Goal: Register for event/course

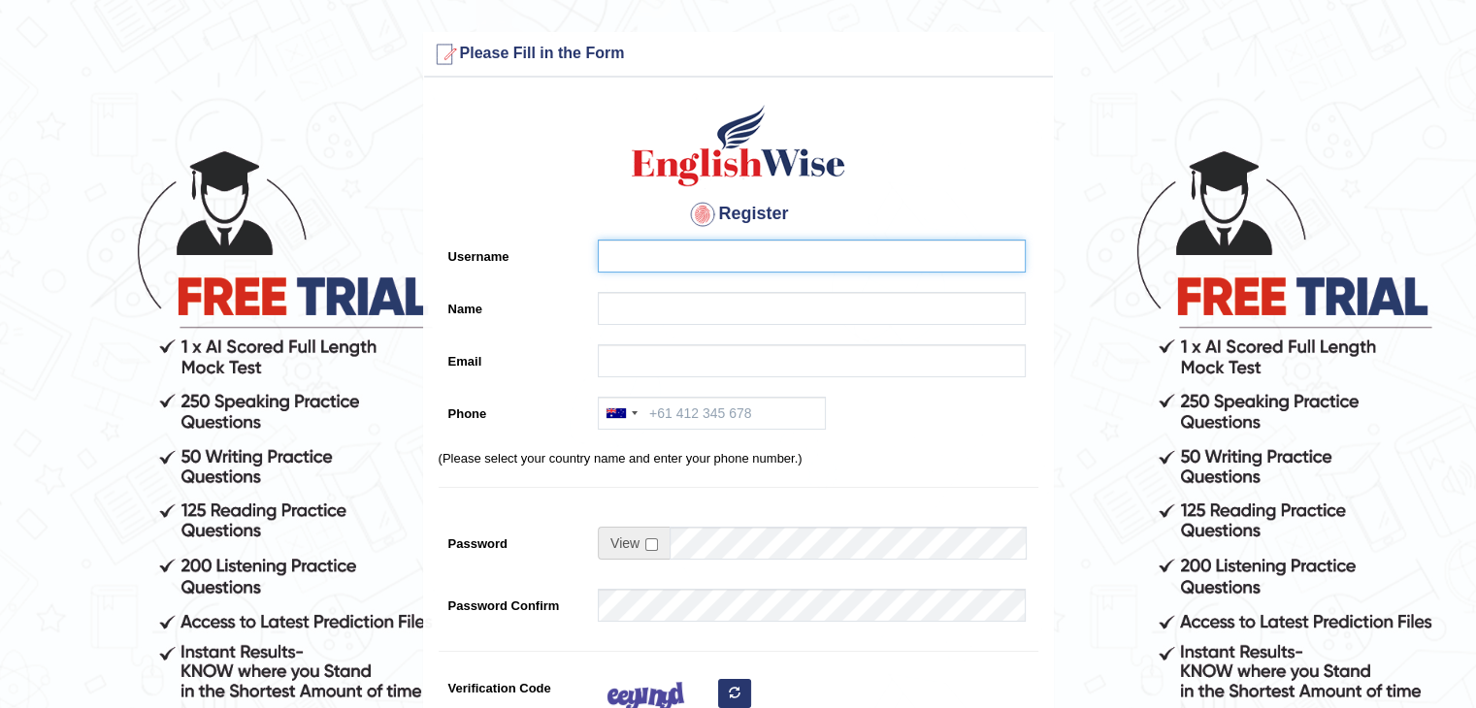
click at [671, 255] on input "Username" at bounding box center [812, 256] width 428 height 33
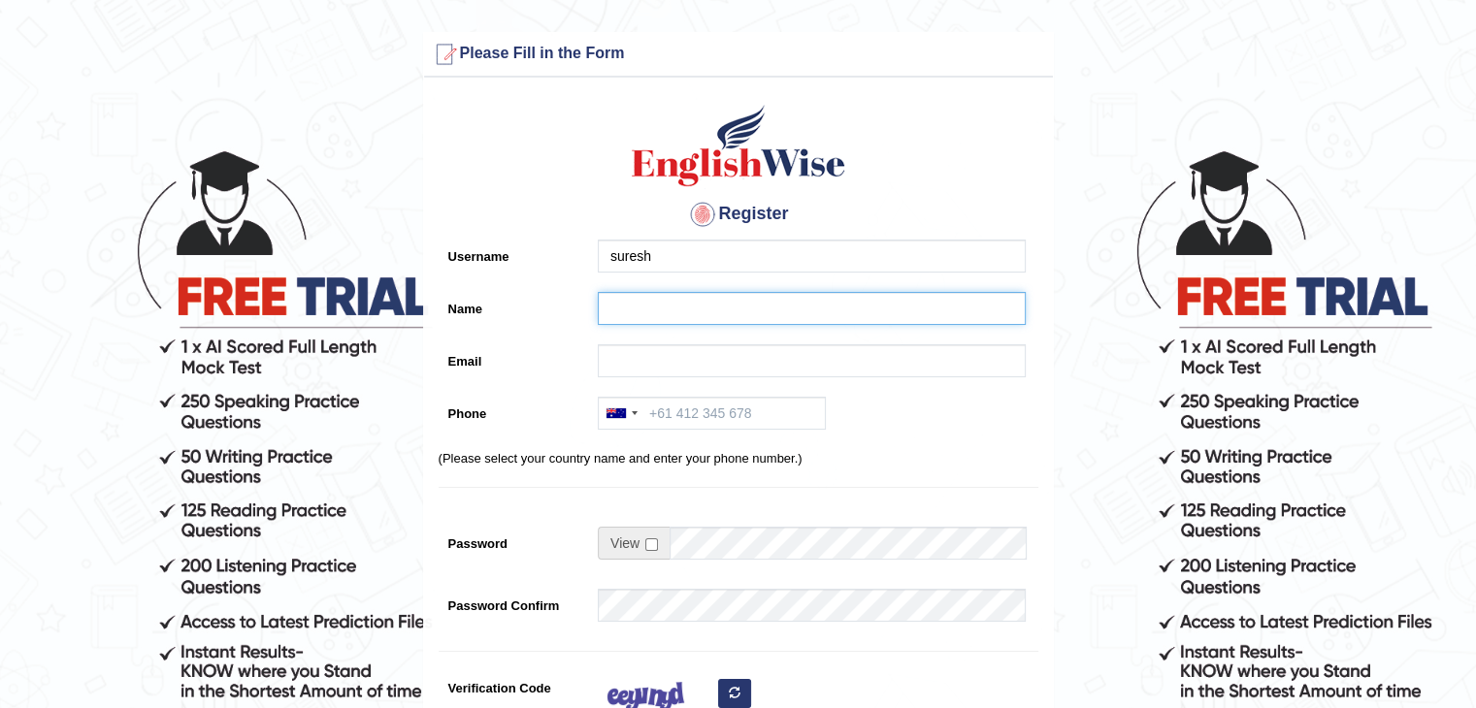
click at [662, 310] on input "Name" at bounding box center [812, 308] width 428 height 33
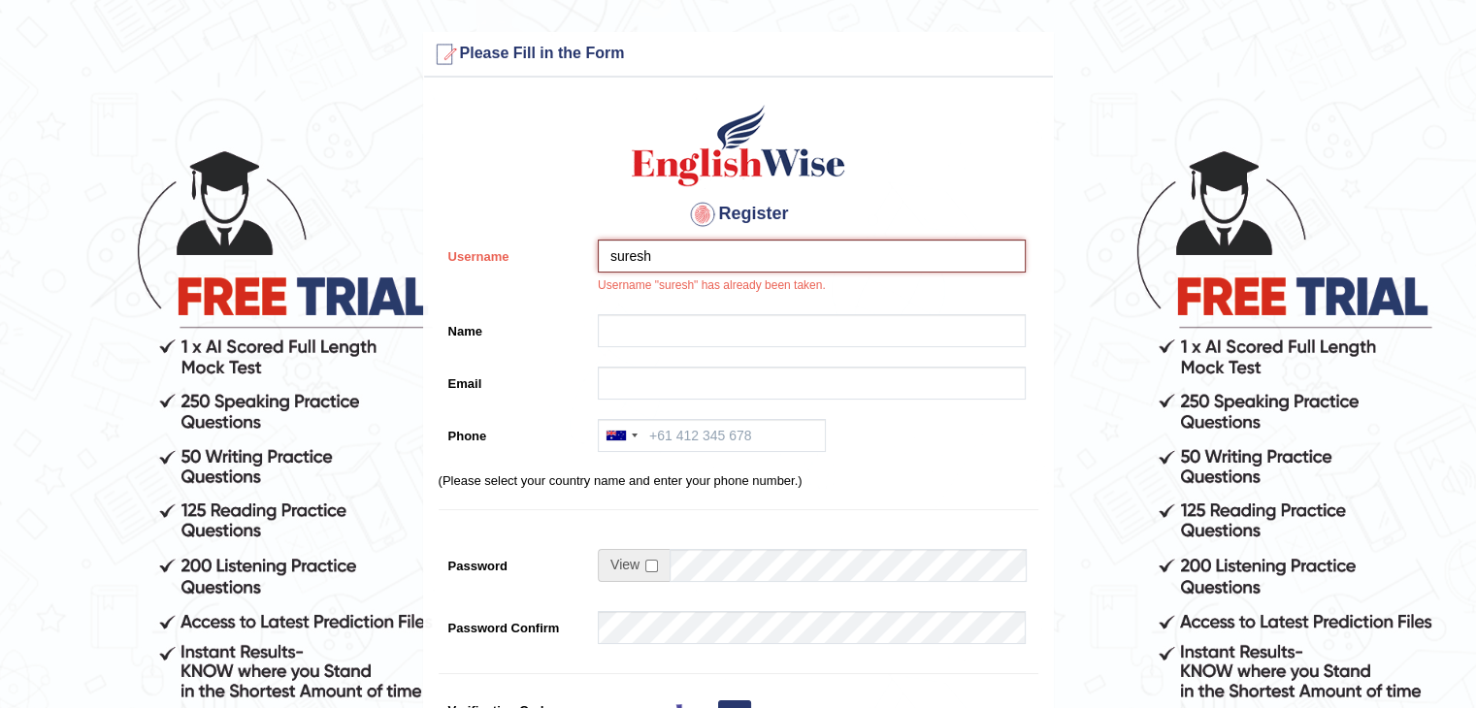
click at [675, 256] on input "suresh" at bounding box center [812, 256] width 428 height 33
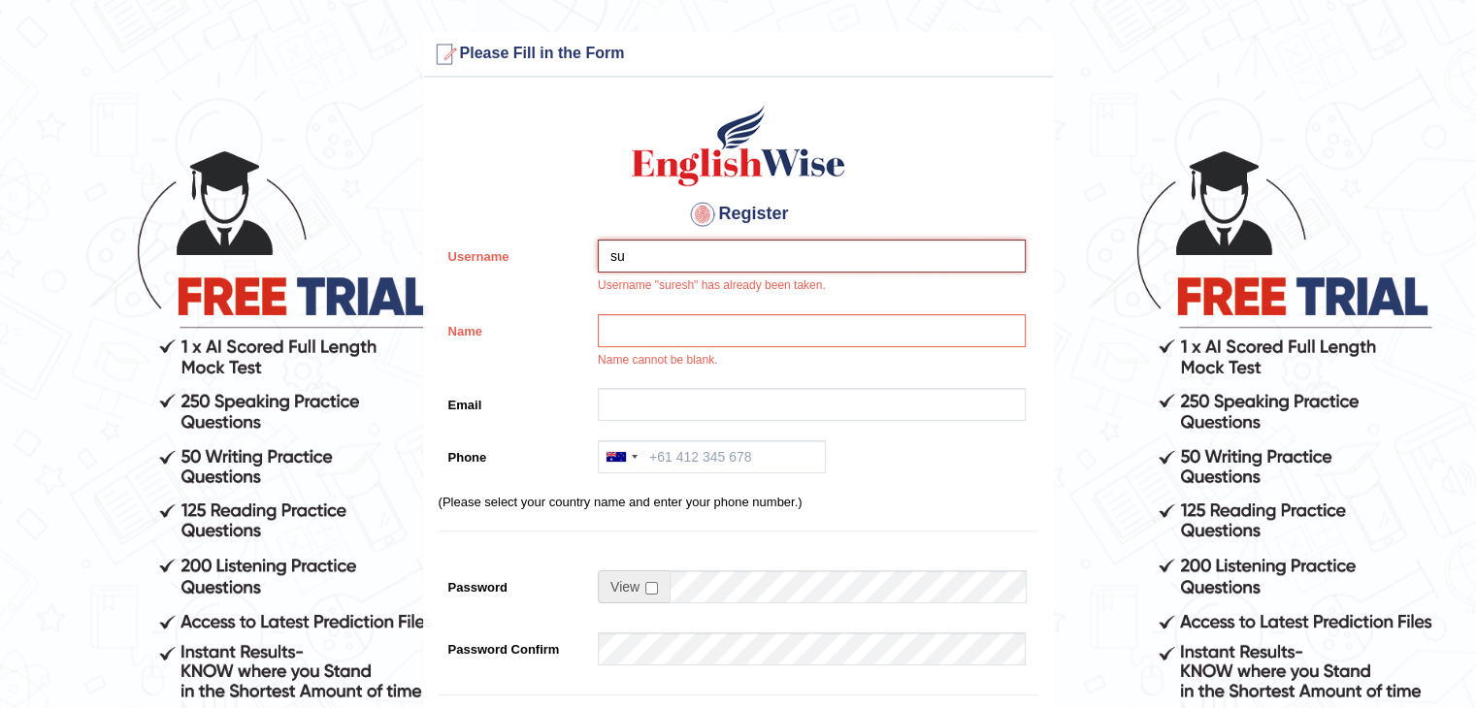
type input "s"
click at [625, 341] on input "Name" at bounding box center [812, 330] width 428 height 33
click at [649, 260] on input "kali" at bounding box center [812, 256] width 428 height 33
type input "kali1"
click at [628, 317] on input "Name" at bounding box center [812, 330] width 428 height 33
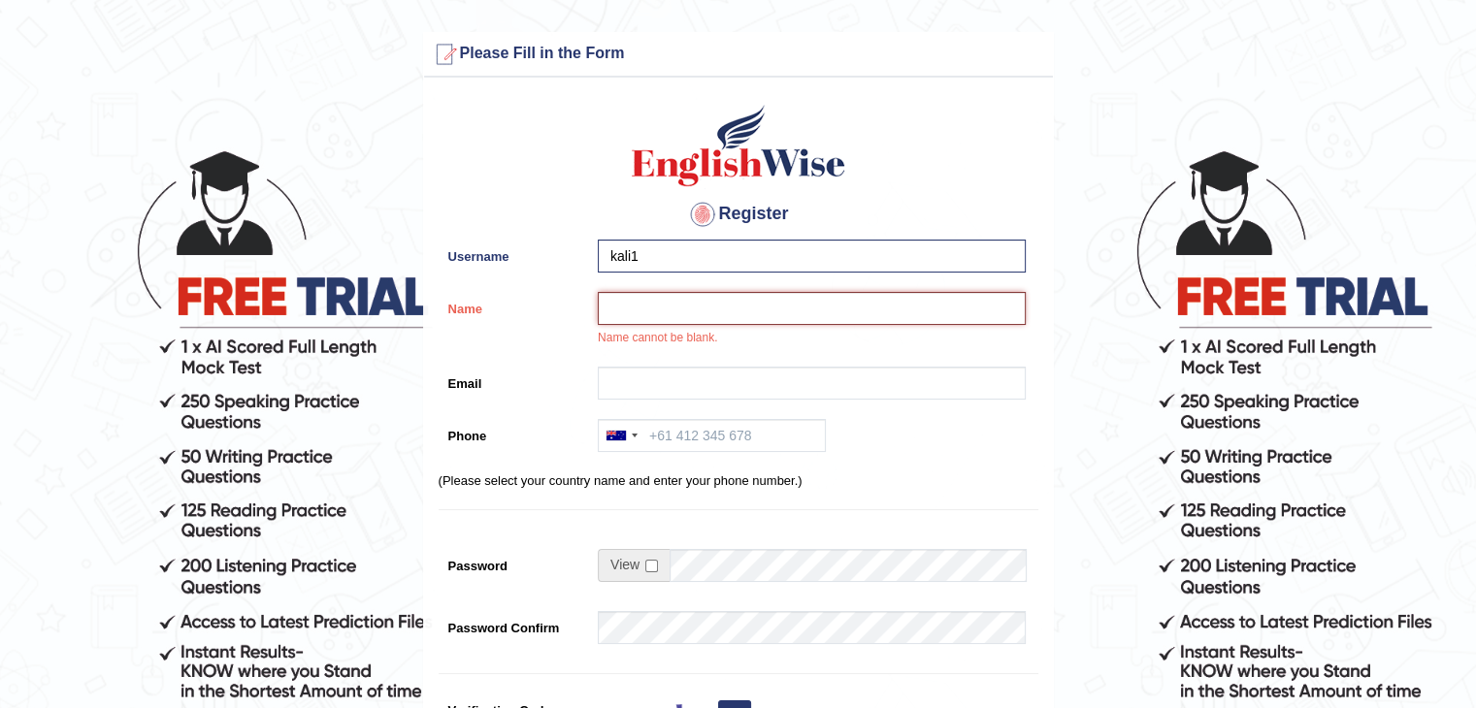
type input "[PERSON_NAME]"
type input "subedisuresh140@gmail.com"
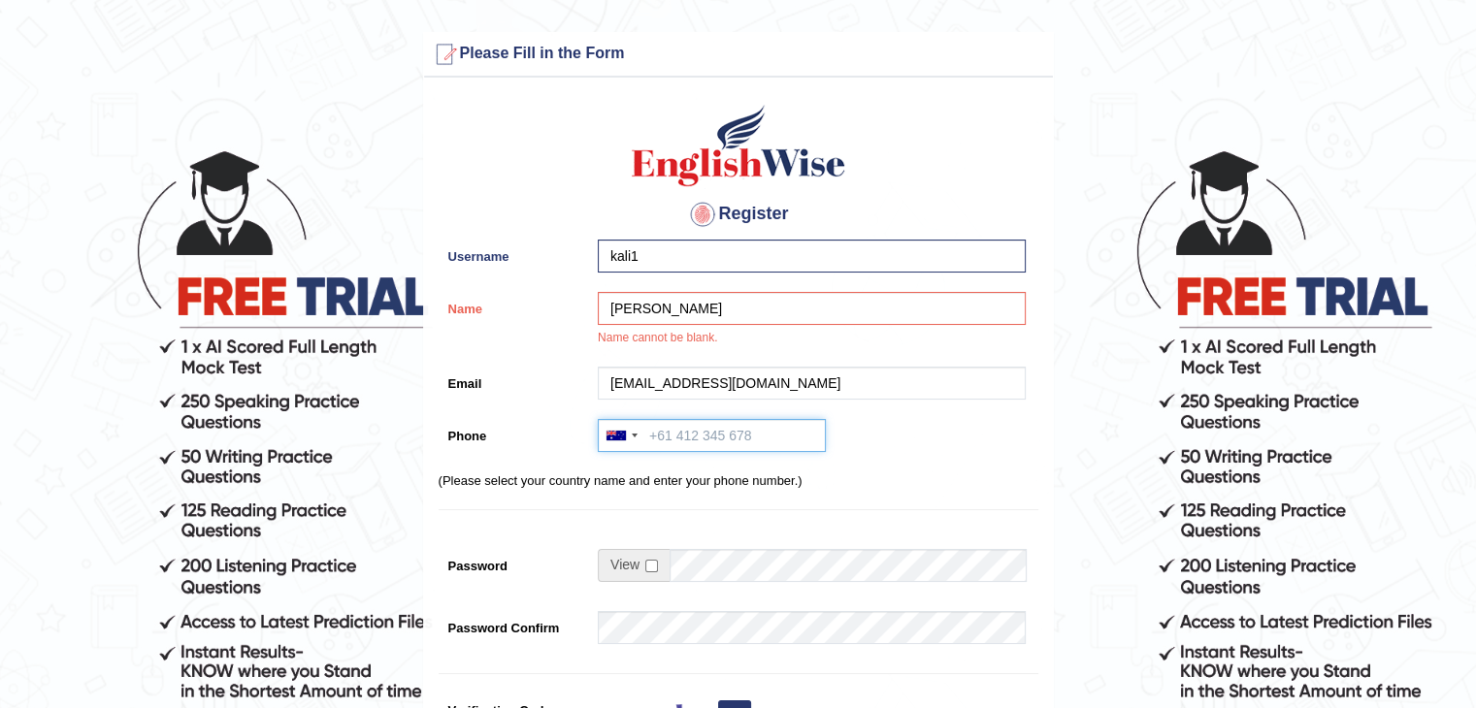
type input "+61410728865"
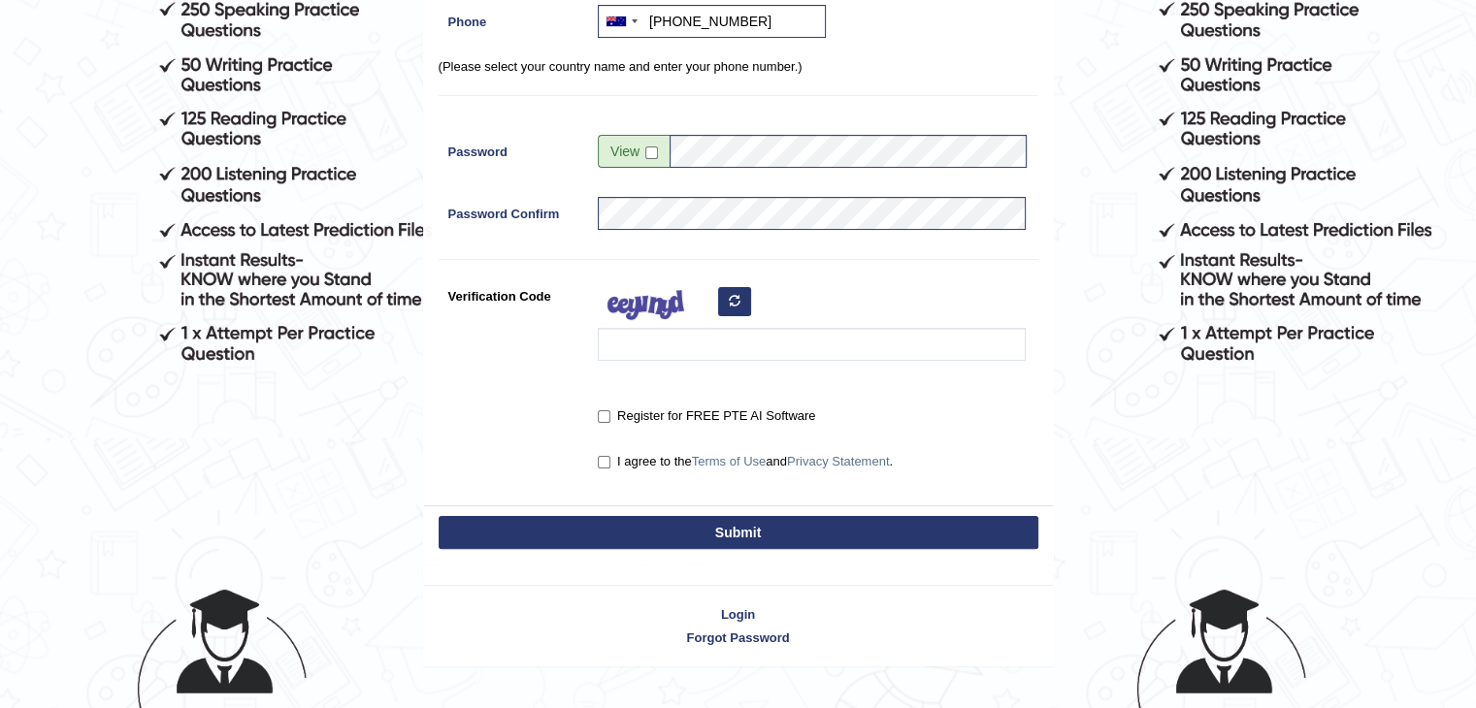
scroll to position [402, 0]
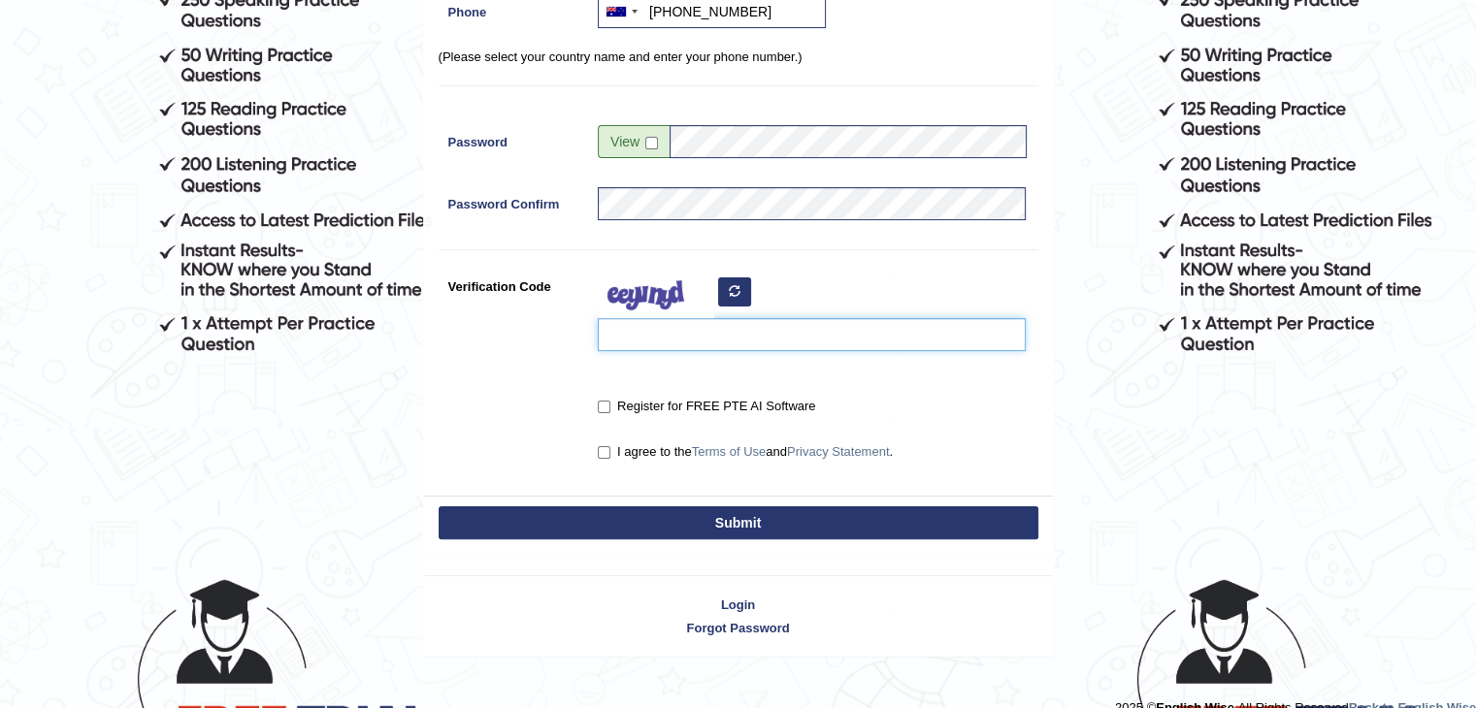
click at [633, 339] on input "Verification Code" at bounding box center [812, 334] width 428 height 33
click at [733, 291] on icon "button" at bounding box center [735, 291] width 12 height 12
click at [653, 332] on input "zosq" at bounding box center [812, 334] width 428 height 33
type input "zglcsus"
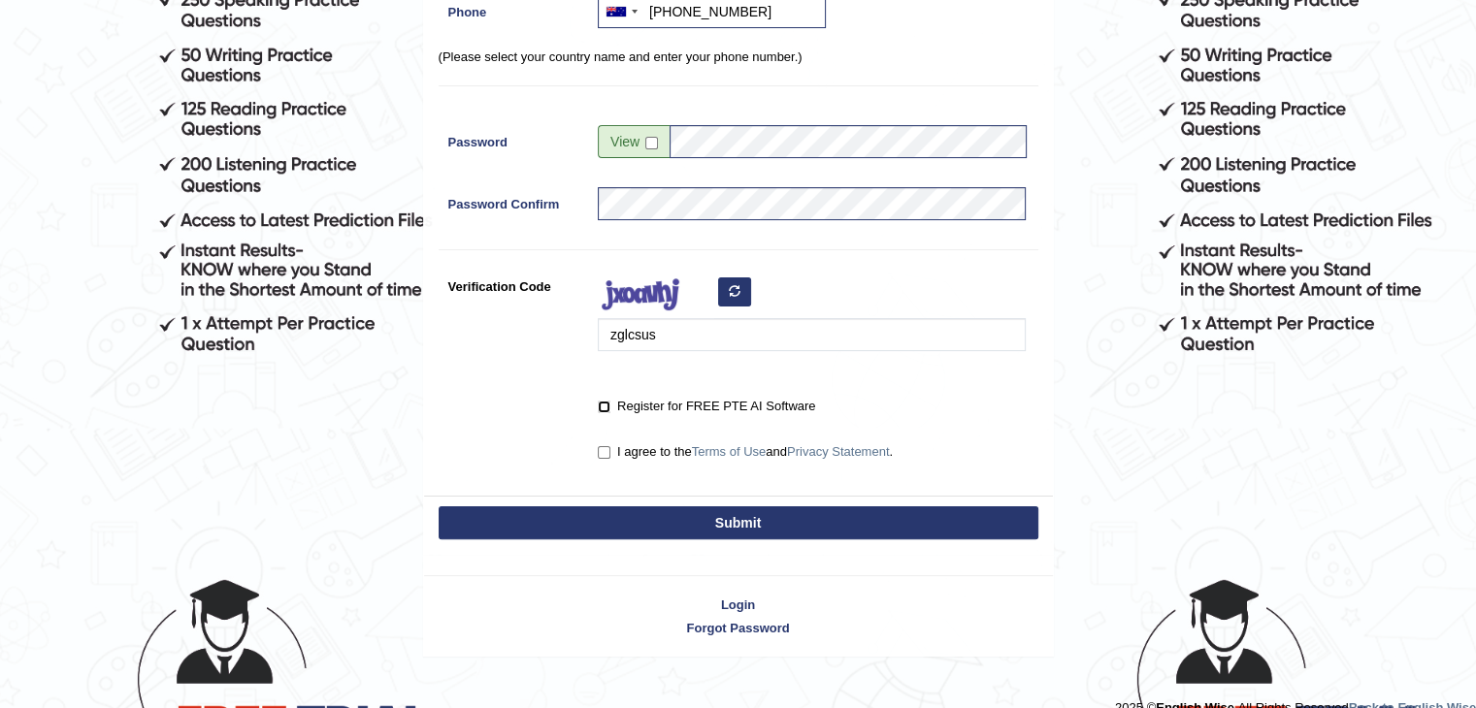
click at [603, 405] on input "Register for FREE PTE AI Software" at bounding box center [604, 407] width 13 height 13
checkbox input "true"
click at [602, 451] on input "I agree to the Terms of Use and Privacy Statement ." at bounding box center [604, 452] width 13 height 13
checkbox input "true"
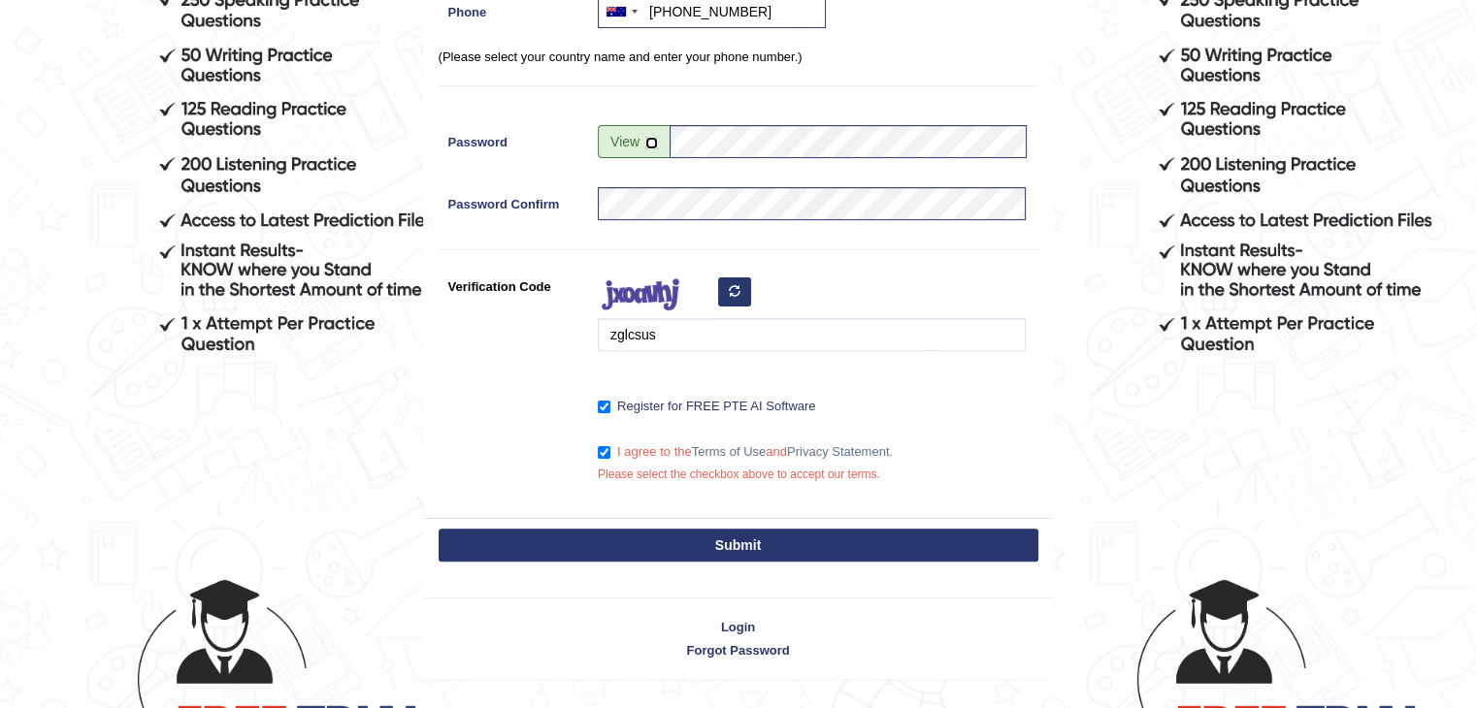
click at [649, 138] on input "checkbox" at bounding box center [651, 143] width 13 height 13
checkbox input "true"
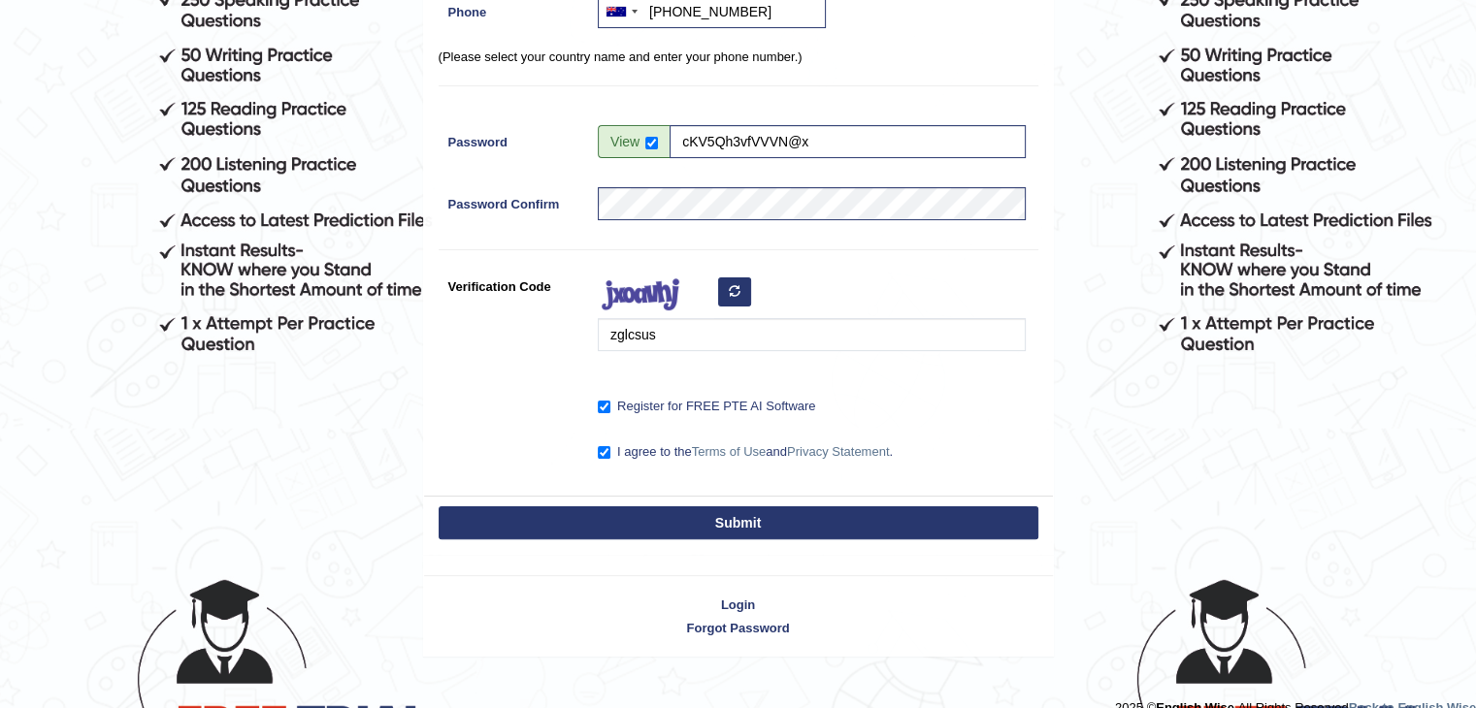
click at [751, 517] on button "Submit" at bounding box center [738, 522] width 600 height 33
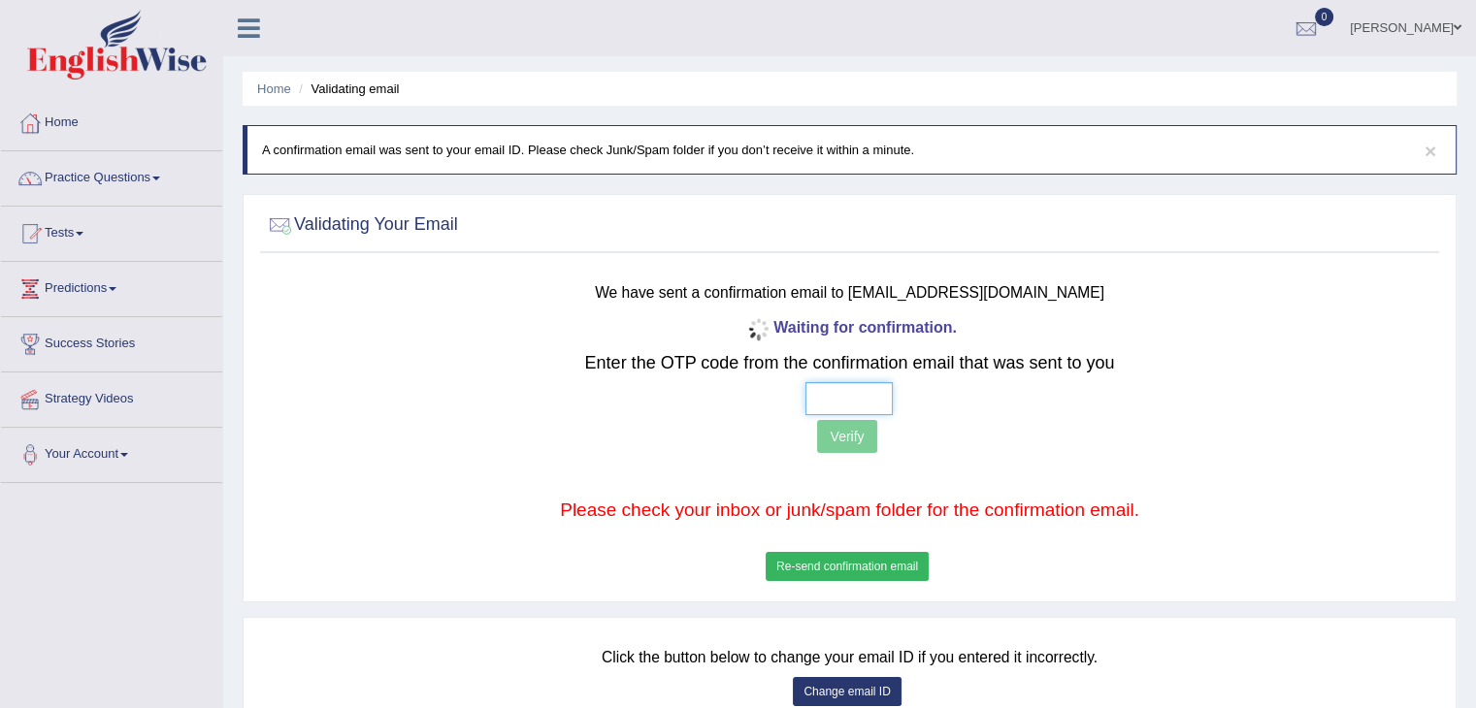
click at [836, 393] on input "text" at bounding box center [848, 398] width 87 height 33
type input "3 4 8 1"
click at [852, 428] on button "Verify" at bounding box center [846, 436] width 59 height 33
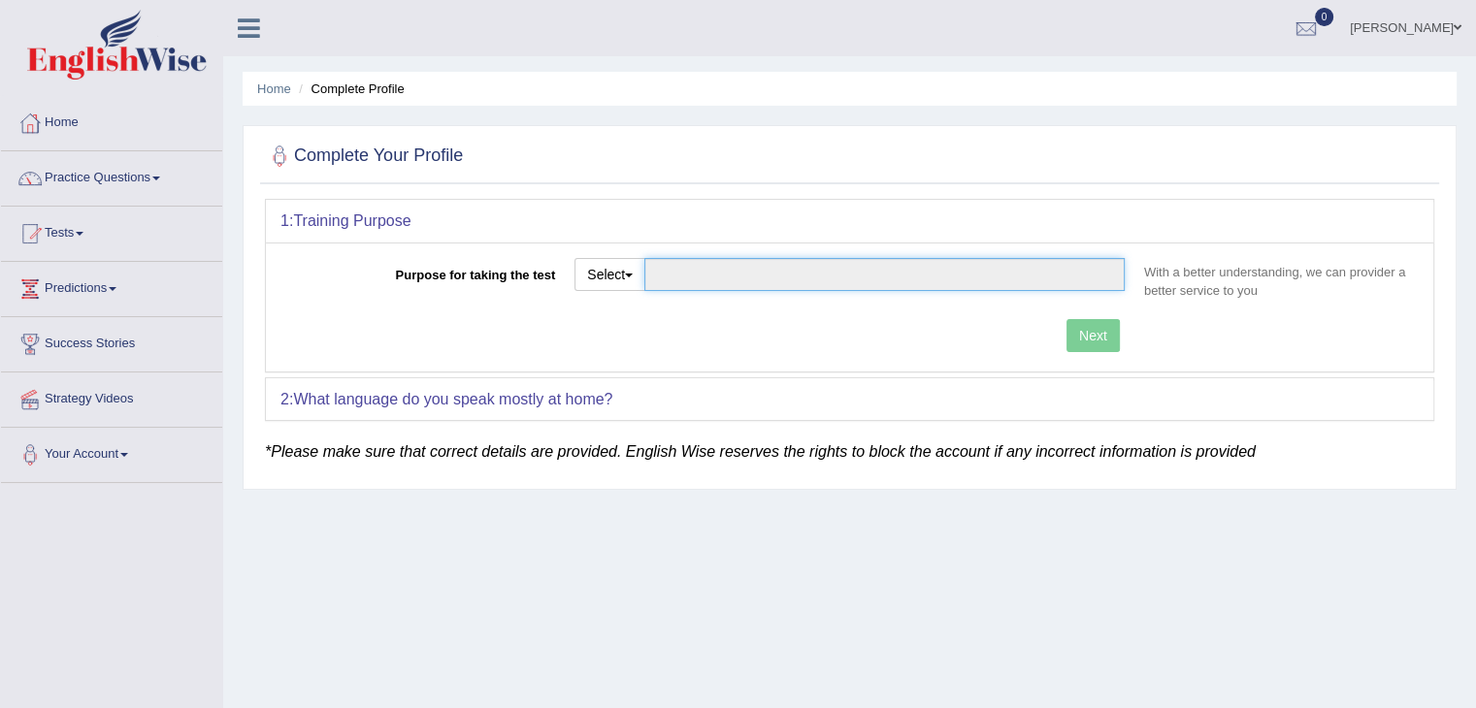
click at [721, 271] on input "Purpose for taking the test" at bounding box center [884, 274] width 480 height 33
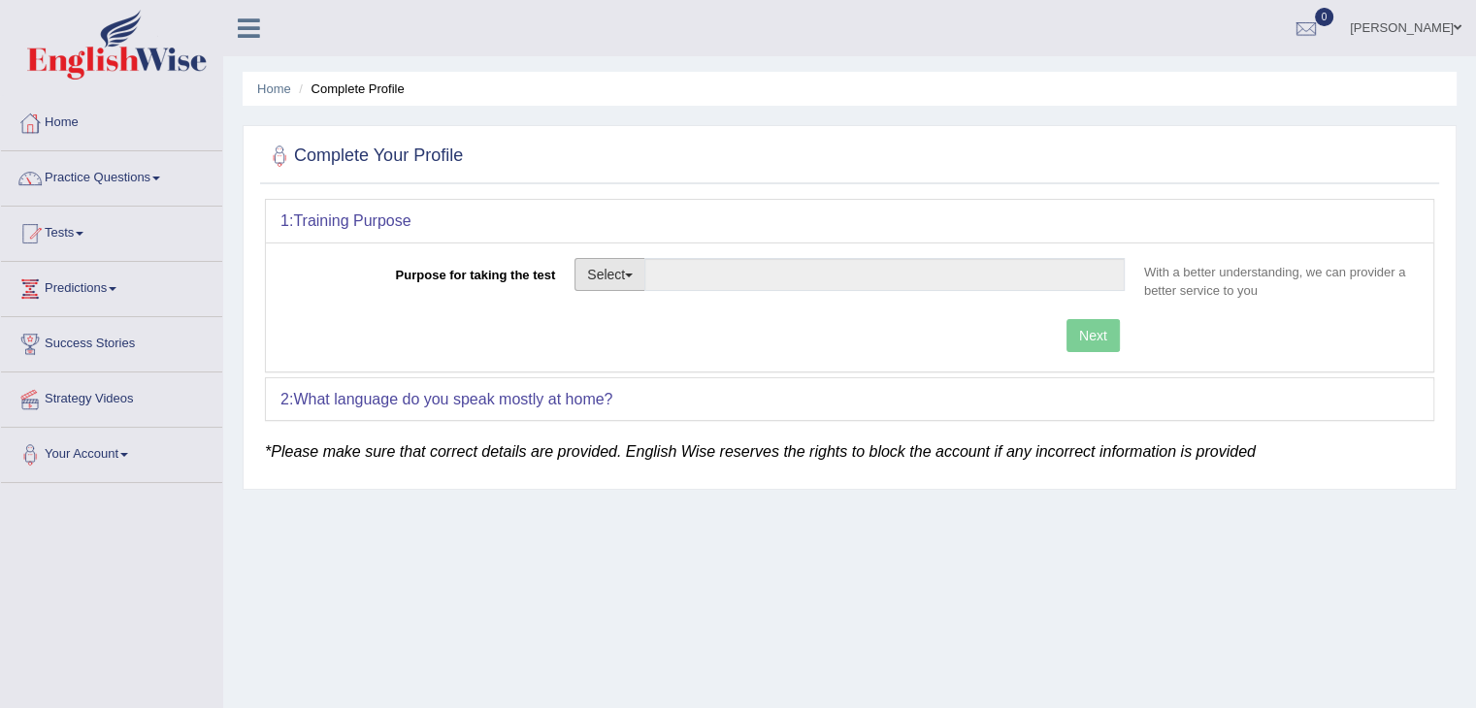
click at [633, 274] on span "button" at bounding box center [629, 276] width 8 height 4
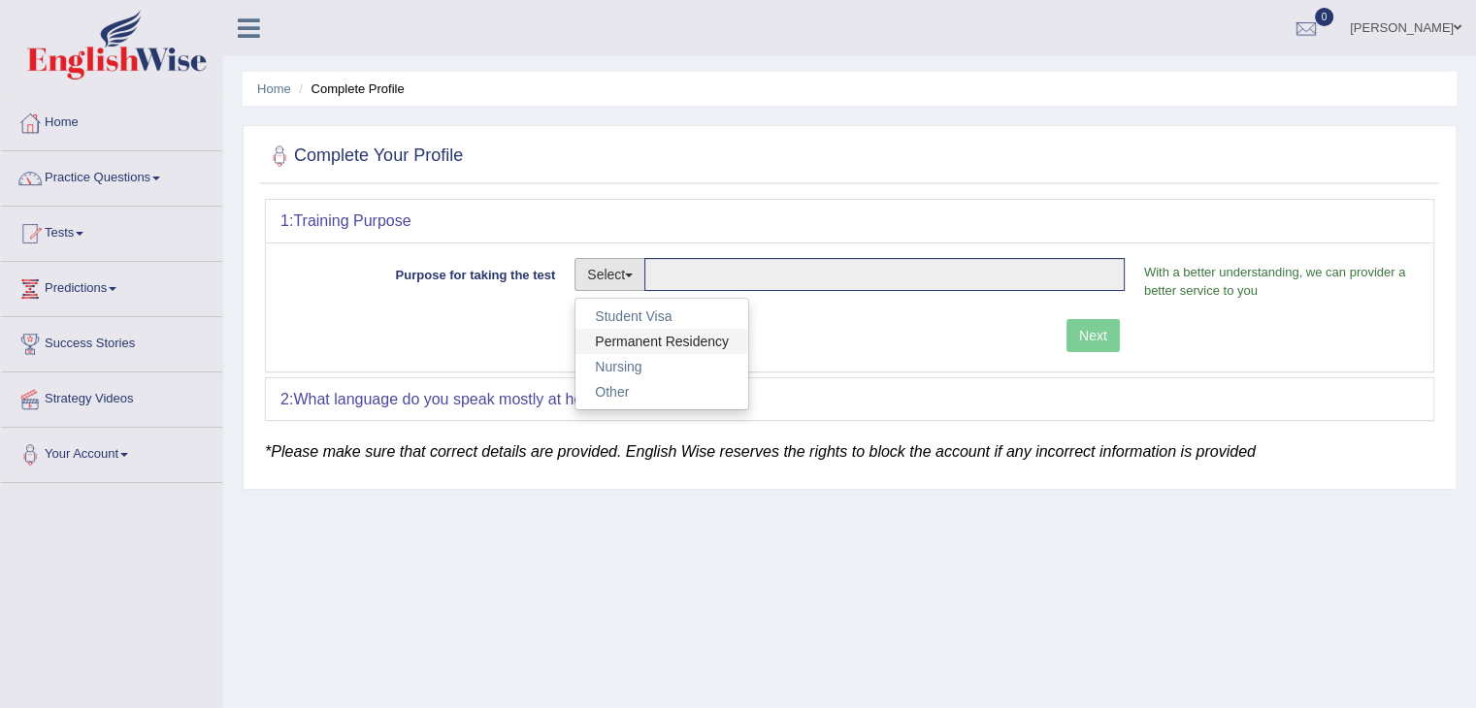
click at [660, 342] on link "Permanent Residency" at bounding box center [661, 341] width 173 height 25
type input "Permanent Residency"
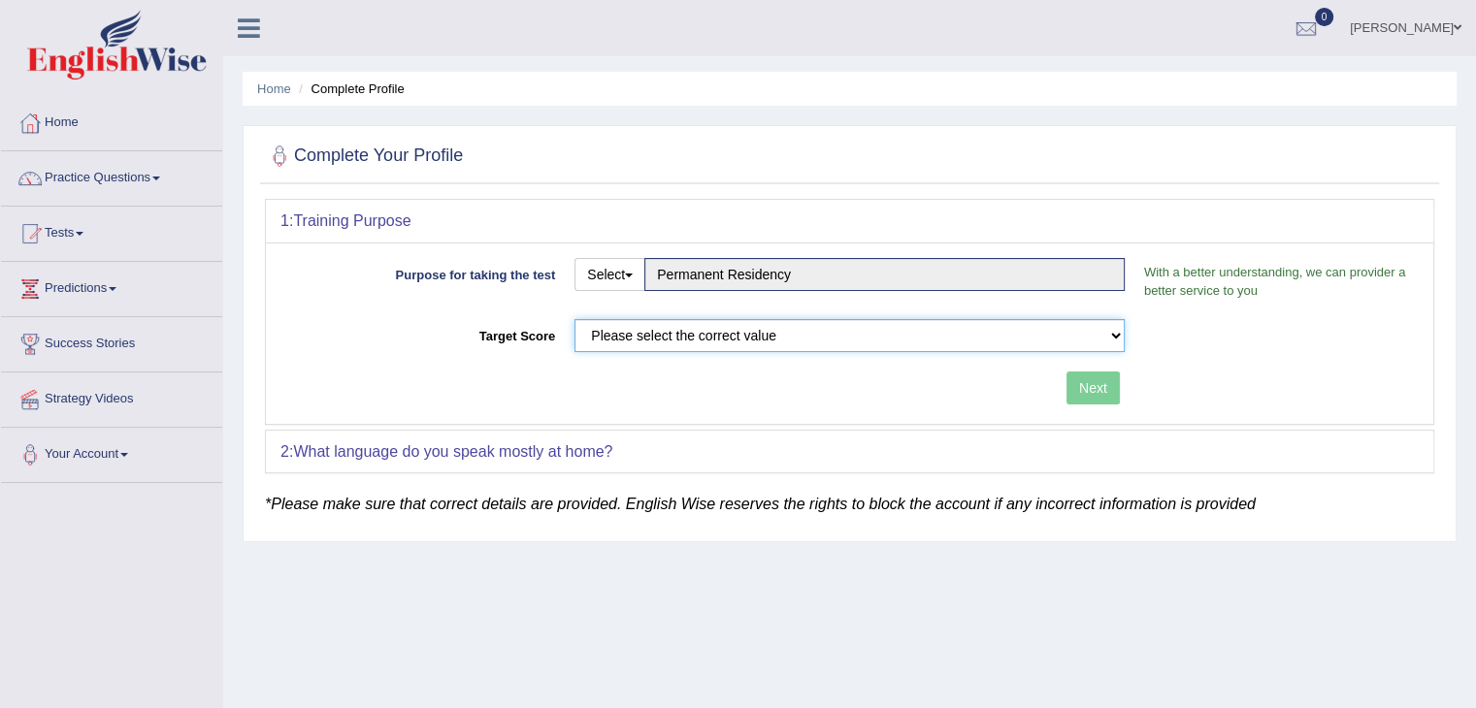
click at [797, 331] on select "Please select the correct value 50 (6 bands) 58 (6.5 bands) 65 (7 bands) 79 (8 …" at bounding box center [849, 335] width 550 height 33
select select "79"
click at [574, 319] on select "Please select the correct value 50 (6 bands) 58 (6.5 bands) 65 (7 bands) 79 (8 …" at bounding box center [849, 335] width 550 height 33
click at [1091, 380] on button "Next" at bounding box center [1092, 388] width 53 height 33
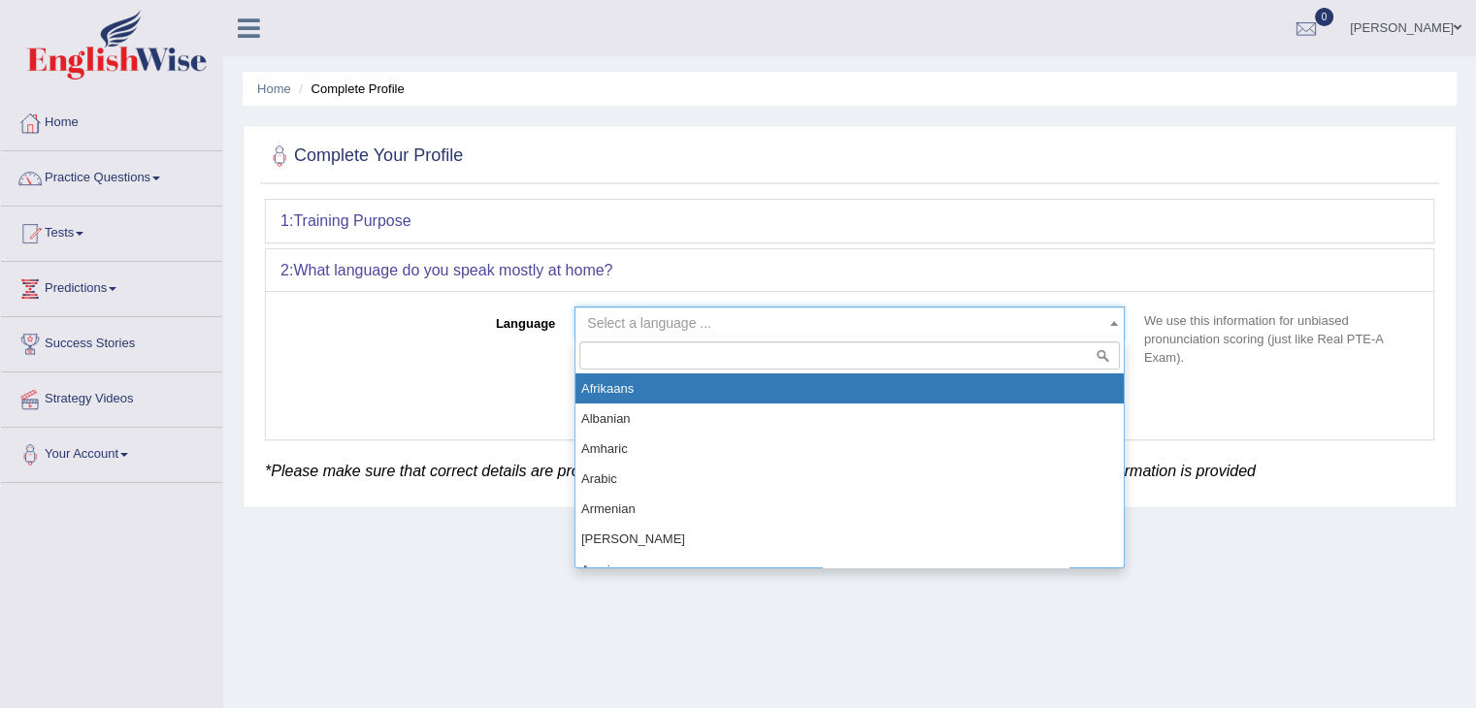
click at [1107, 321] on span at bounding box center [1113, 323] width 19 height 31
type input "n"
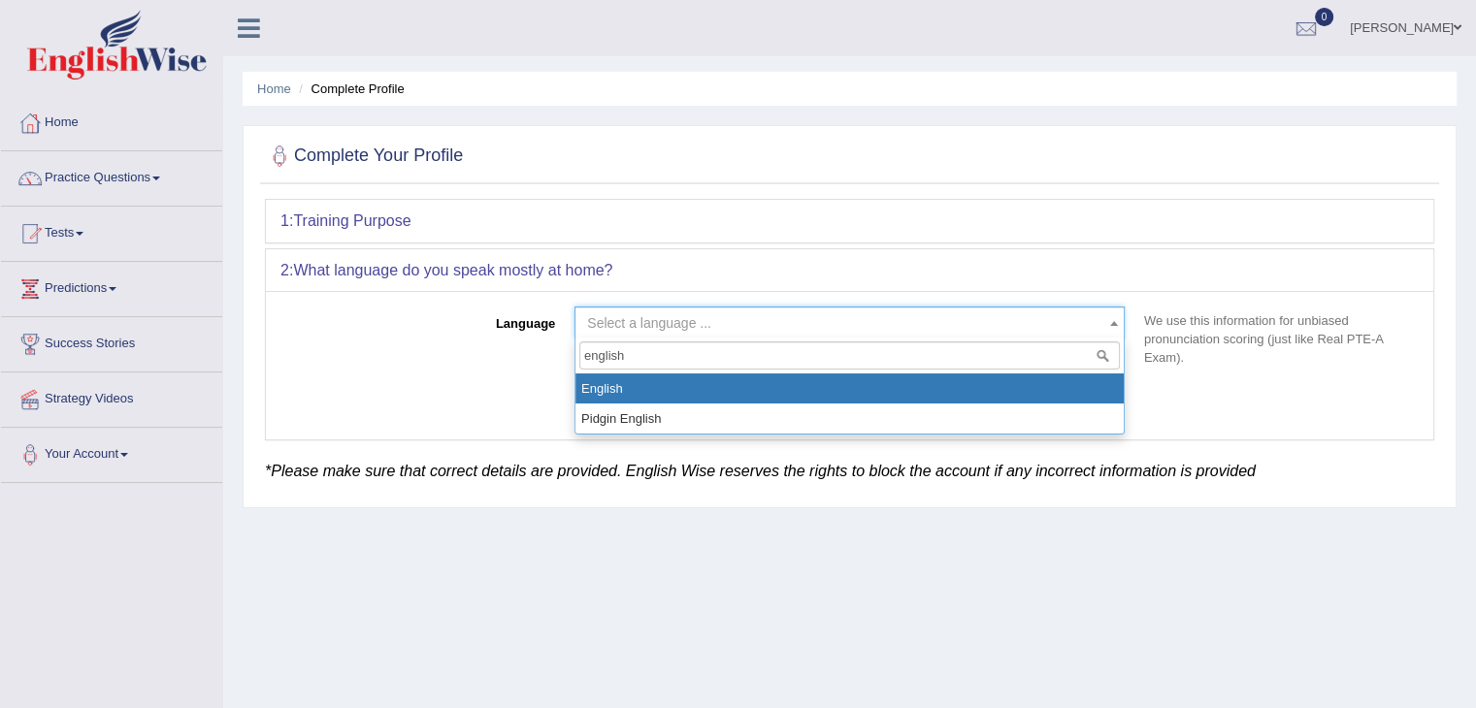
type input "english"
select select "English"
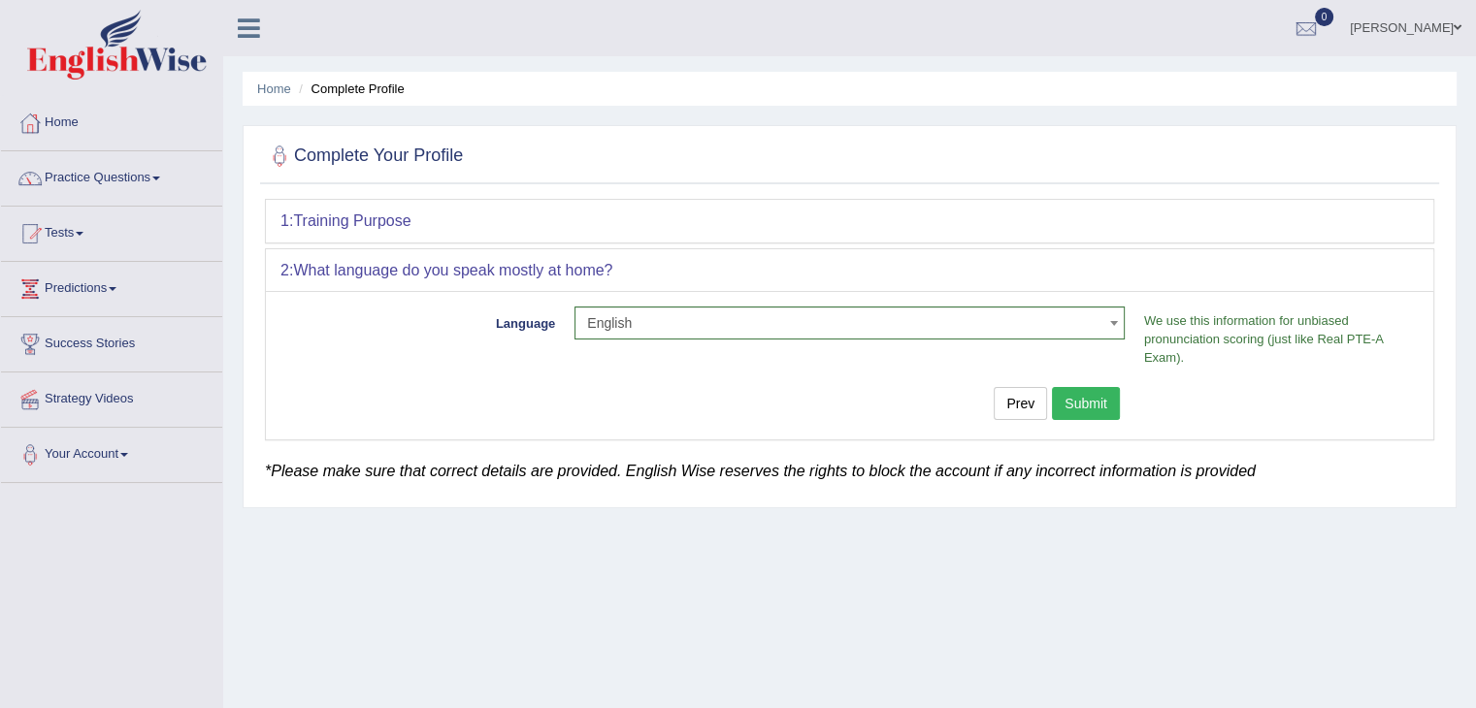
click at [1102, 401] on button "Submit" at bounding box center [1086, 403] width 68 height 33
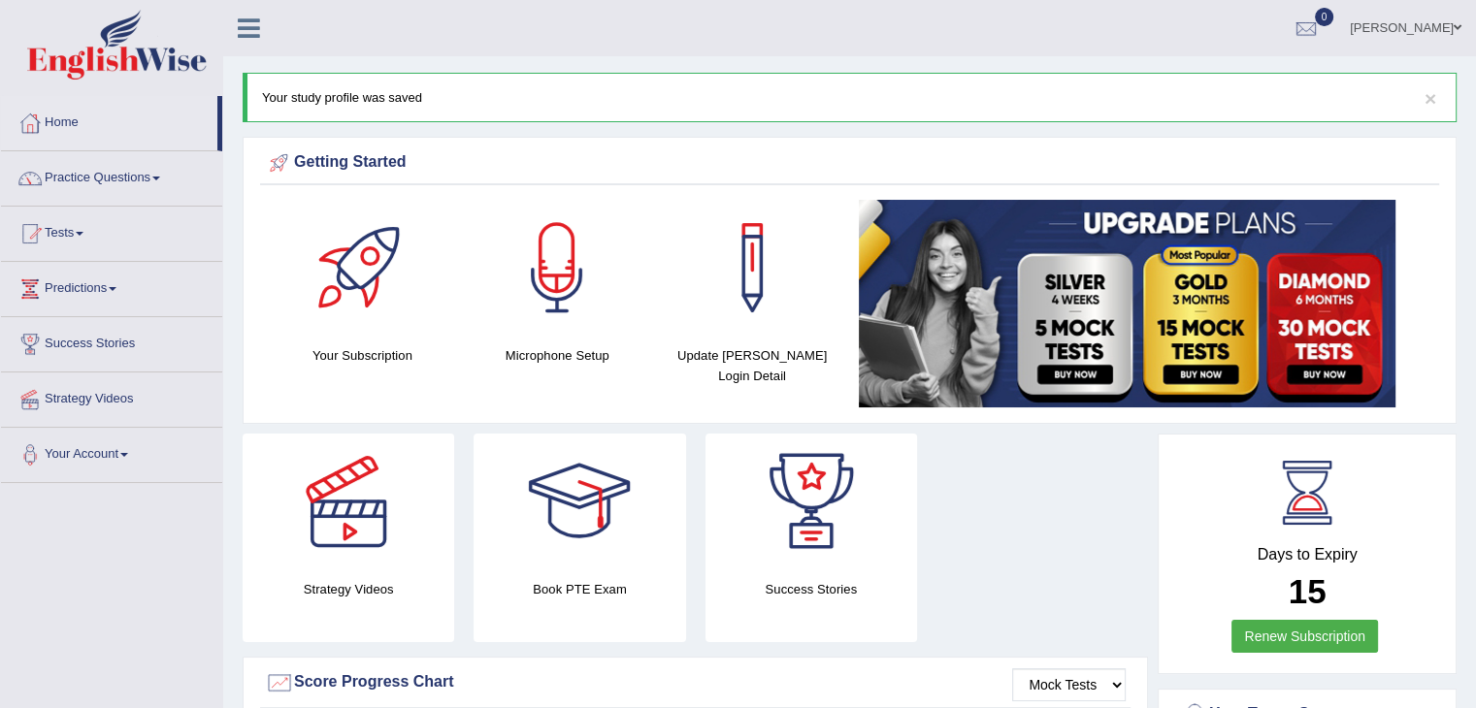
click at [64, 231] on link "Tests" at bounding box center [111, 231] width 221 height 49
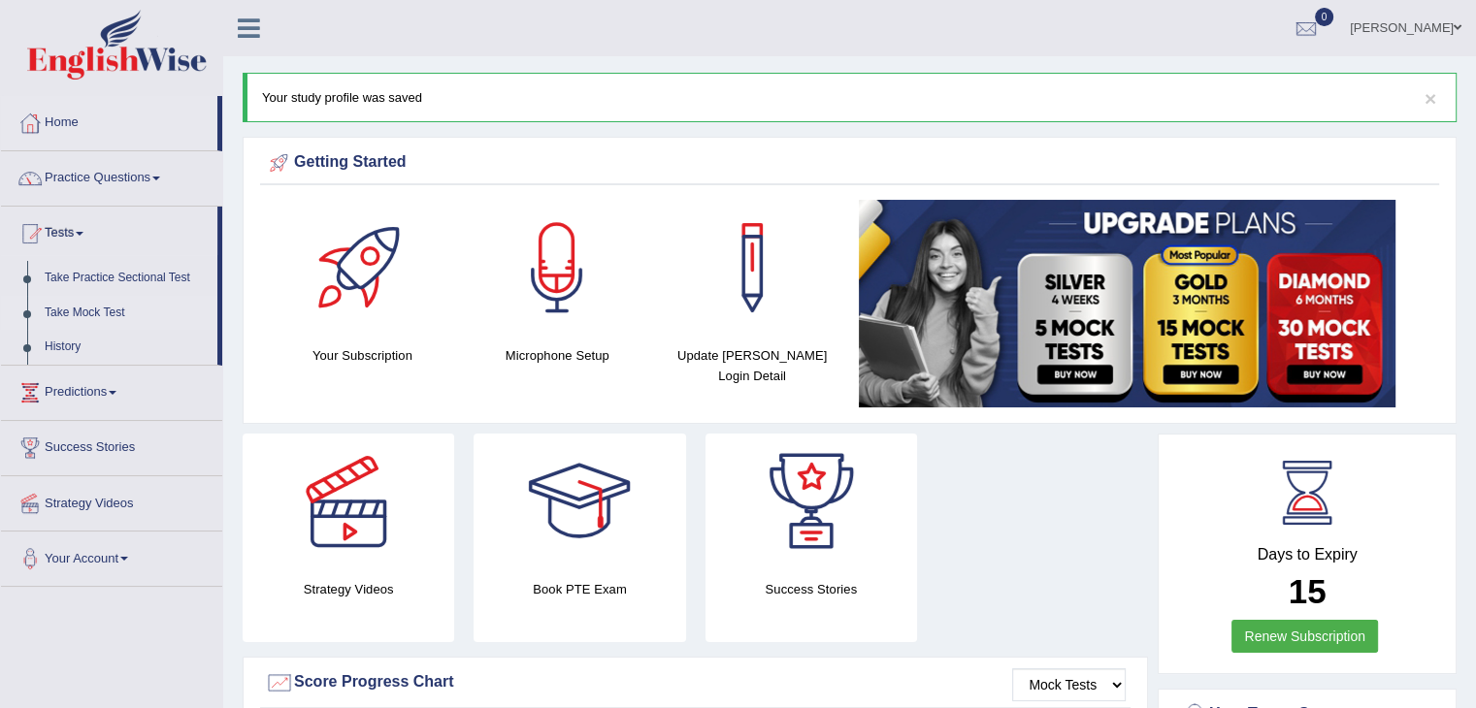
click at [95, 311] on link "Take Mock Test" at bounding box center [126, 313] width 181 height 35
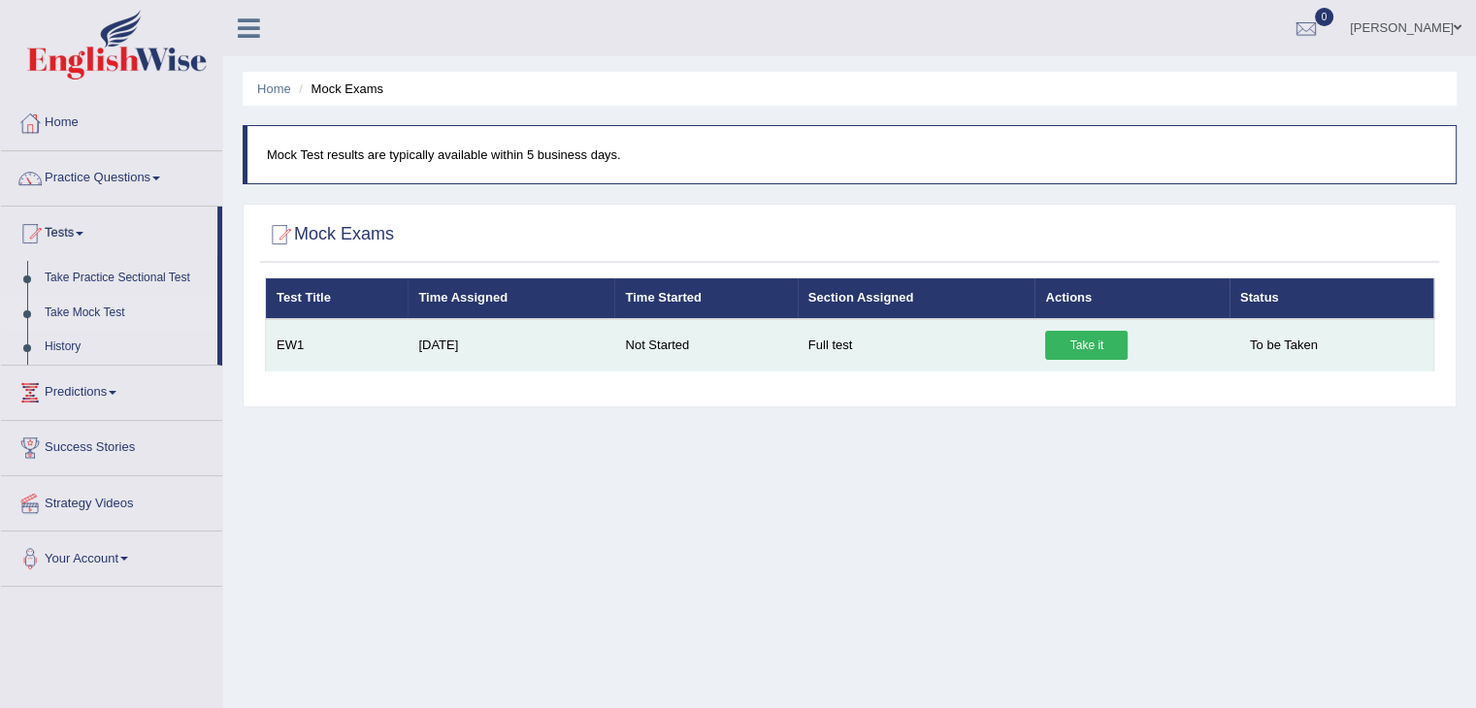
click at [1098, 343] on link "Take it" at bounding box center [1086, 345] width 82 height 29
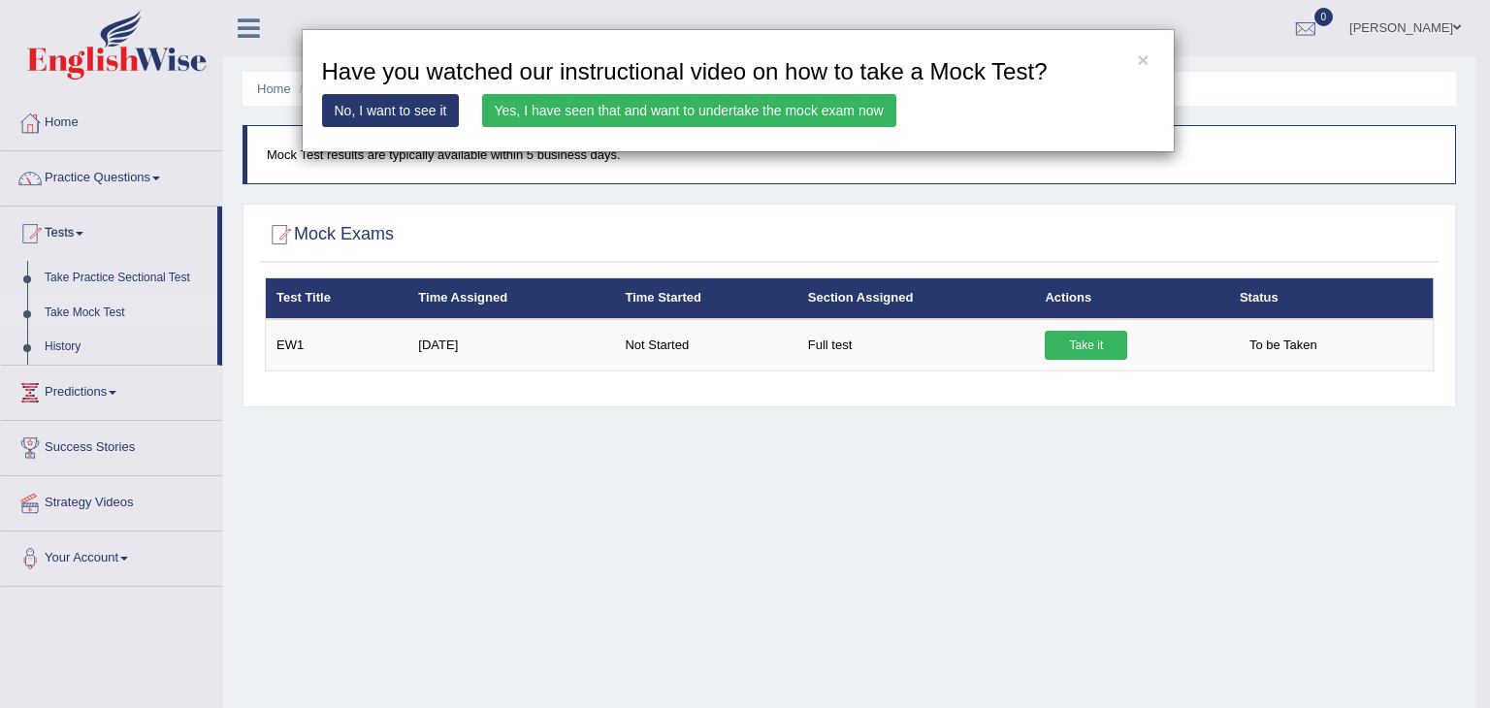
click at [707, 105] on link "Yes, I have seen that and want to undertake the mock exam now" at bounding box center [689, 110] width 414 height 33
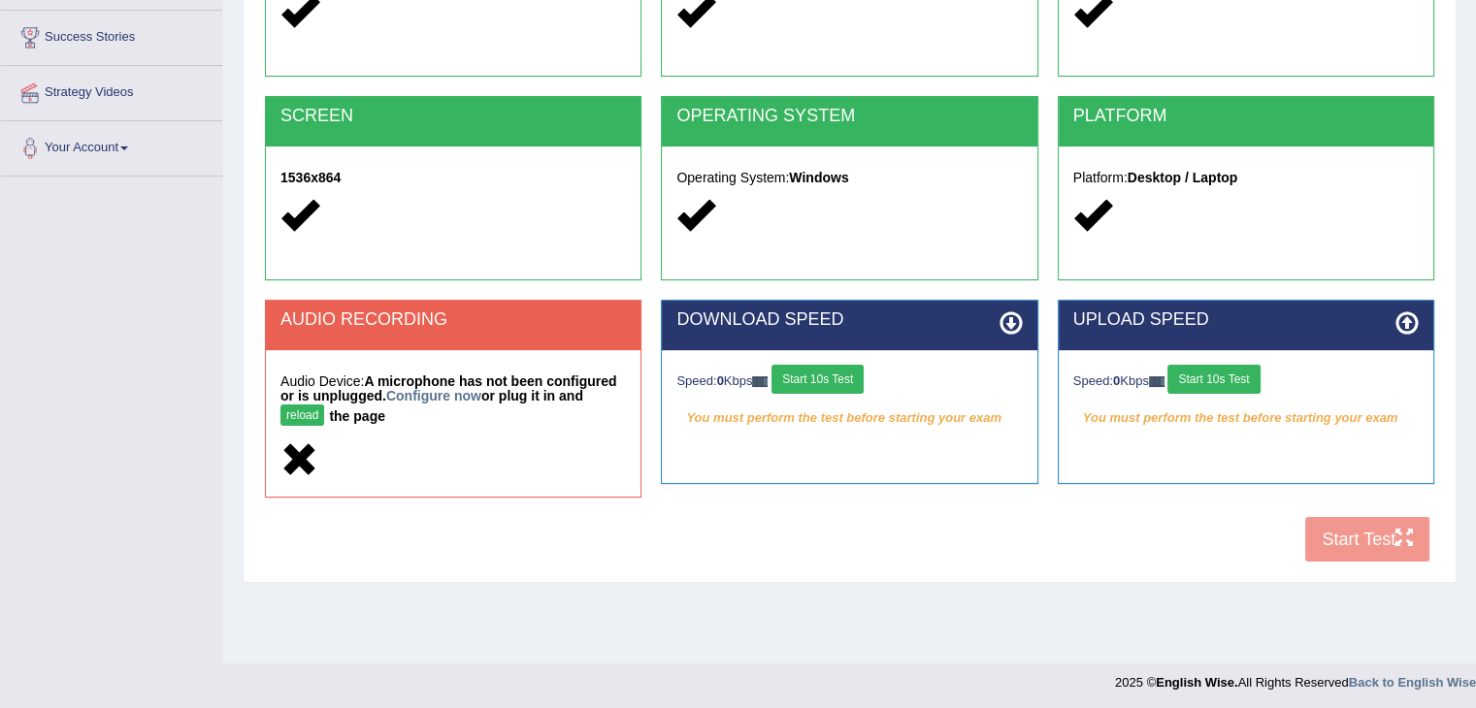
scroll to position [309, 0]
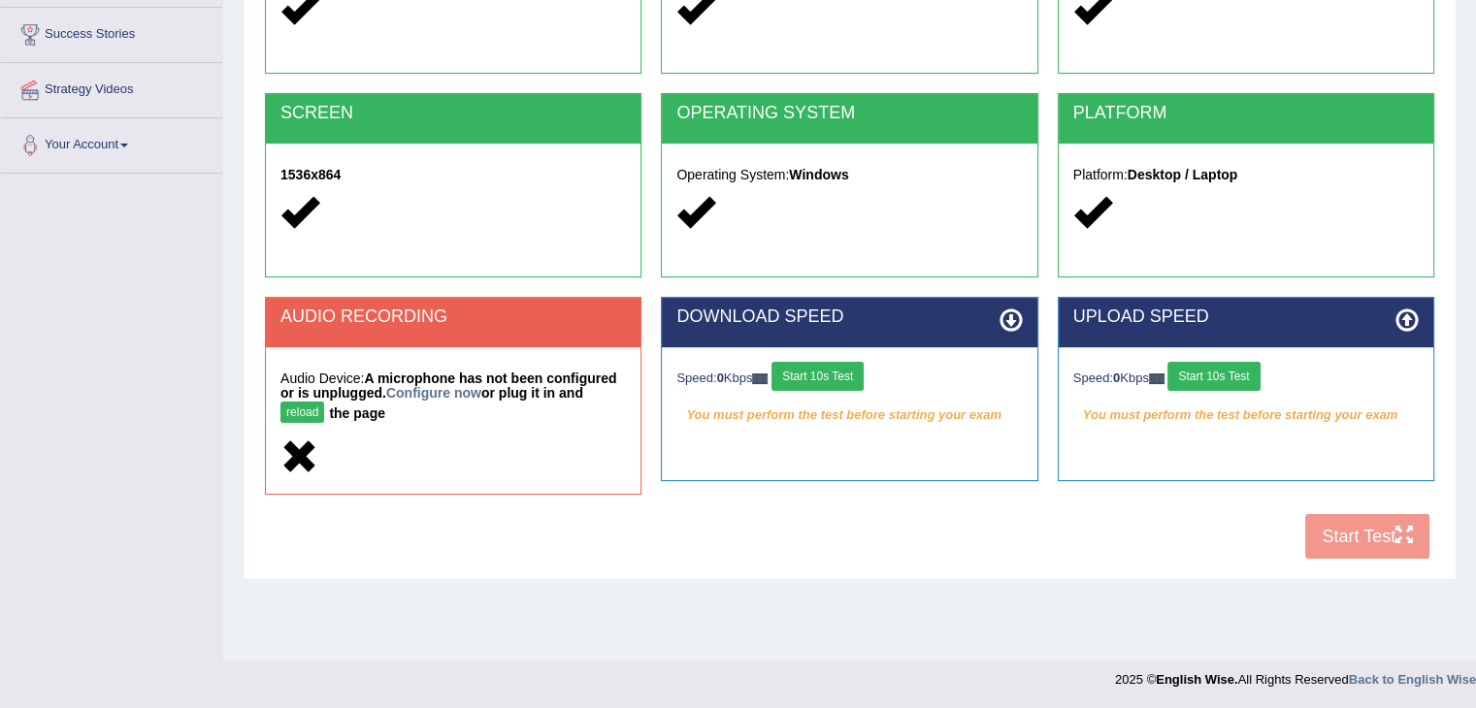
click at [1344, 540] on div "COOKIES Cookies Enabled JAVASCRIPT Javascript Enabled BROWSER Browser: Chrome S…" at bounding box center [849, 229] width 1179 height 680
click at [1374, 532] on div "COOKIES Cookies Enabled JAVASCRIPT Javascript Enabled BROWSER Browser: Chrome S…" at bounding box center [849, 229] width 1179 height 680
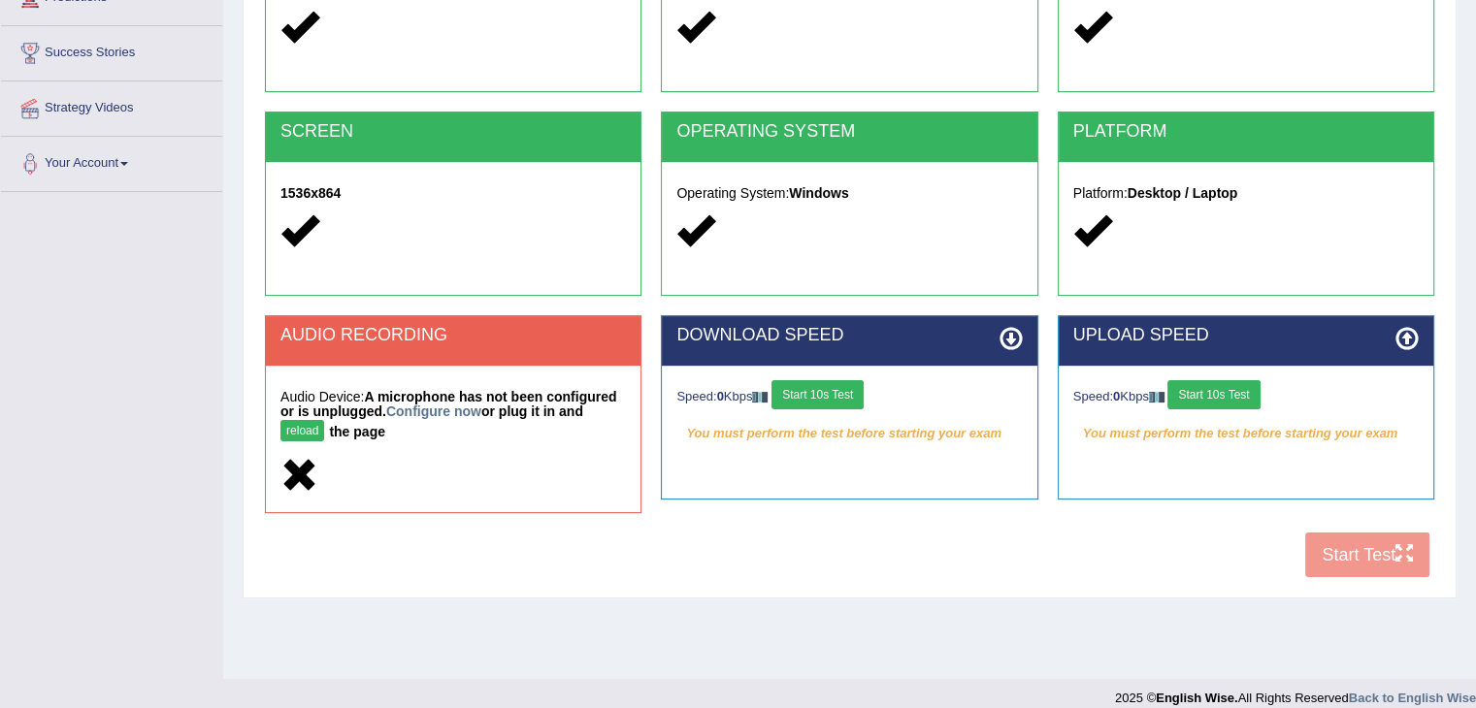
scroll to position [310, 0]
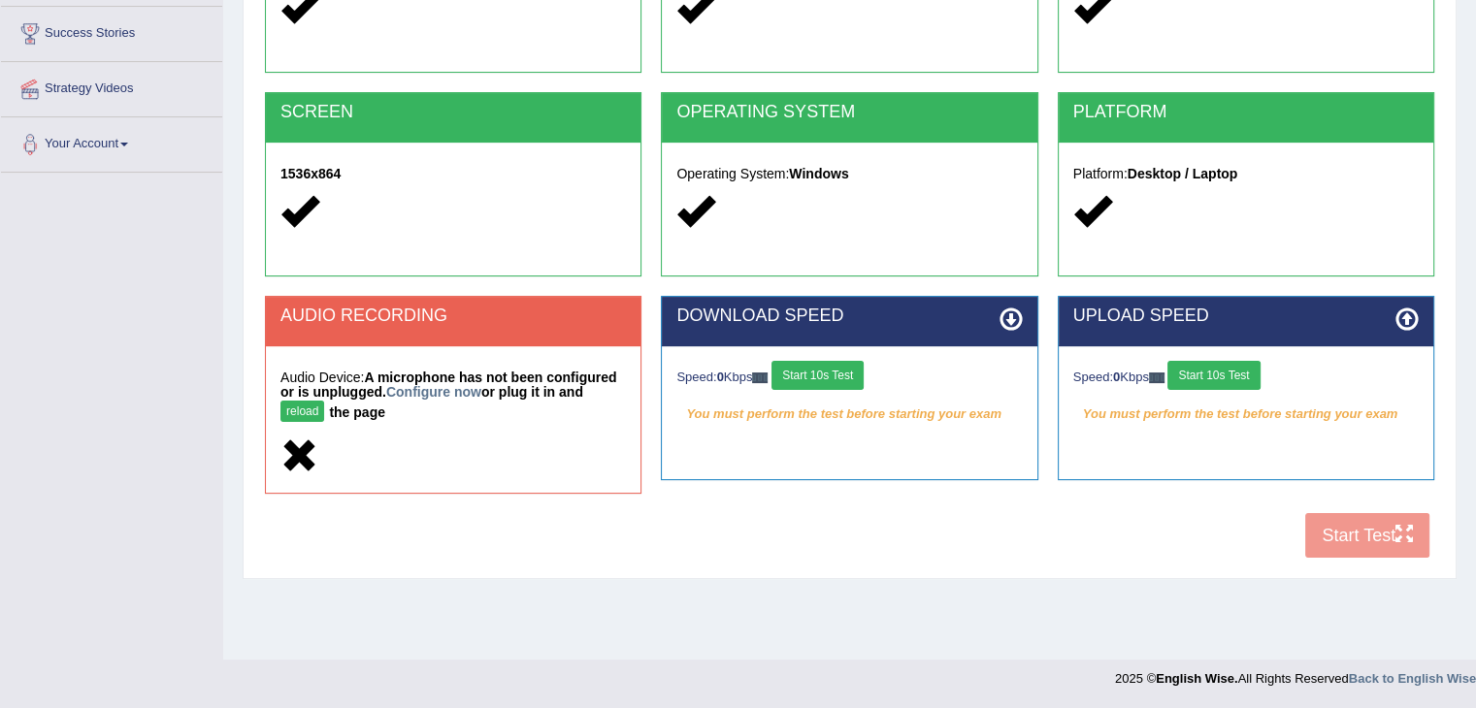
click at [1342, 532] on div "COOKIES Cookies Enabled JAVASCRIPT Javascript Enabled BROWSER Browser: Chrome S…" at bounding box center [849, 228] width 1179 height 680
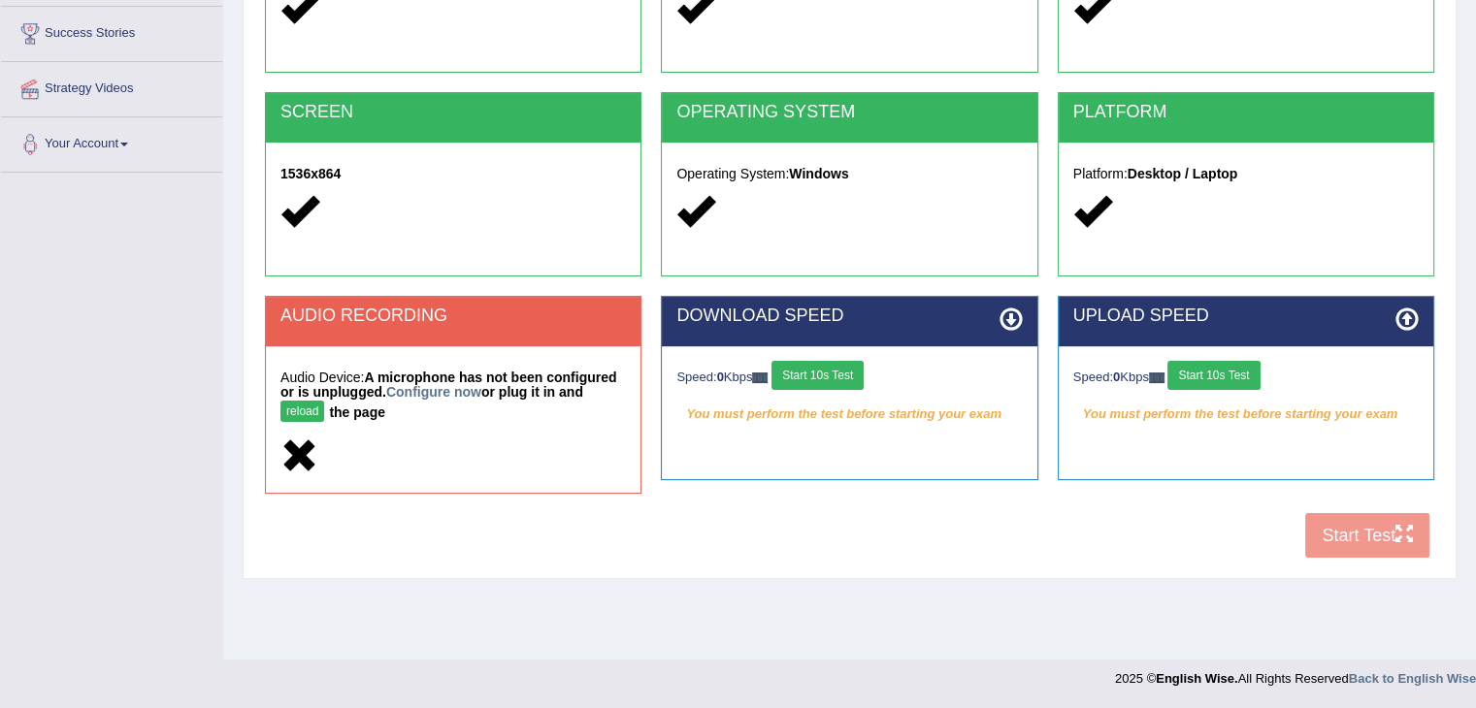
click at [1304, 380] on div "Speed: 0 Kbps Start 10s Test" at bounding box center [1245, 378] width 345 height 34
click at [1140, 374] on div "Speed: 0 Kbps Start 10s Test" at bounding box center [1245, 378] width 345 height 34
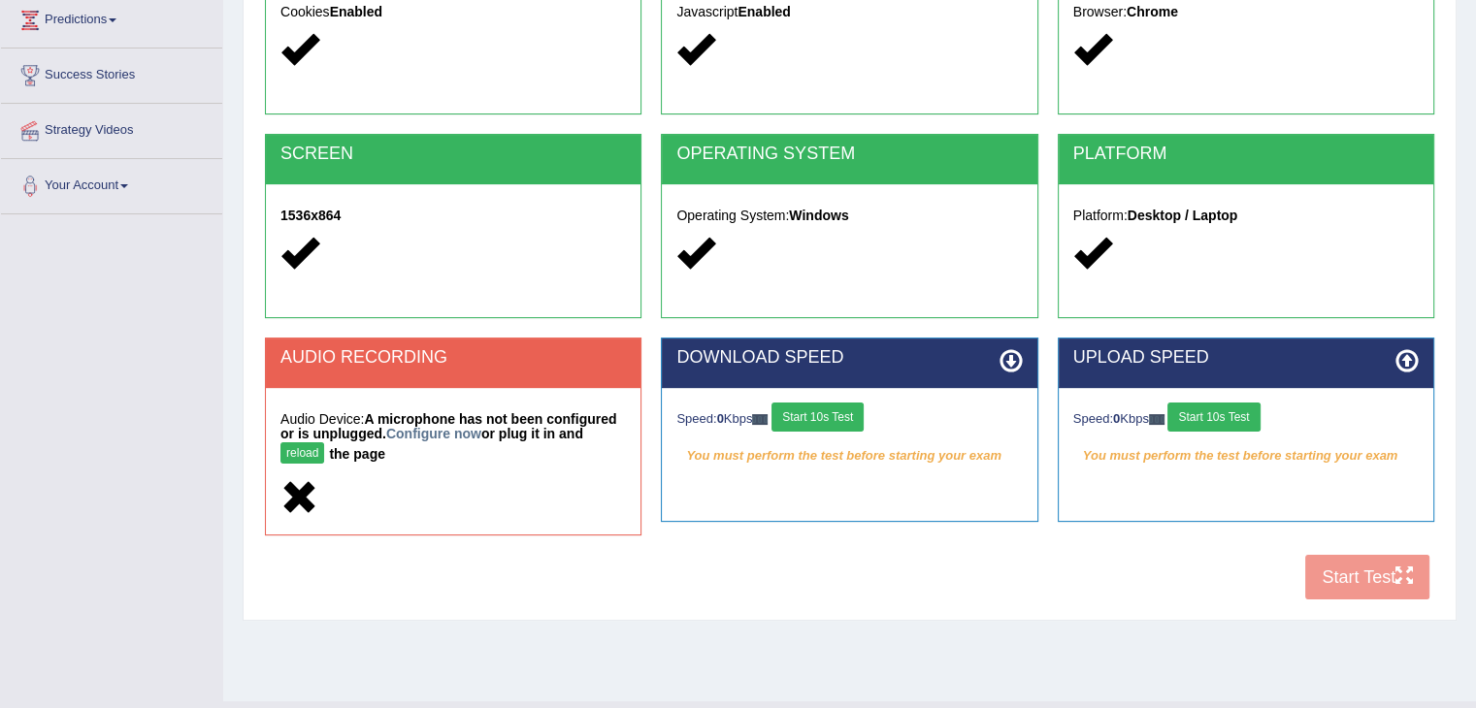
scroll to position [276, 0]
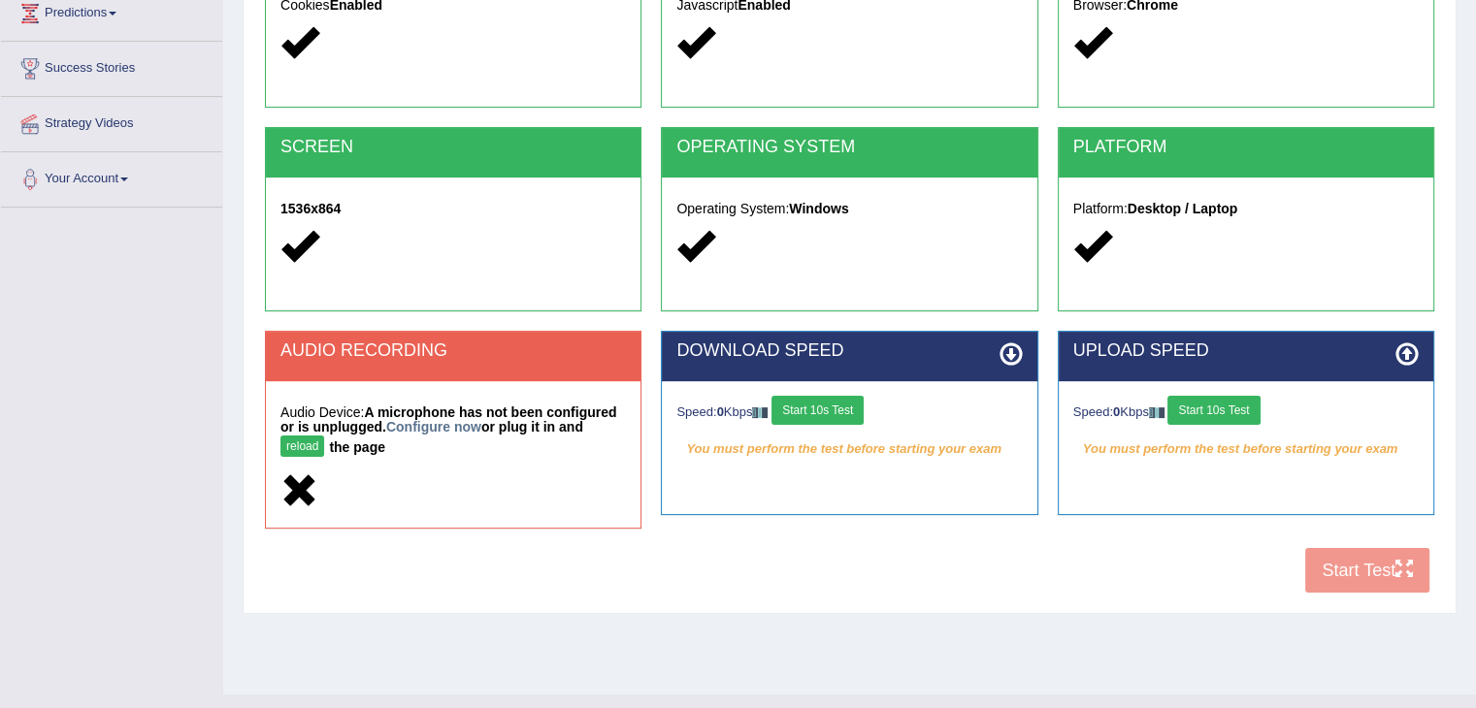
click at [1017, 346] on icon at bounding box center [1010, 353] width 23 height 23
click at [826, 405] on button "Start 10s Test" at bounding box center [817, 410] width 92 height 29
click at [1227, 405] on button "Start 10s Test" at bounding box center [1213, 410] width 92 height 29
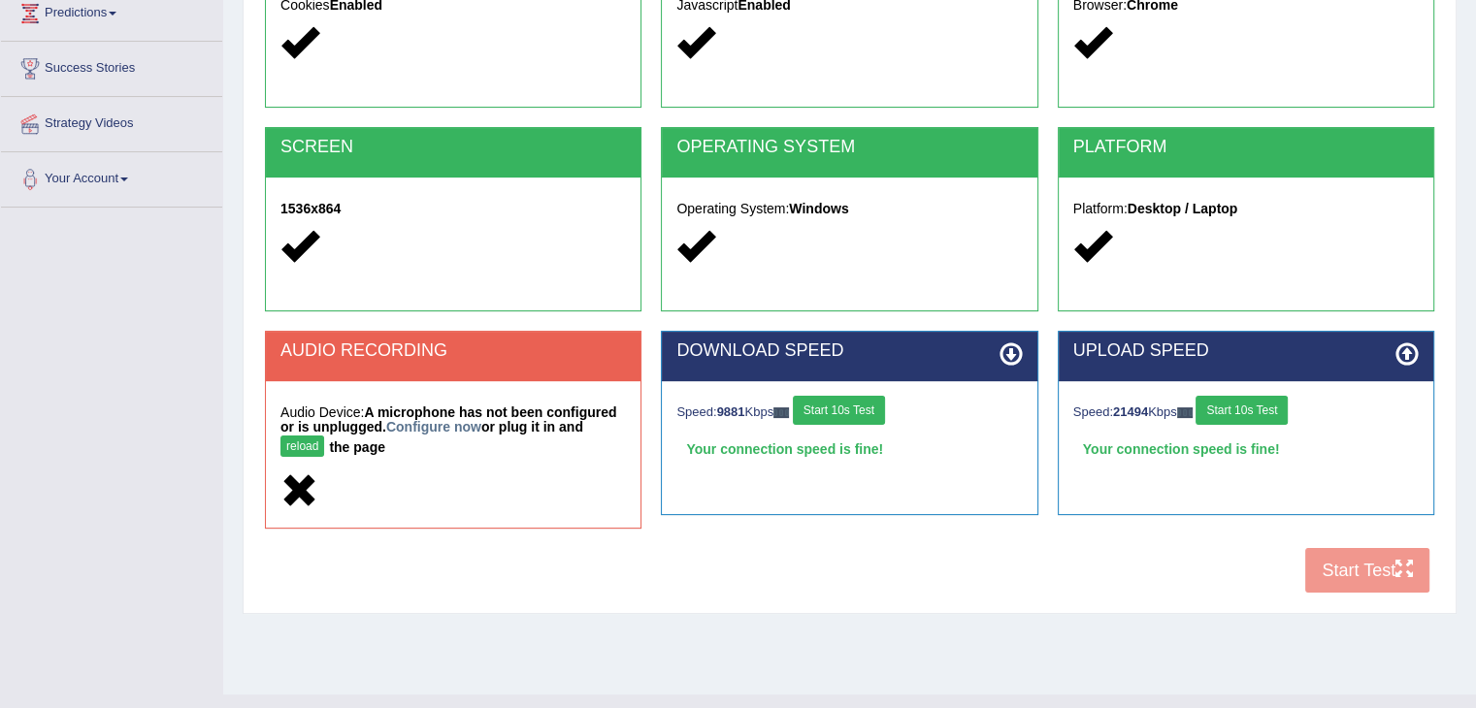
click at [1406, 566] on div "COOKIES Cookies Enabled JAVASCRIPT Javascript Enabled BROWSER Browser: Chrome S…" at bounding box center [849, 263] width 1179 height 680
click at [1360, 568] on div "COOKIES Cookies Enabled JAVASCRIPT Javascript Enabled BROWSER Browser: Chrome S…" at bounding box center [849, 263] width 1179 height 680
click at [1405, 345] on icon at bounding box center [1406, 353] width 23 height 23
click at [1010, 353] on icon at bounding box center [1010, 353] width 23 height 23
click at [846, 409] on button "Start 10s Test" at bounding box center [839, 410] width 92 height 29
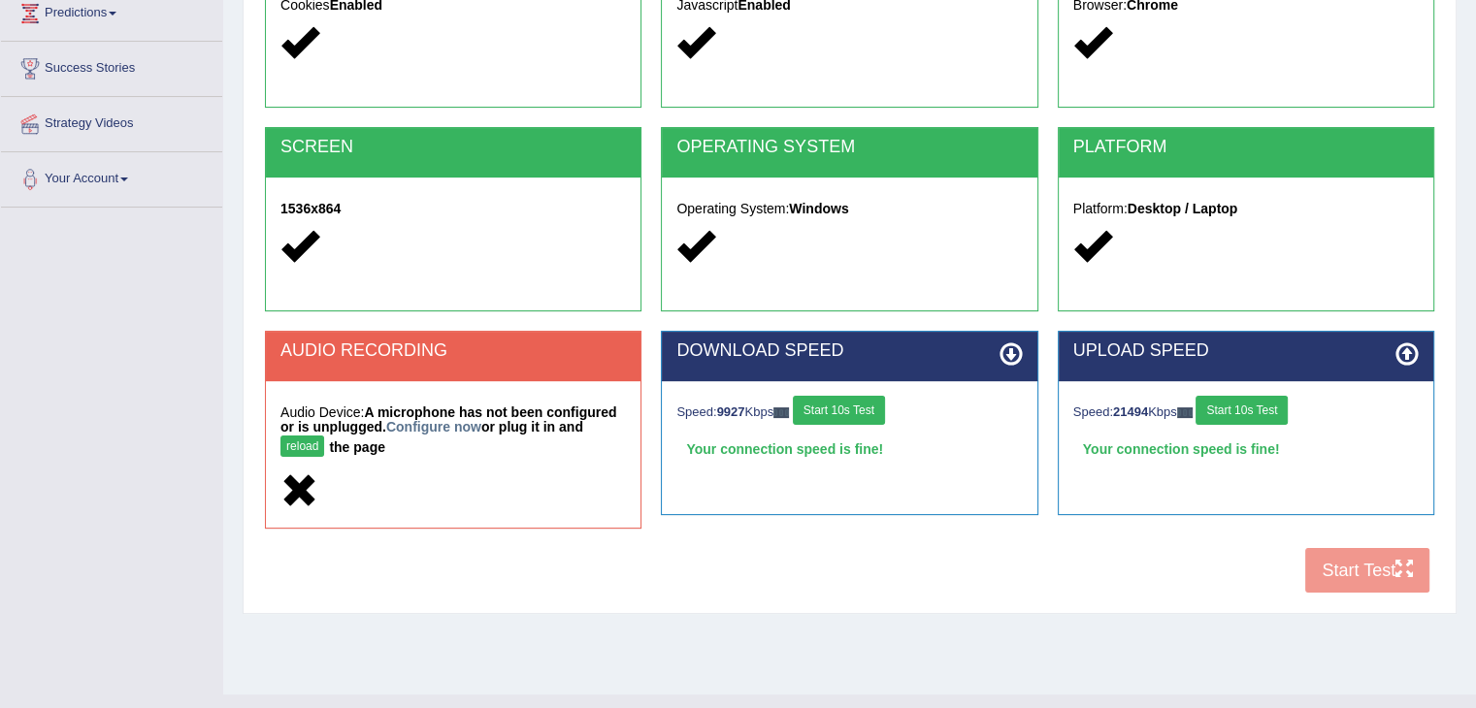
click at [846, 409] on button "Start 10s Test" at bounding box center [839, 410] width 92 height 29
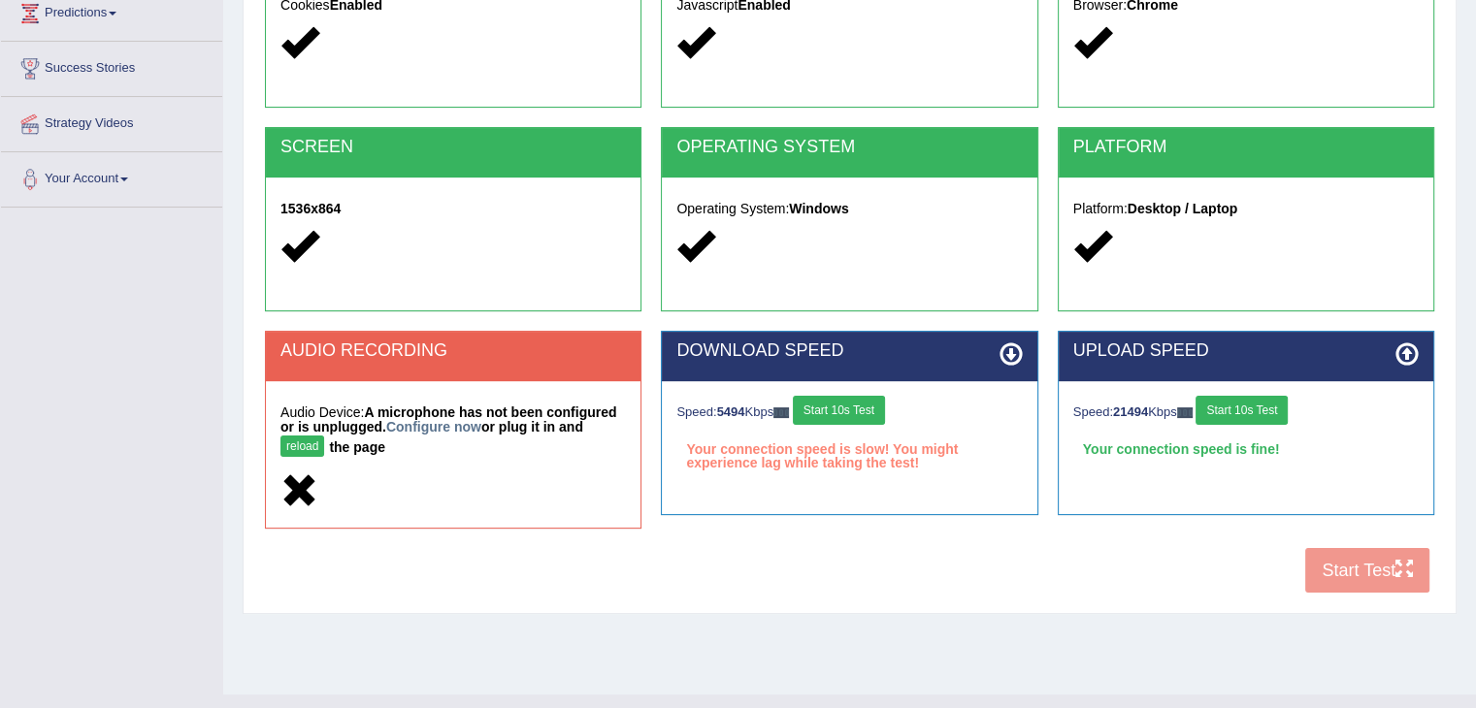
click at [846, 409] on button "Start 10s Test" at bounding box center [839, 410] width 92 height 29
click at [1253, 412] on button "Start 10s Test" at bounding box center [1241, 410] width 92 height 29
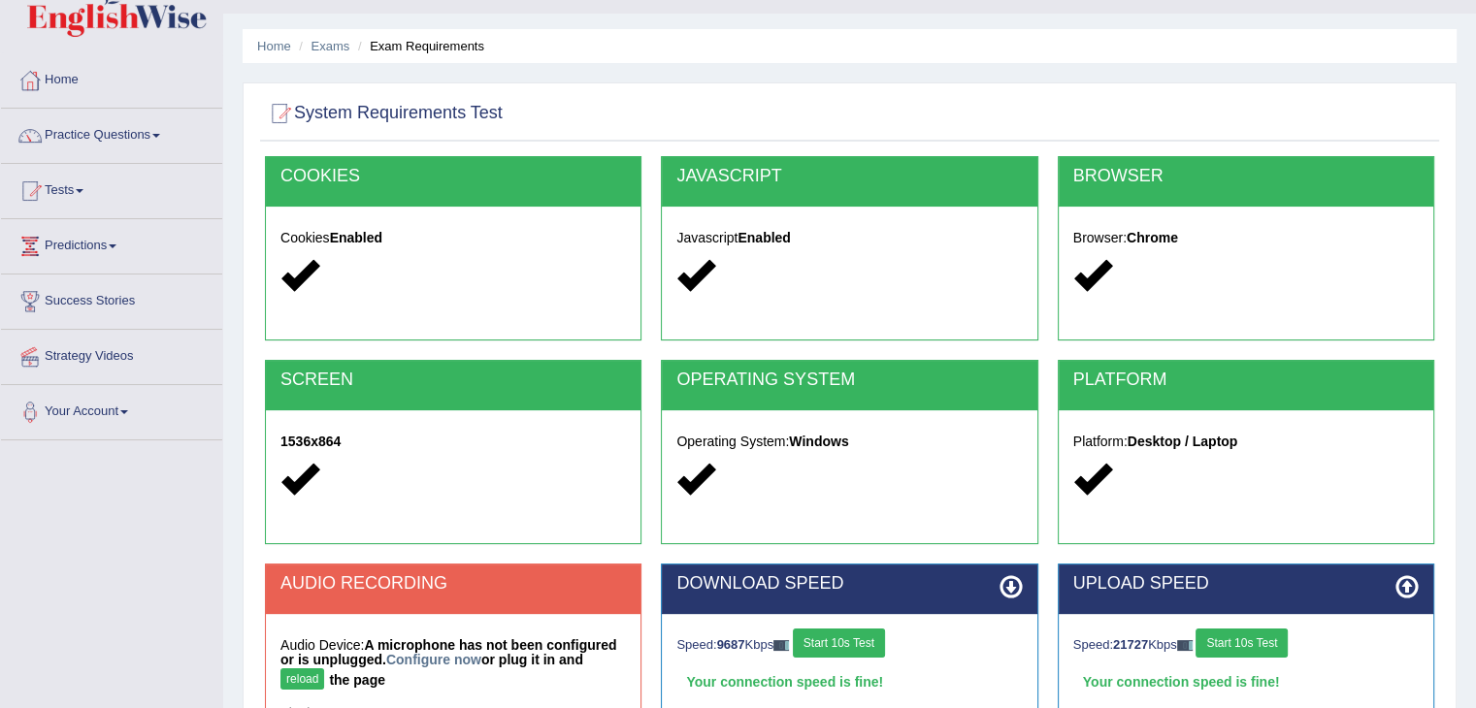
scroll to position [0, 0]
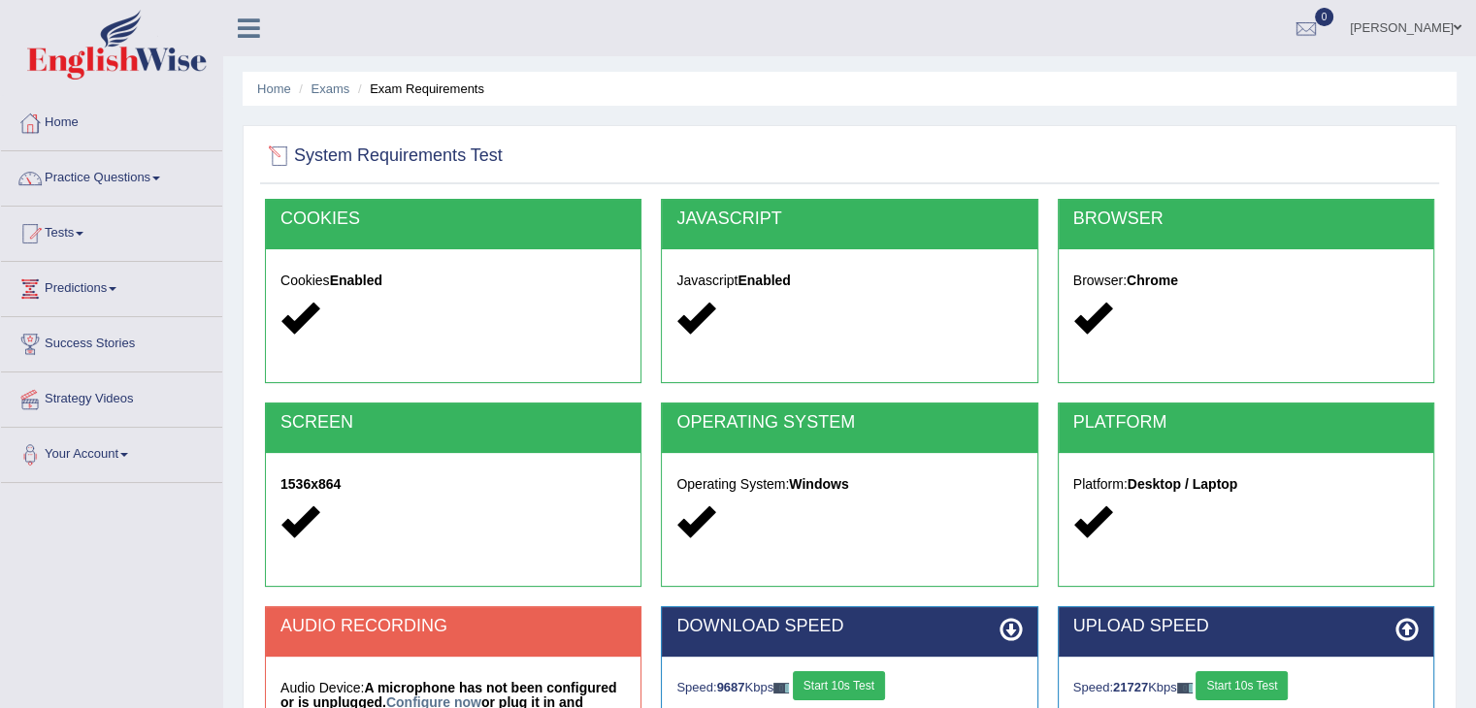
click at [274, 158] on div at bounding box center [279, 156] width 29 height 29
click at [283, 152] on div at bounding box center [279, 156] width 29 height 29
click at [83, 232] on span at bounding box center [80, 234] width 8 height 4
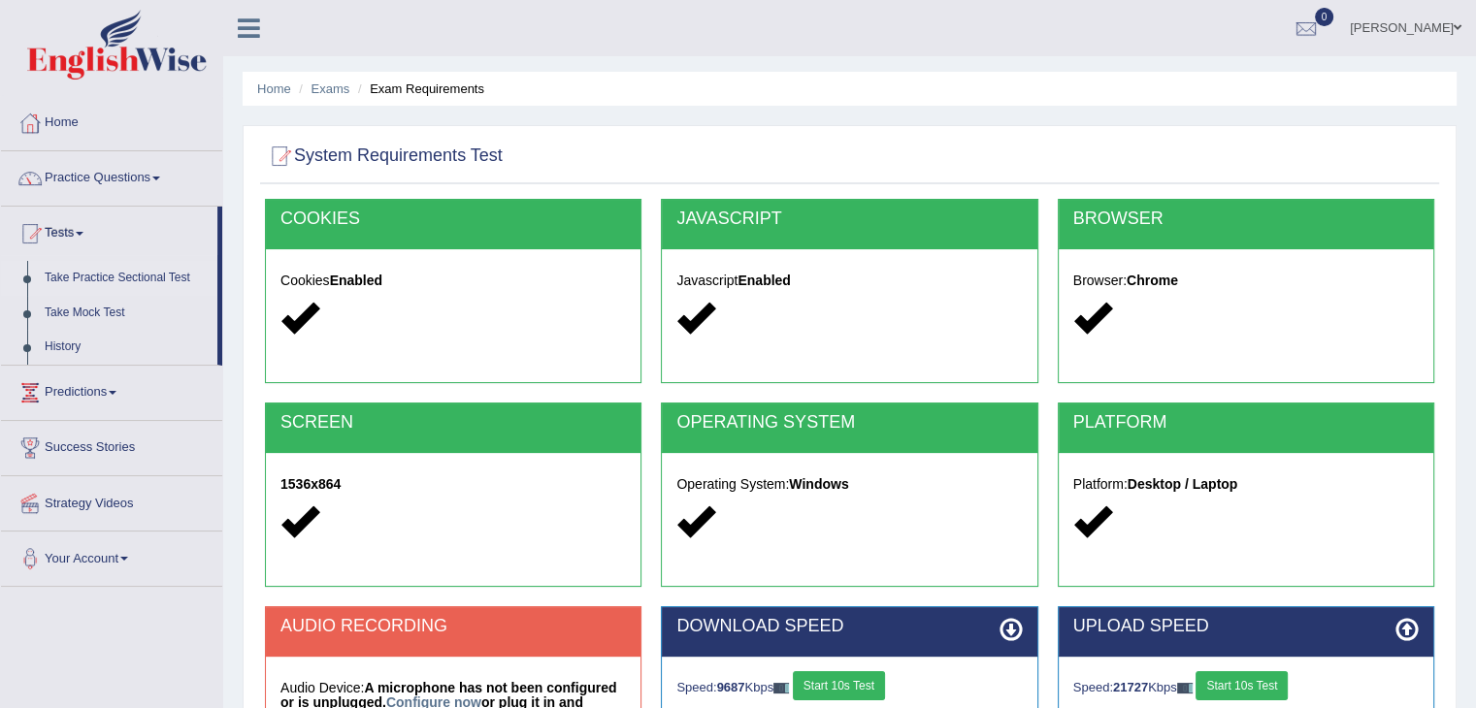
click at [125, 275] on link "Take Practice Sectional Test" at bounding box center [126, 278] width 181 height 35
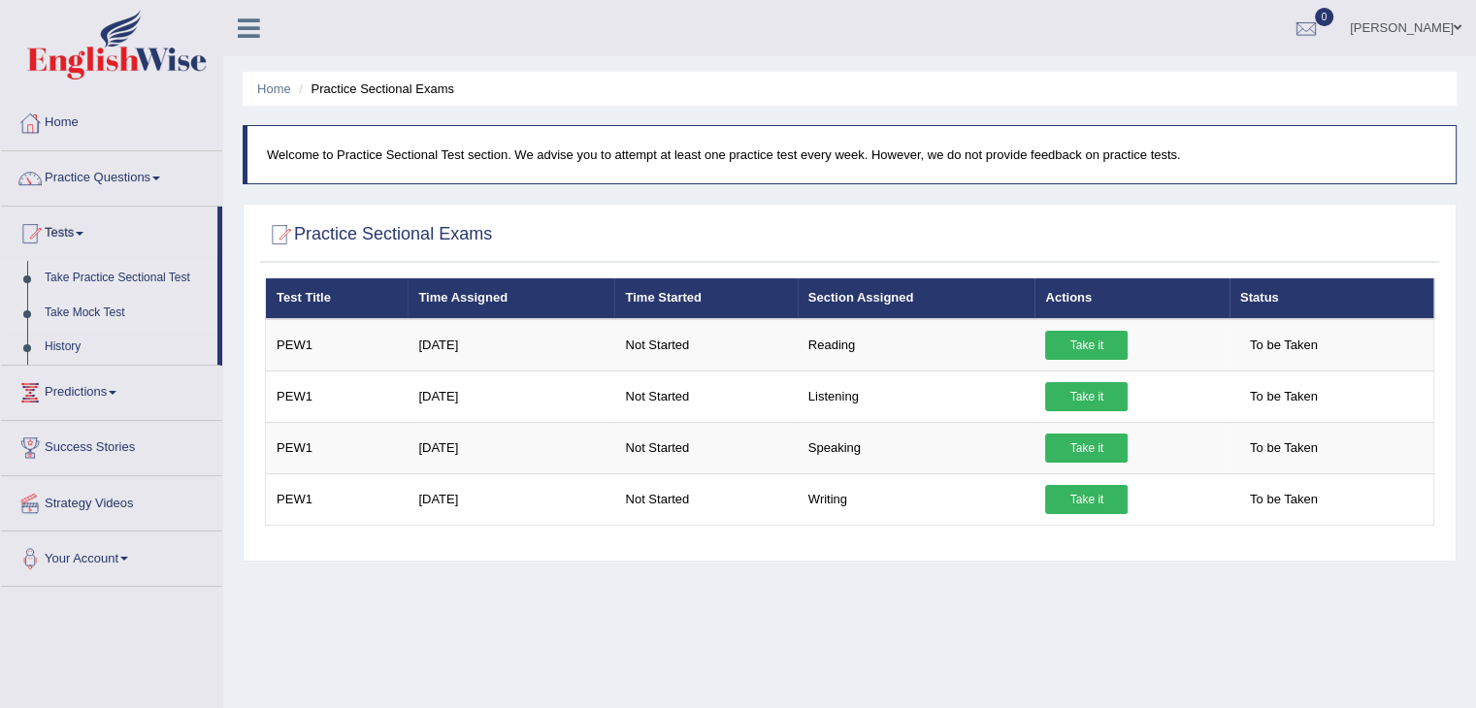
click at [97, 311] on link "Take Mock Test" at bounding box center [126, 313] width 181 height 35
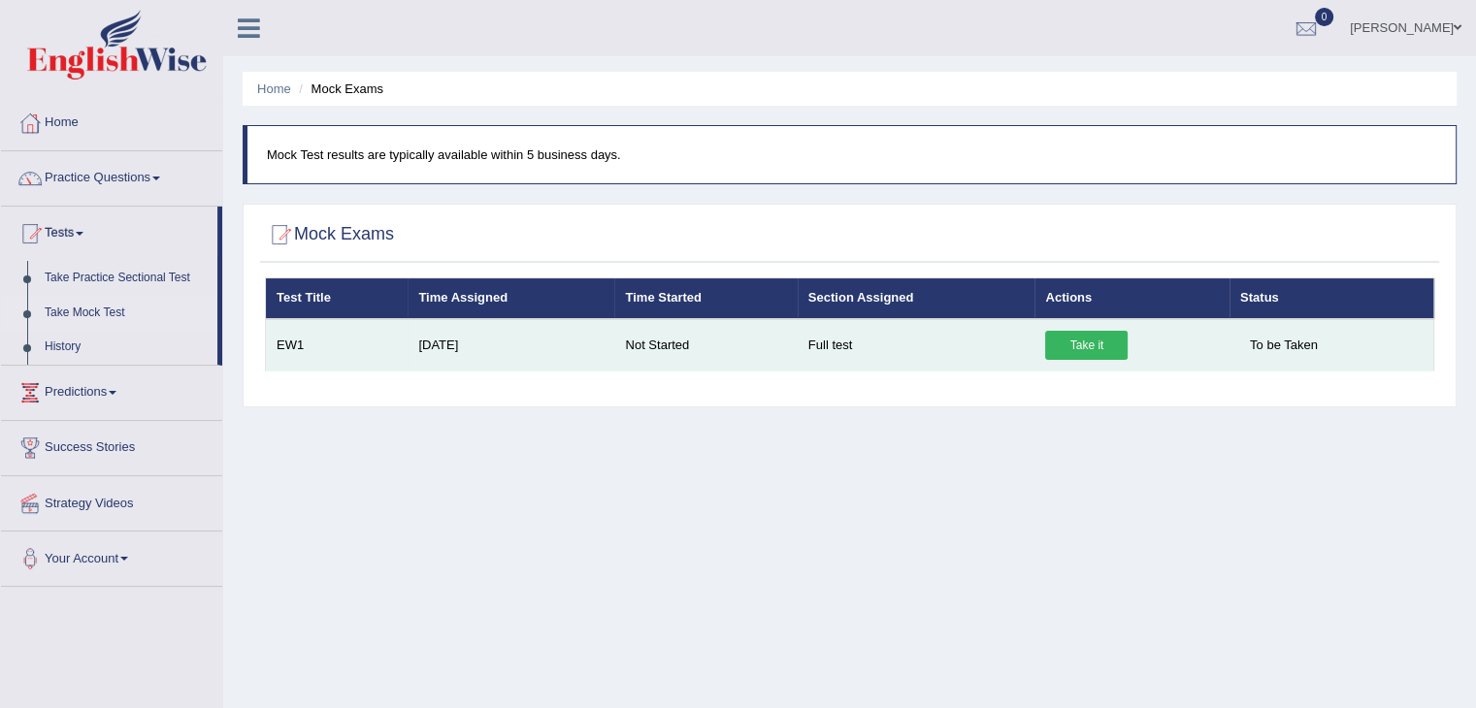
click at [1086, 342] on link "Take it" at bounding box center [1086, 345] width 82 height 29
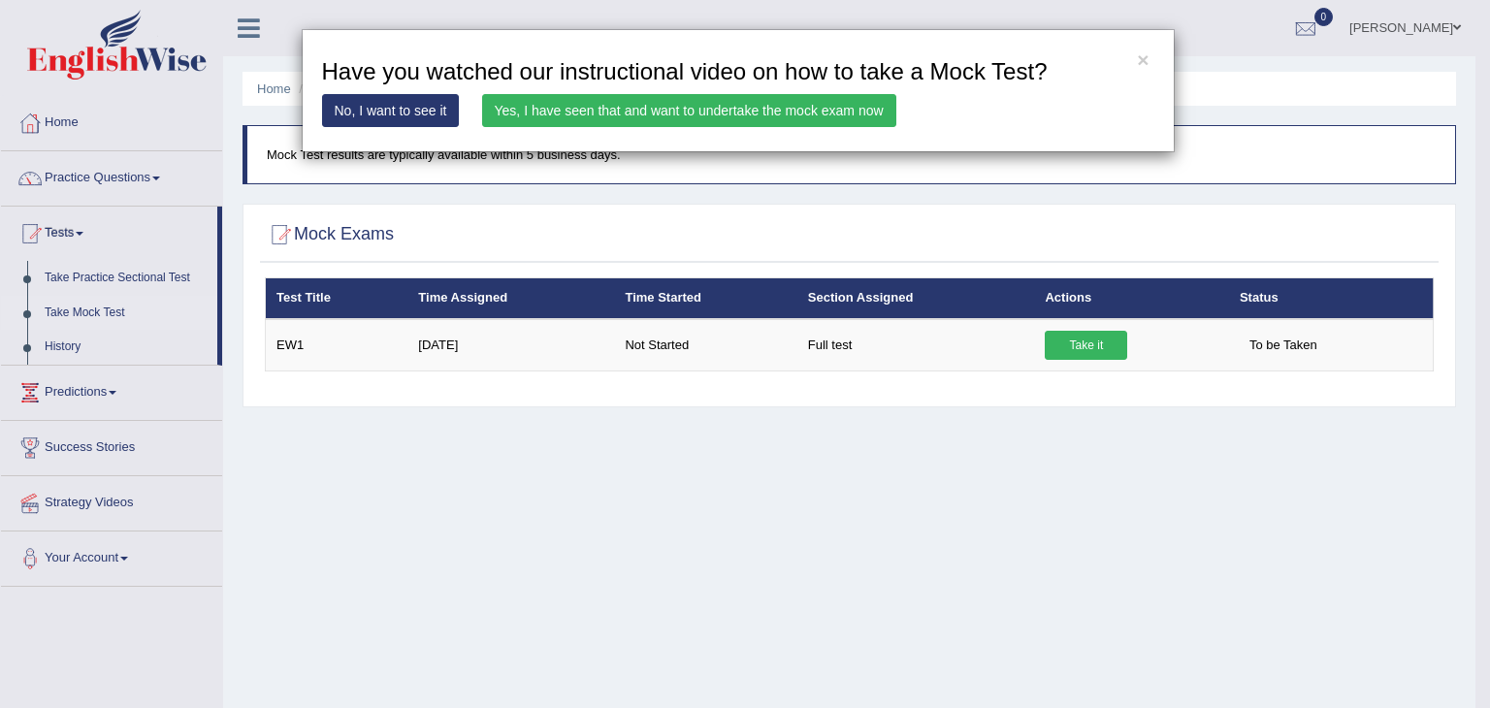
click at [406, 112] on link "No, I want to see it" at bounding box center [391, 110] width 138 height 33
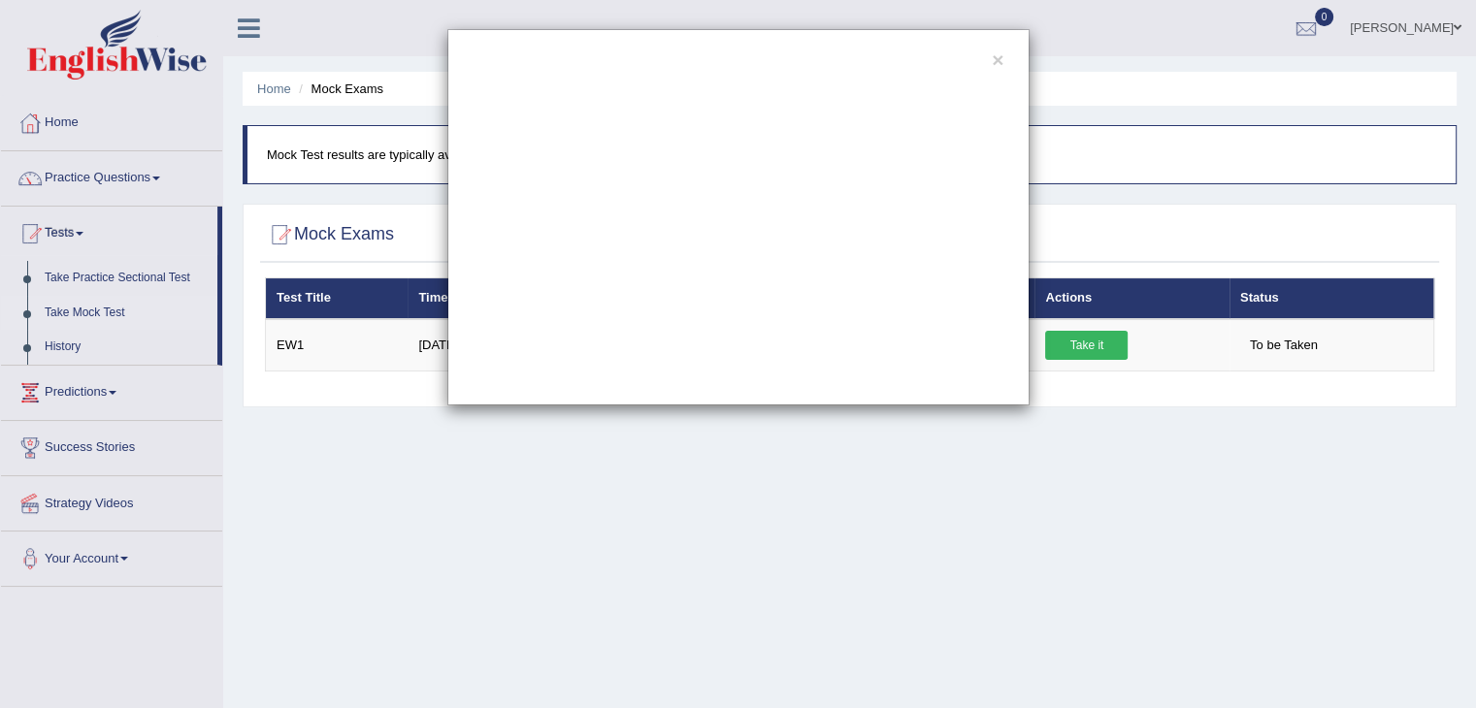
click at [105, 313] on div "×" at bounding box center [738, 217] width 1476 height 376
drag, startPoint x: 889, startPoint y: 43, endPoint x: 919, endPoint y: 43, distance: 30.1
click at [919, 43] on div "×" at bounding box center [738, 217] width 582 height 376
drag, startPoint x: 1018, startPoint y: 33, endPoint x: 1081, endPoint y: 20, distance: 64.3
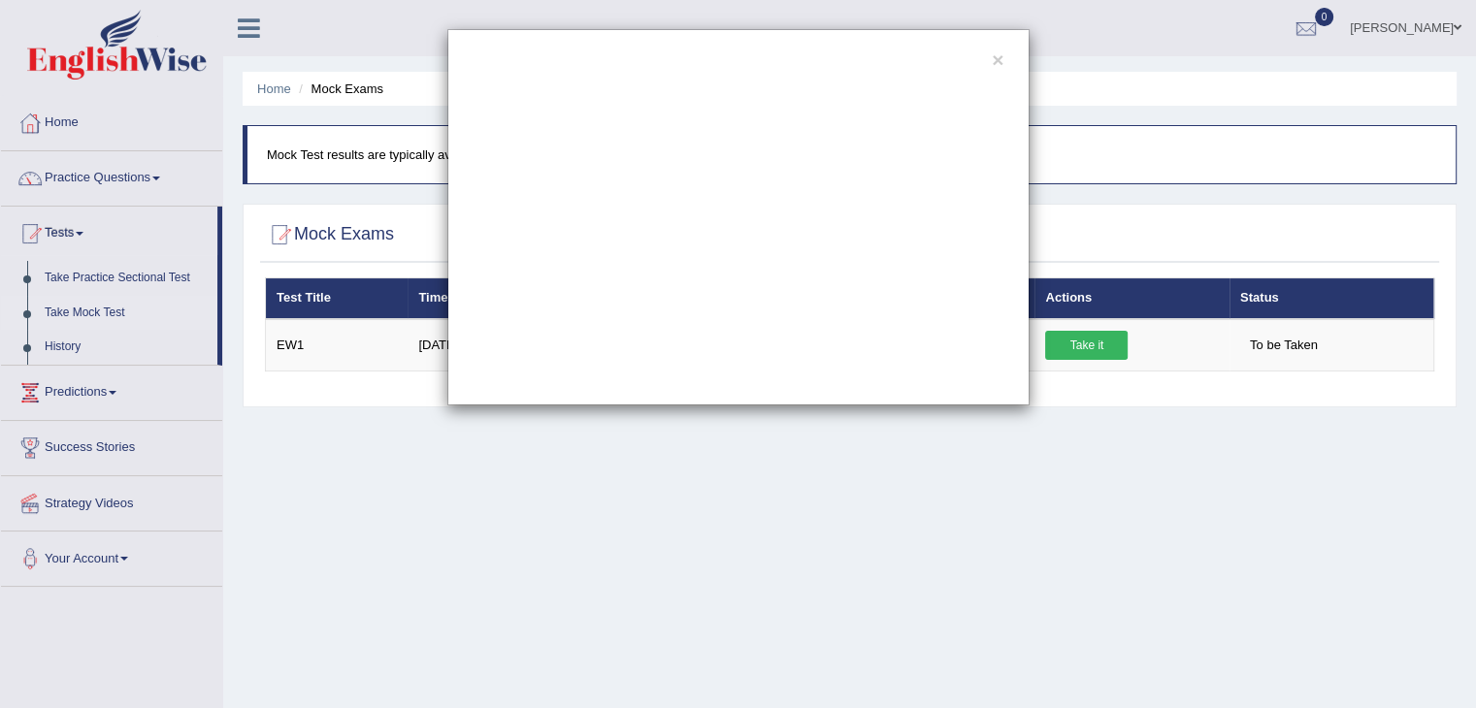
click at [1081, 20] on div "×" at bounding box center [738, 354] width 1476 height 708
drag, startPoint x: 1025, startPoint y: 33, endPoint x: 1066, endPoint y: 26, distance: 41.3
click at [1066, 26] on div "×" at bounding box center [738, 354] width 1476 height 708
click at [1084, 346] on div "×" at bounding box center [738, 217] width 1476 height 376
click at [1084, 344] on div "×" at bounding box center [738, 217] width 1476 height 376
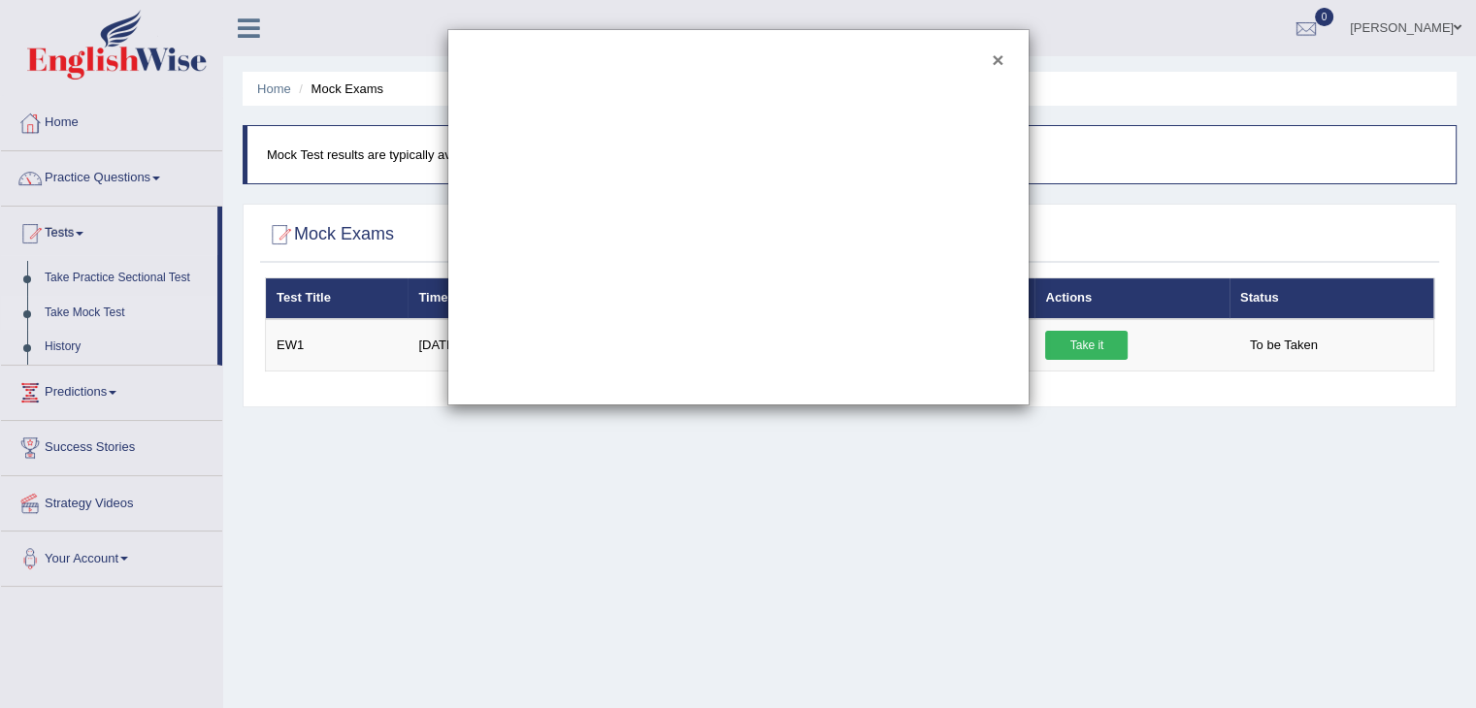
click at [998, 65] on button "×" at bounding box center [997, 59] width 12 height 20
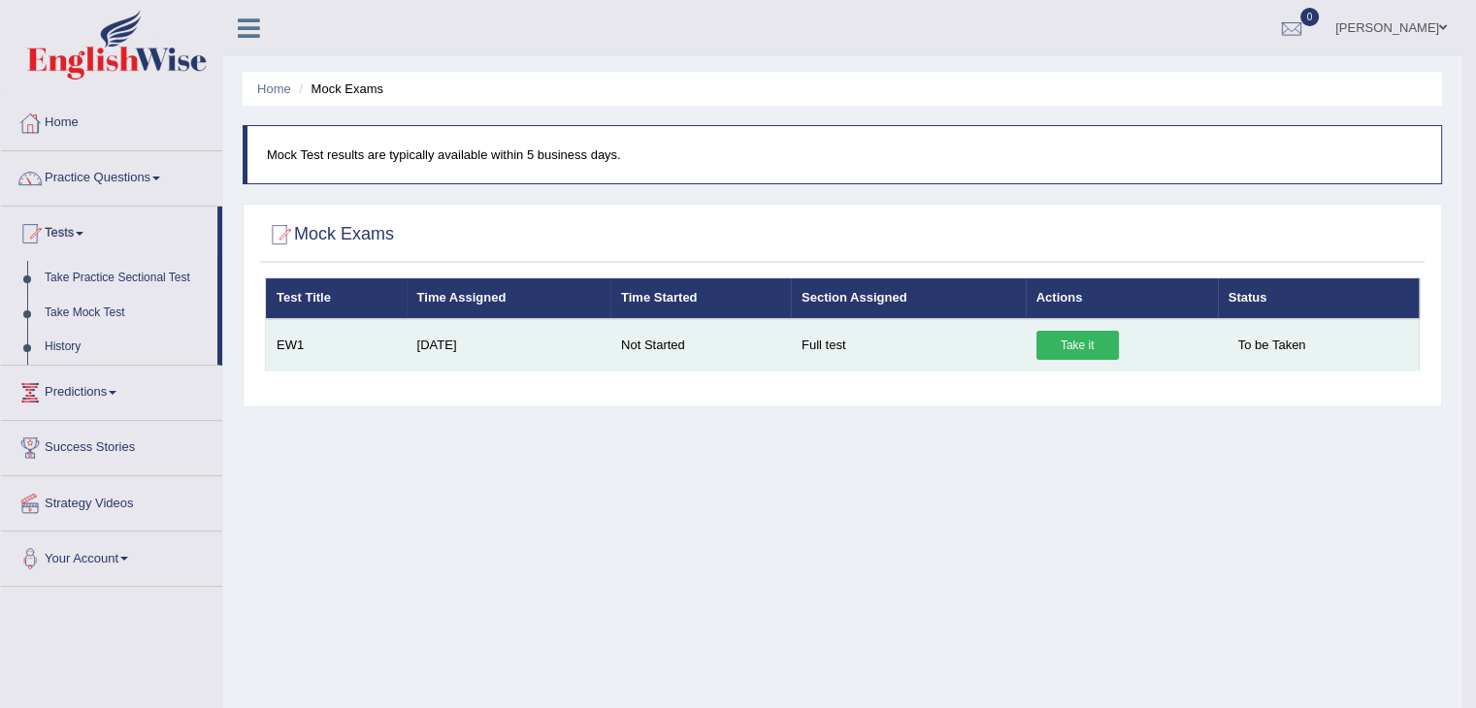
click at [1086, 342] on link "Take it" at bounding box center [1077, 345] width 82 height 29
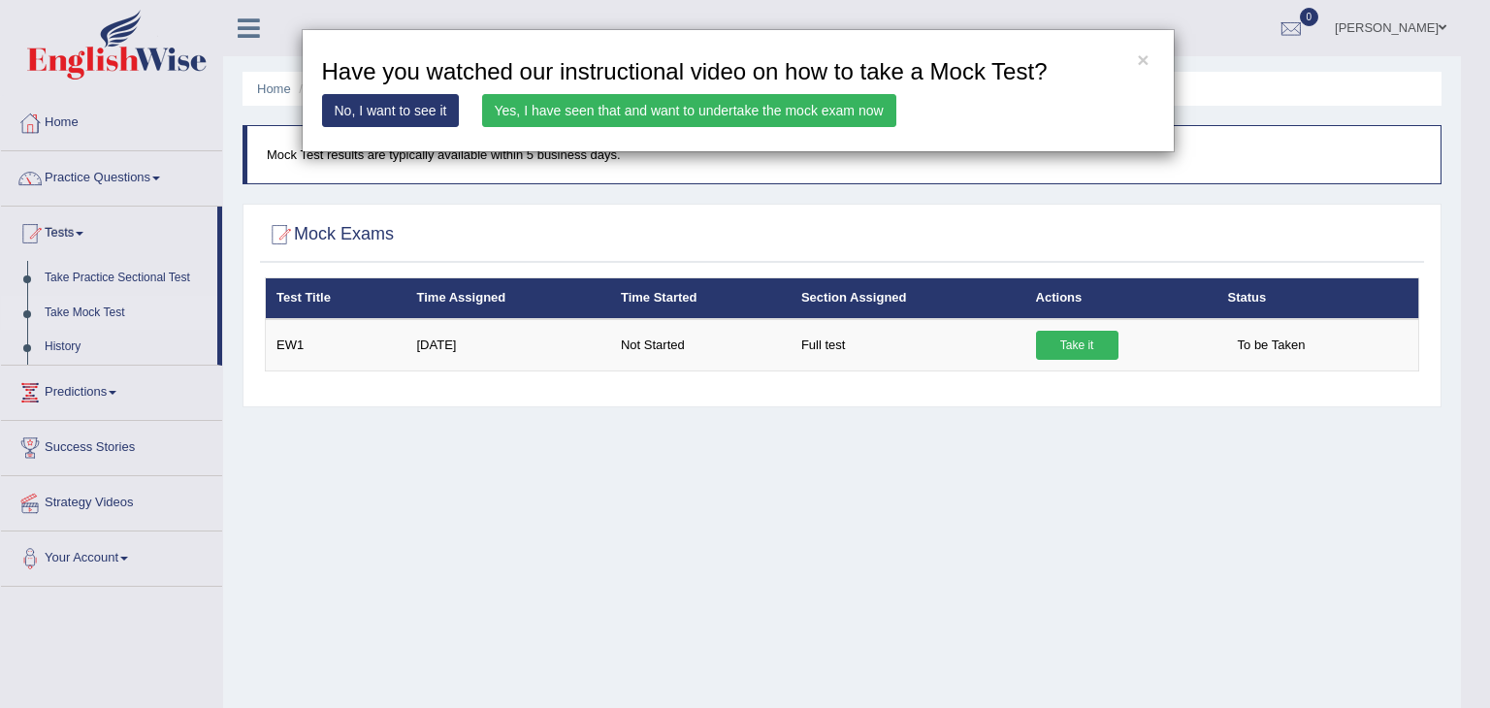
click at [699, 105] on link "Yes, I have seen that and want to undertake the mock exam now" at bounding box center [689, 110] width 414 height 33
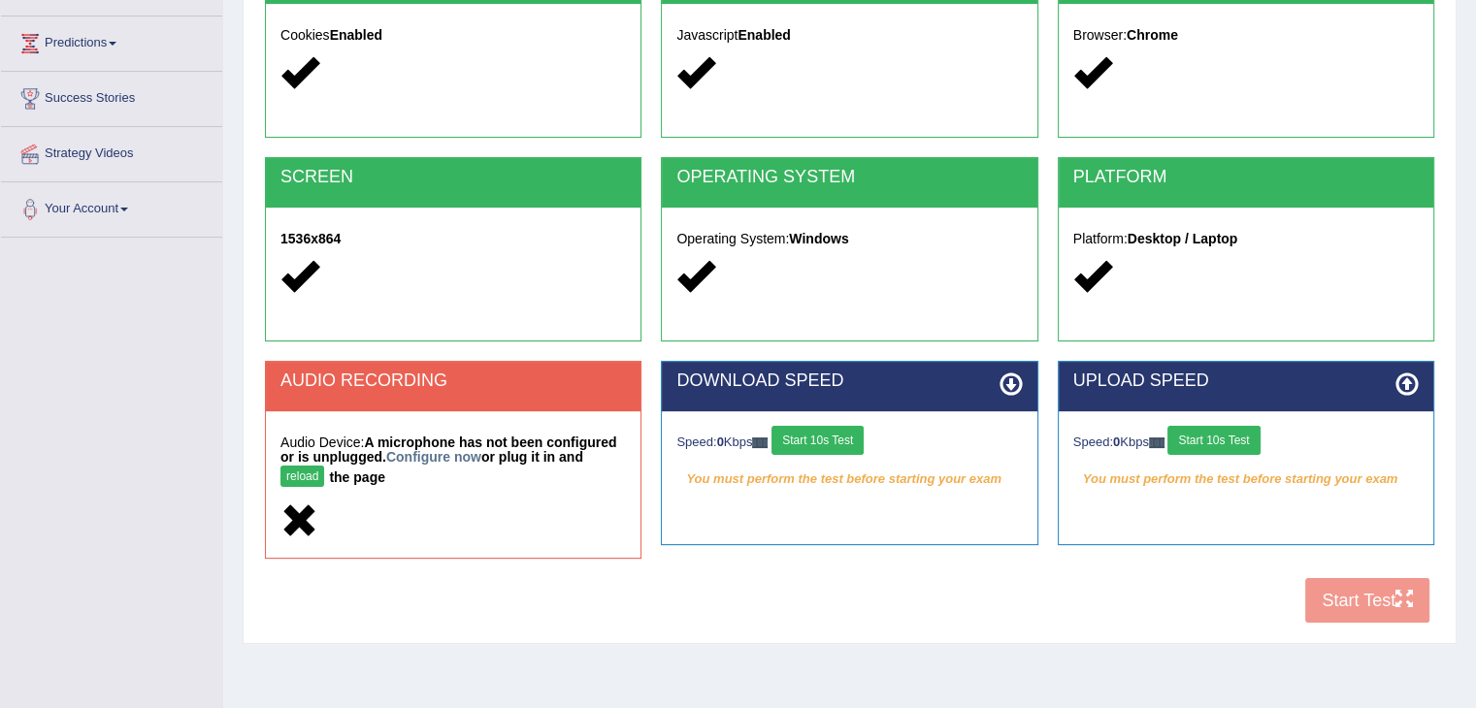
scroll to position [268, 0]
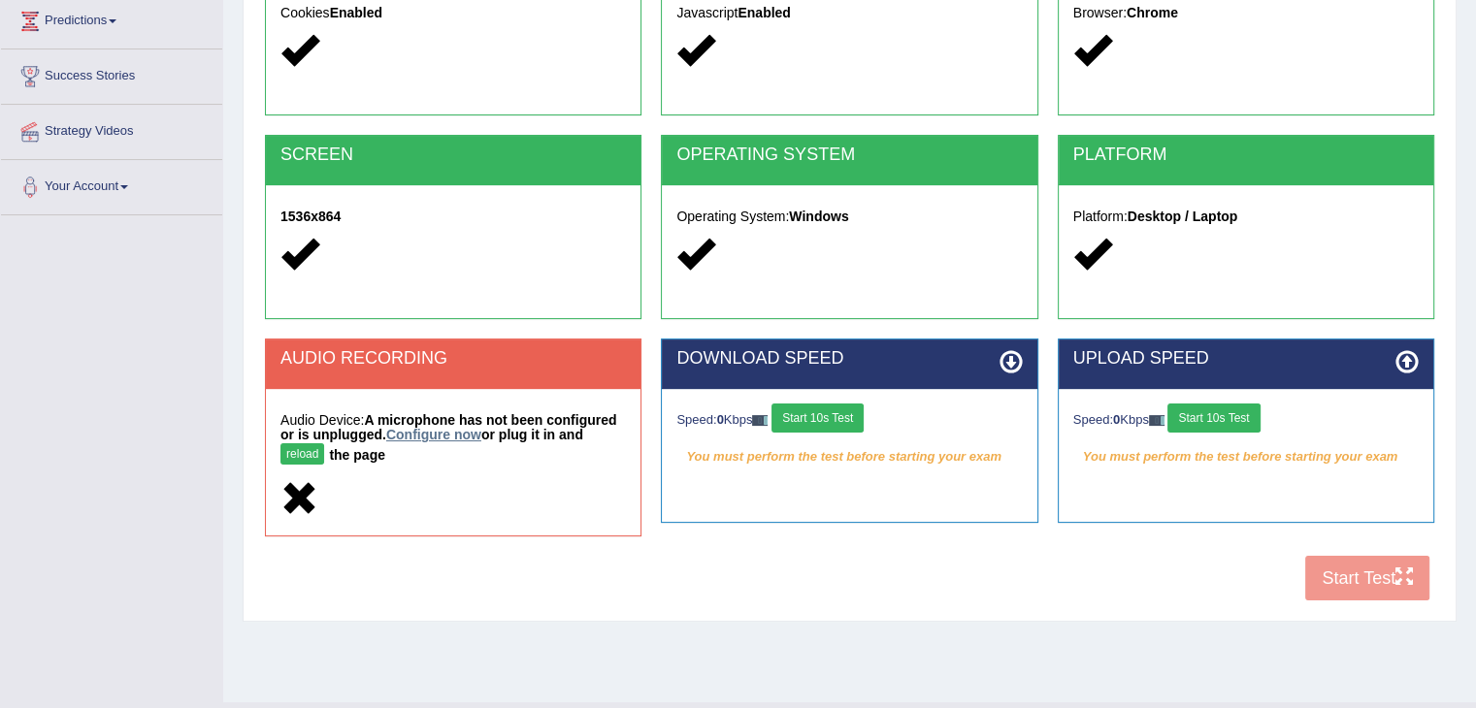
click at [443, 431] on link "Configure now" at bounding box center [433, 435] width 95 height 16
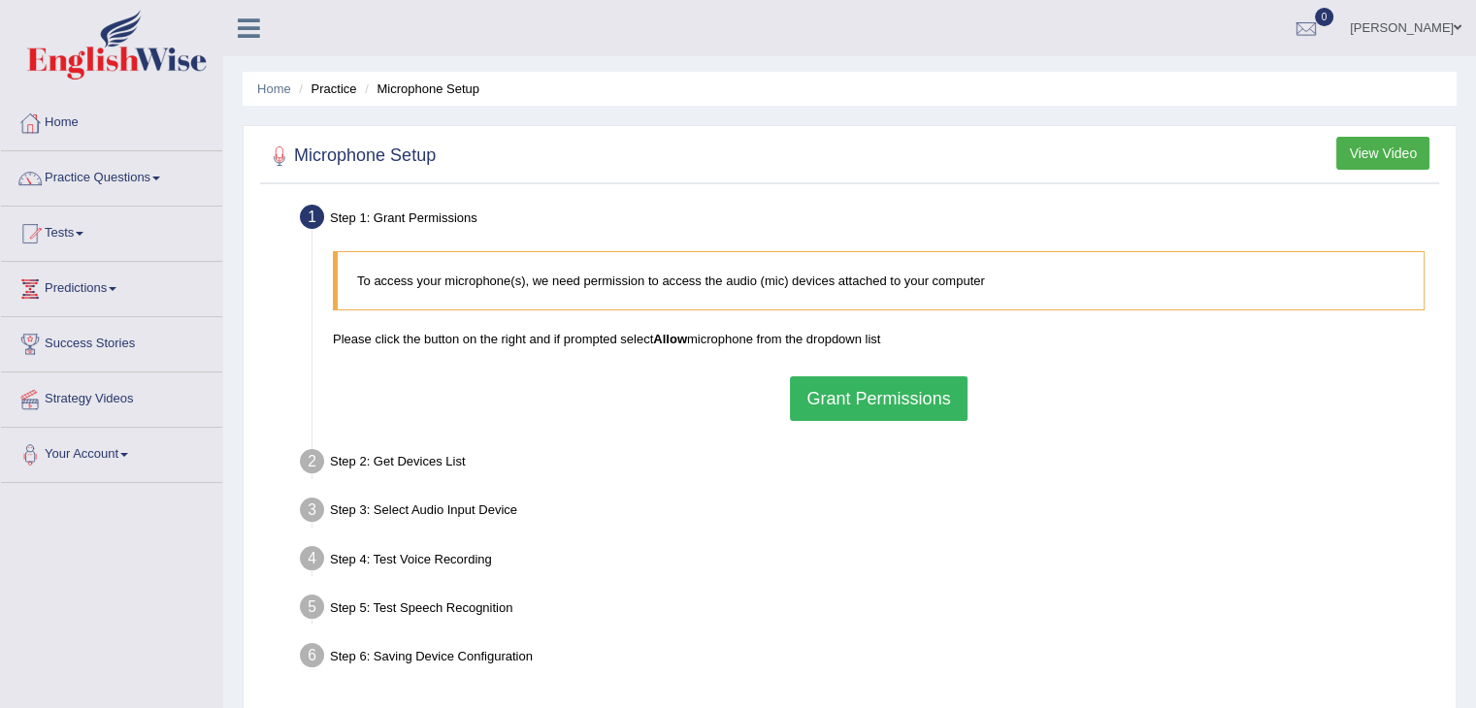
click at [858, 396] on button "Grant Permissions" at bounding box center [878, 398] width 177 height 45
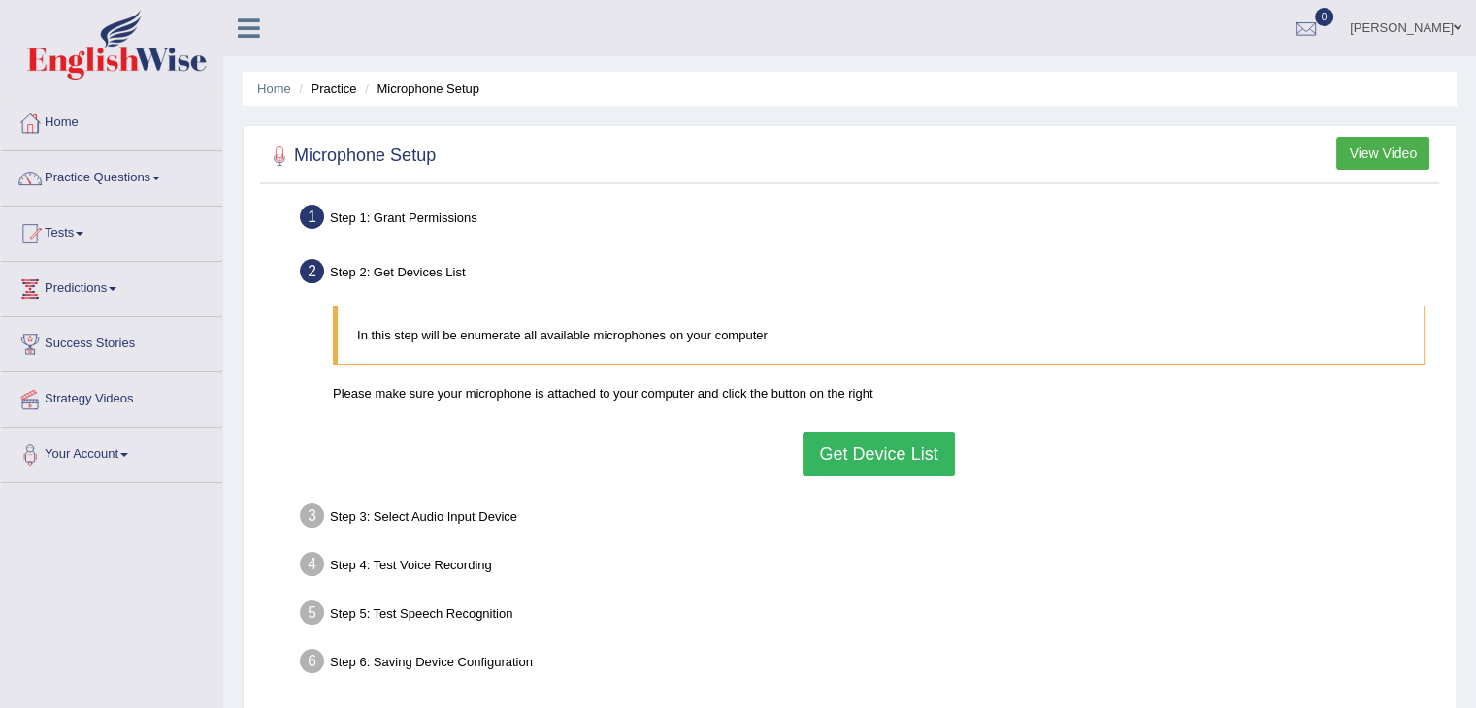
click at [871, 451] on button "Get Device List" at bounding box center [877, 454] width 151 height 45
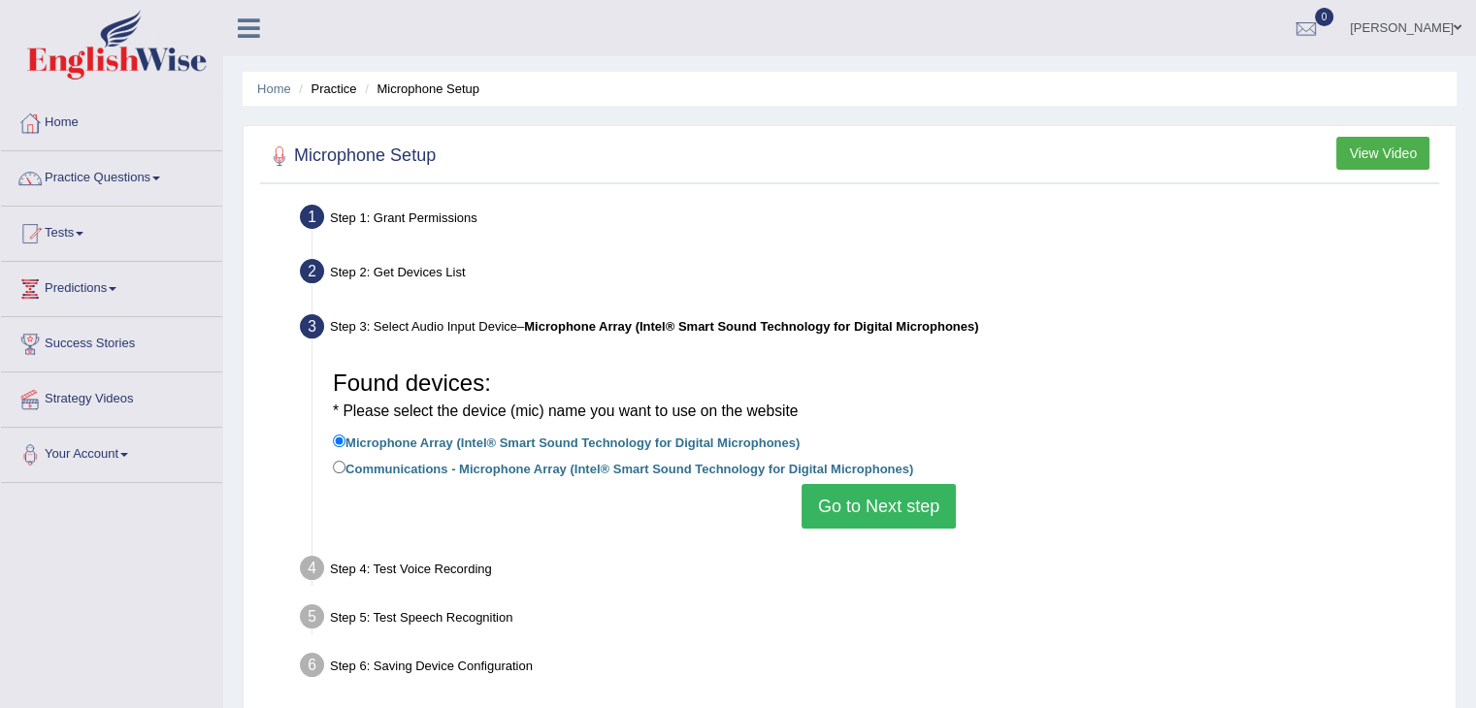
click at [854, 504] on button "Go to Next step" at bounding box center [878, 506] width 154 height 45
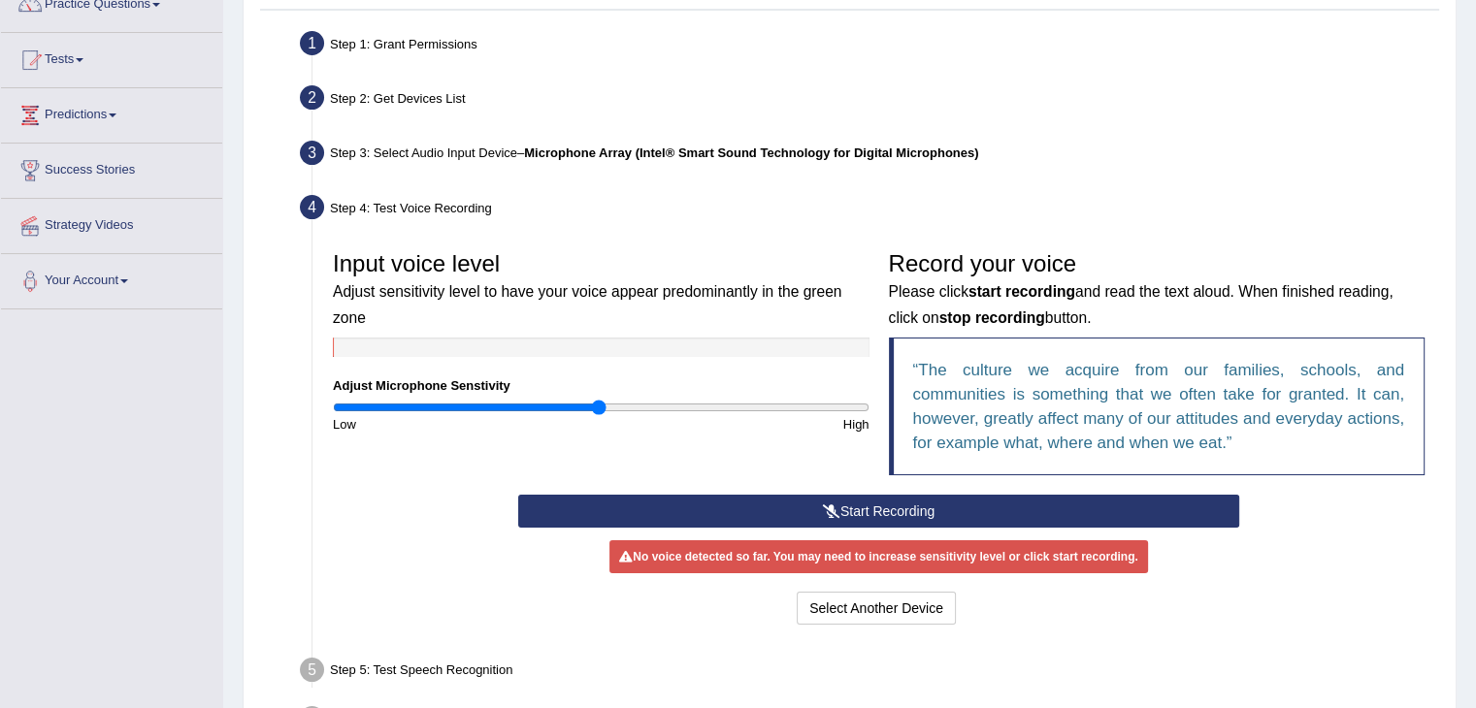
scroll to position [175, 0]
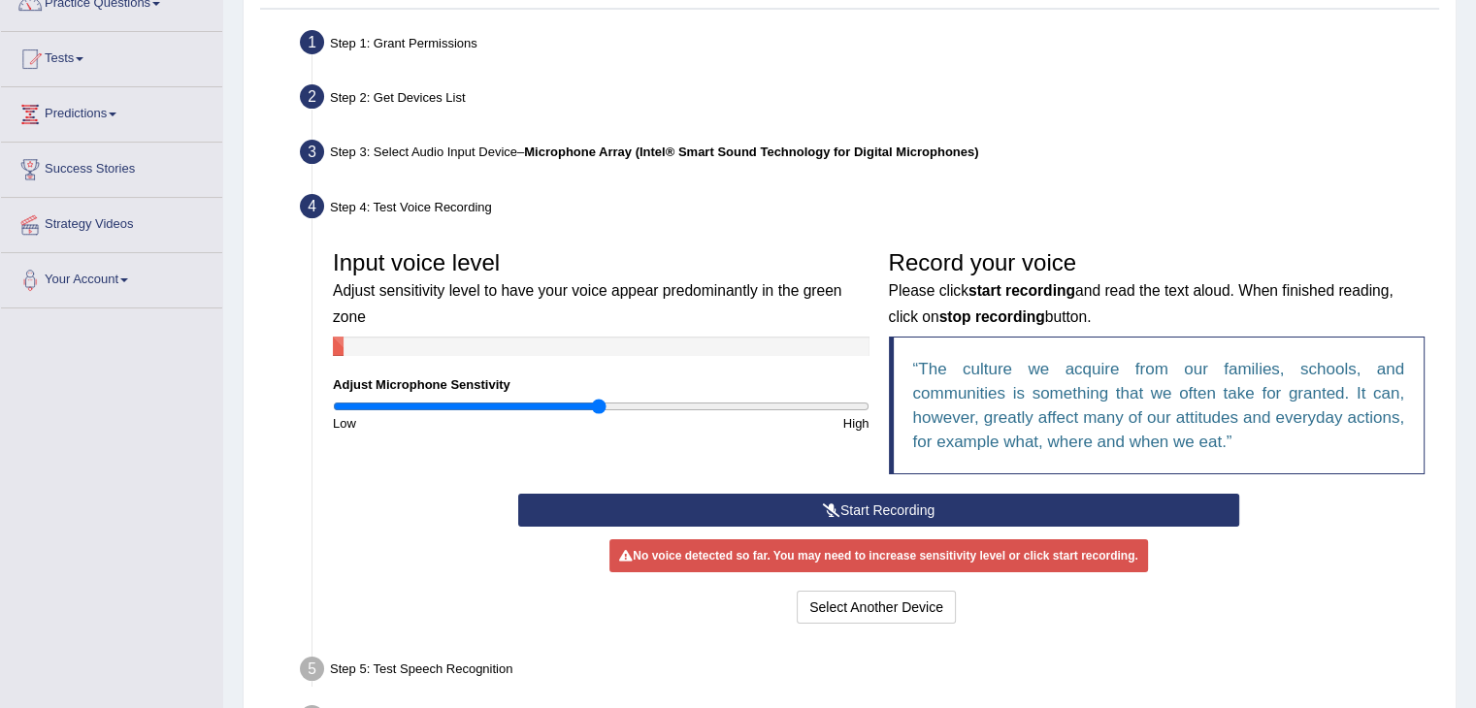
click at [828, 503] on icon at bounding box center [831, 510] width 17 height 14
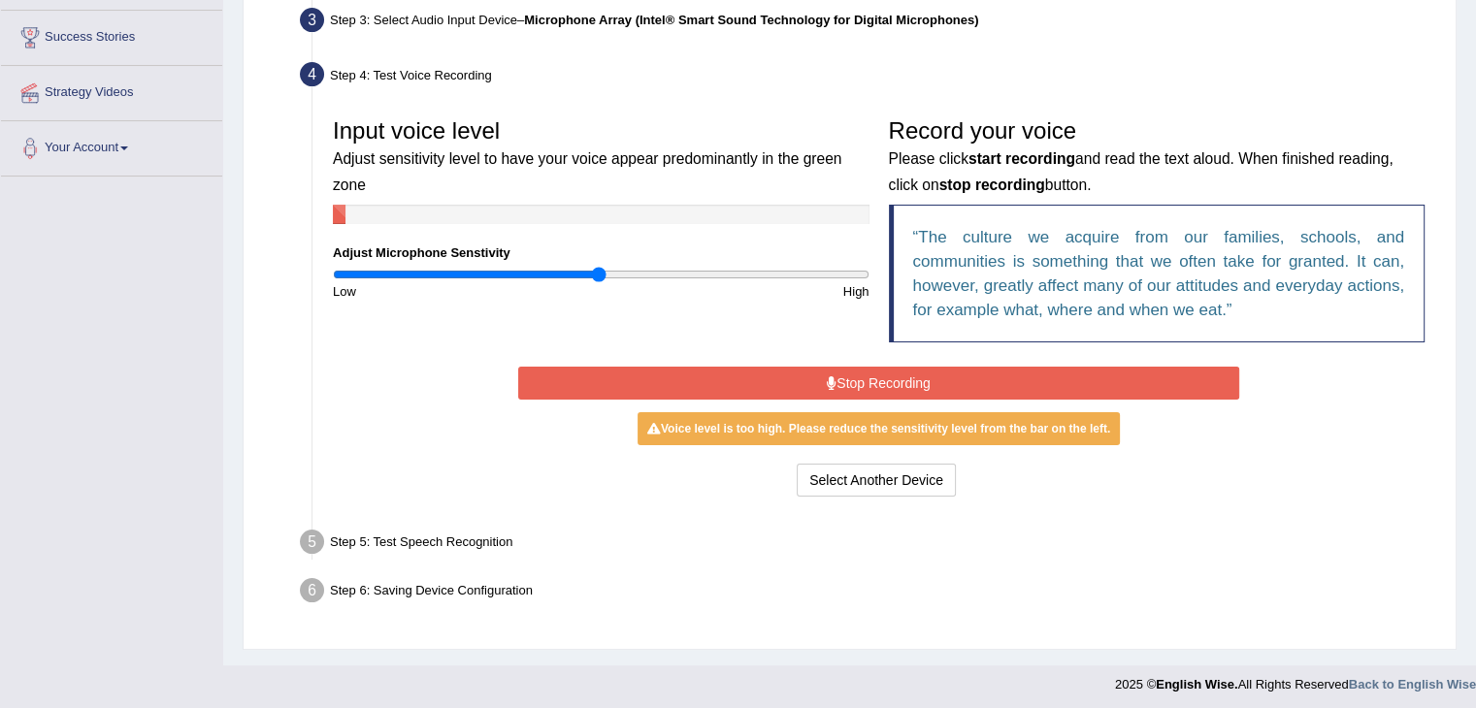
scroll to position [306, 0]
click at [918, 374] on button "Stop Recording" at bounding box center [878, 384] width 721 height 33
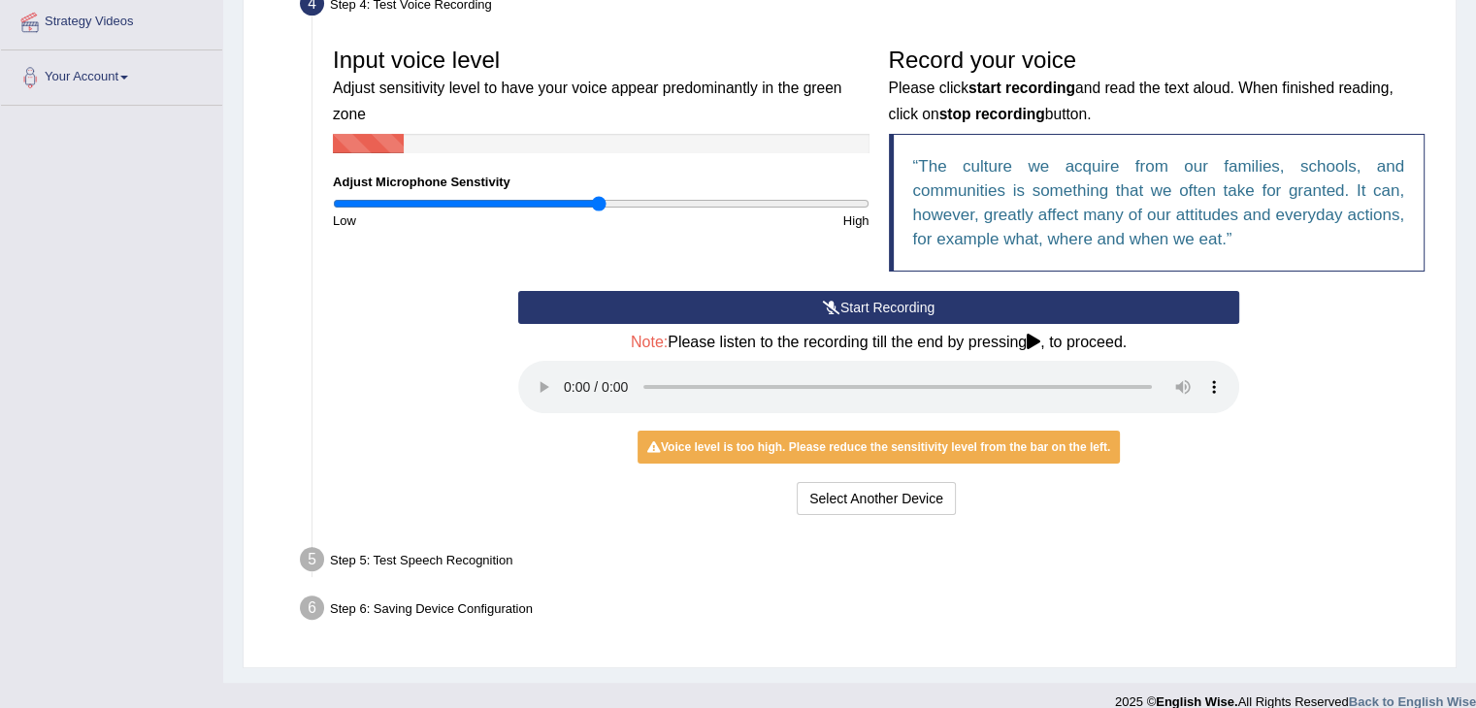
scroll to position [400, 0]
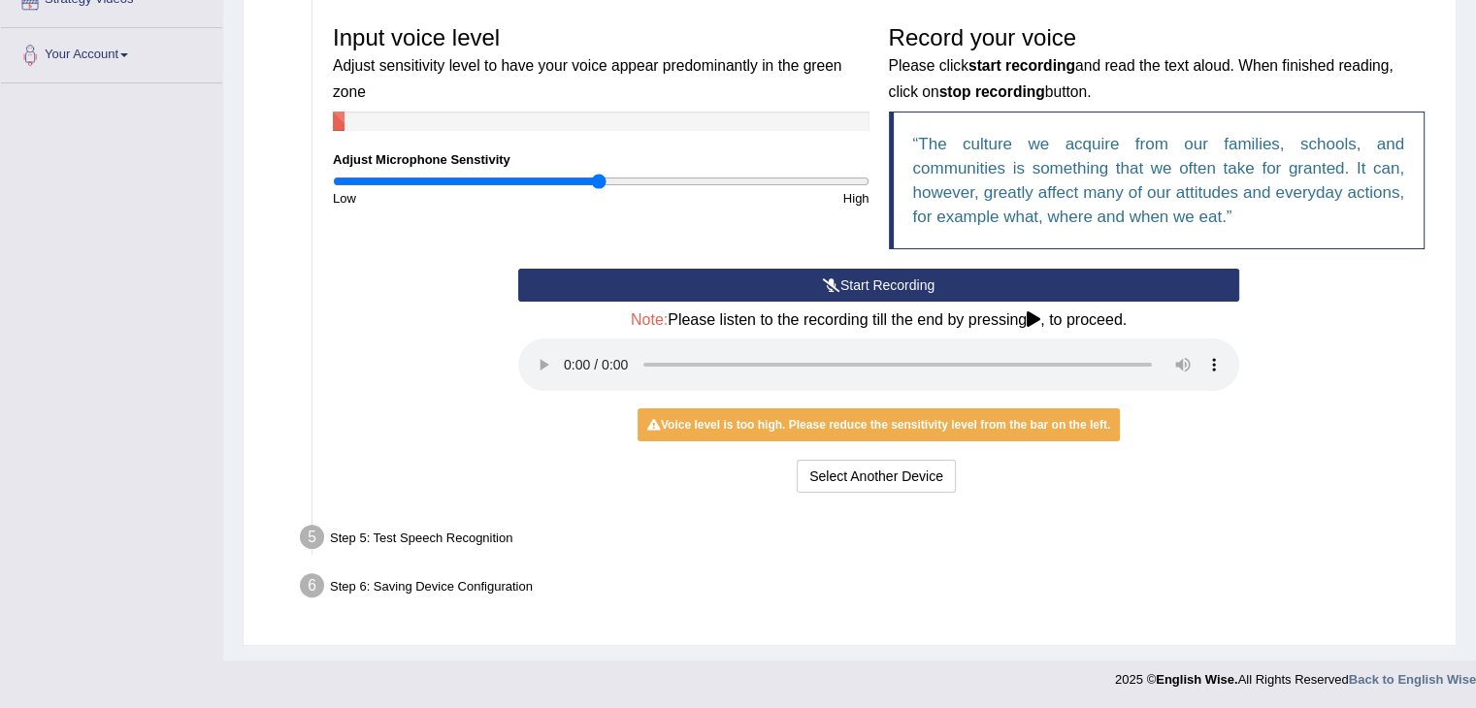
click at [436, 533] on div "Step 5: Test Speech Recognition" at bounding box center [868, 540] width 1155 height 43
click at [907, 478] on button "Select Another Device" at bounding box center [875, 476] width 159 height 33
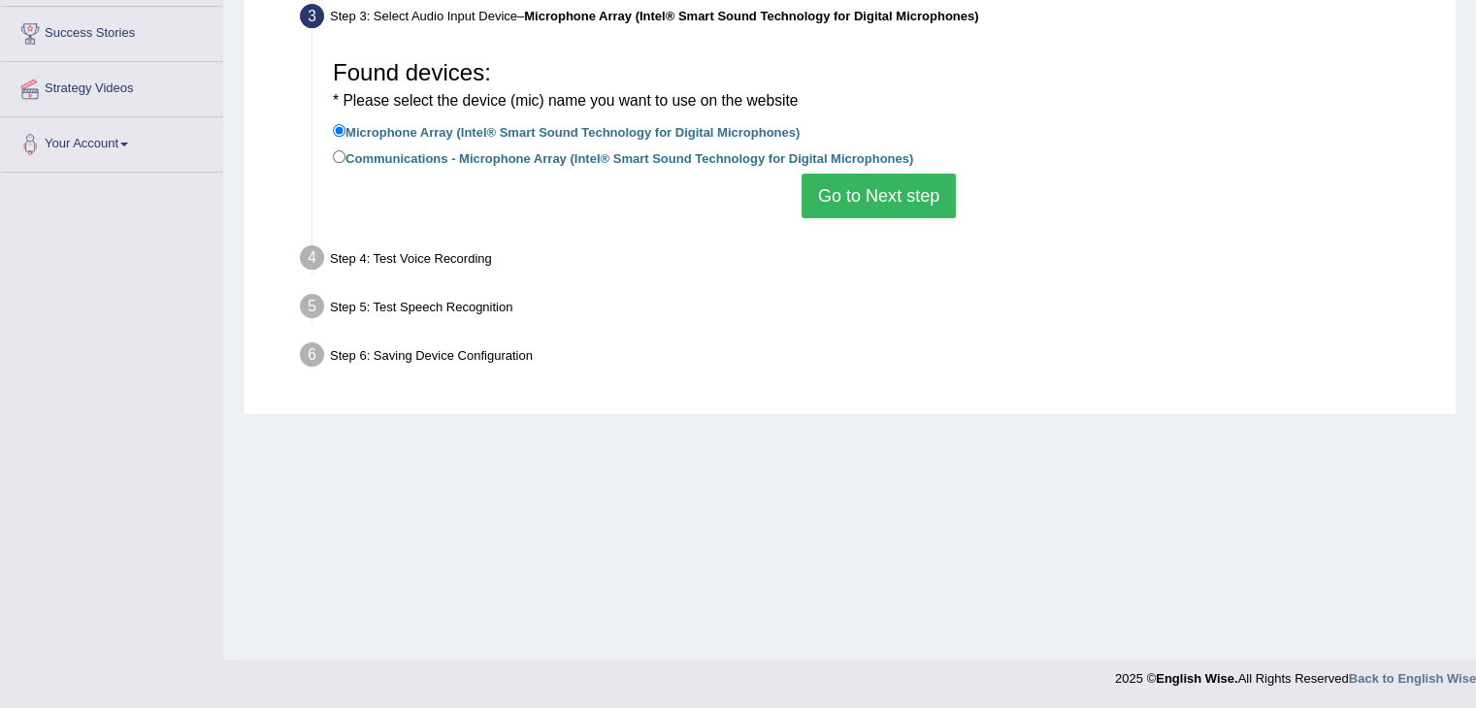
click at [871, 195] on button "Go to Next step" at bounding box center [878, 196] width 154 height 45
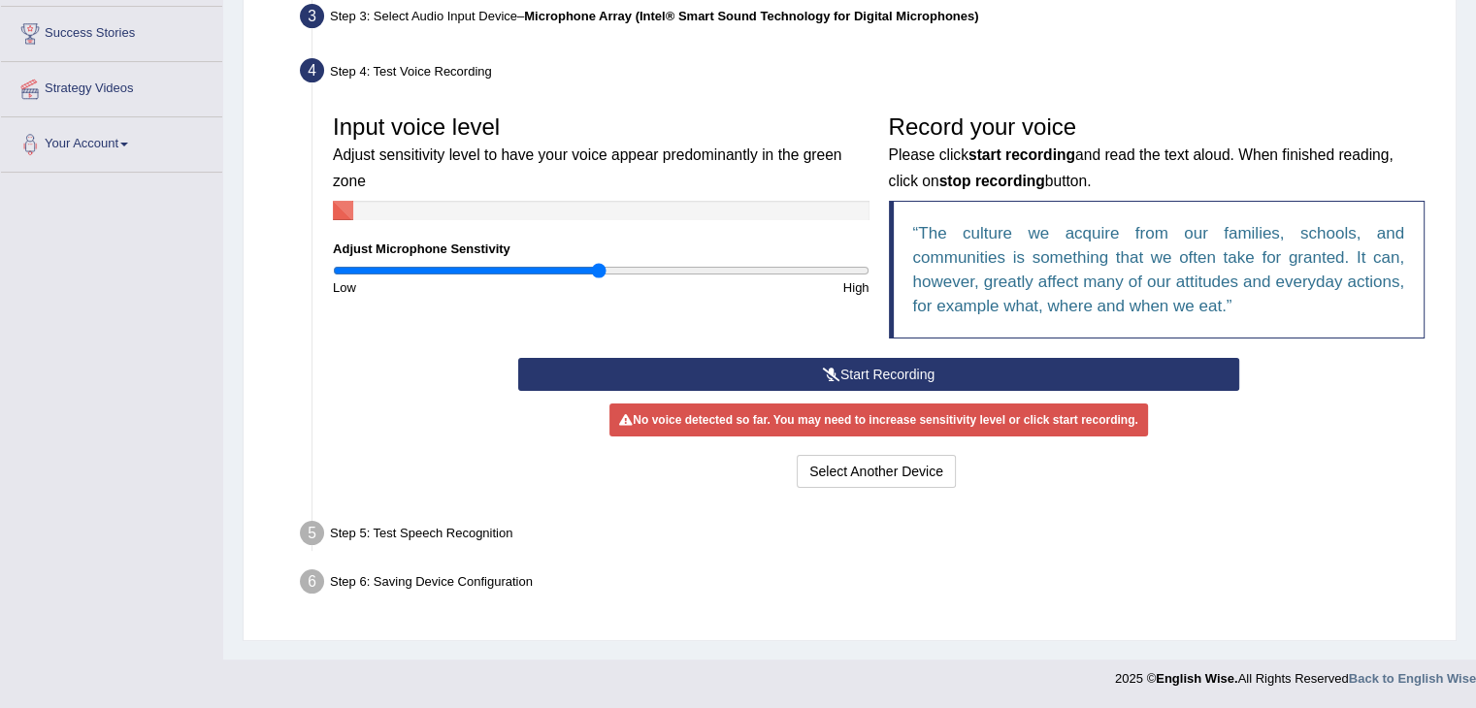
click at [828, 368] on icon at bounding box center [831, 375] width 17 height 14
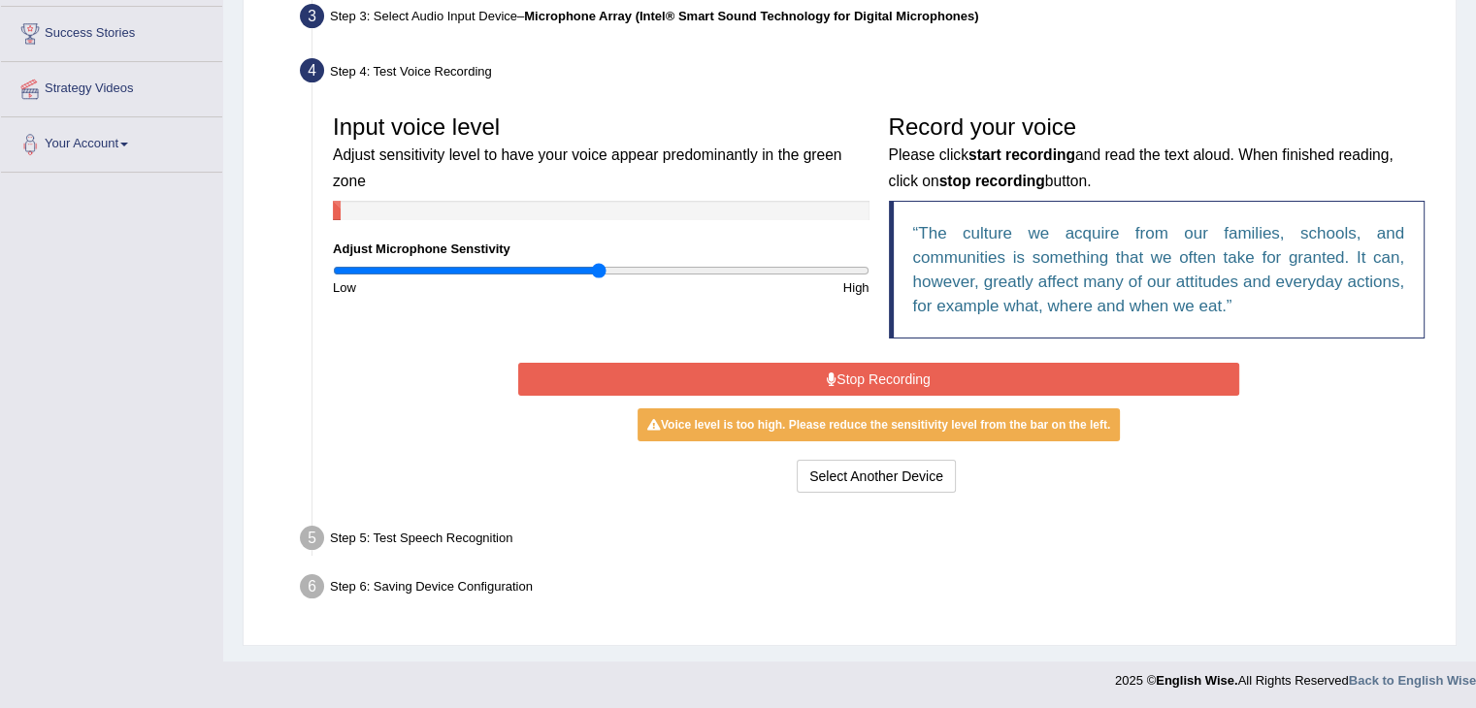
click at [876, 376] on button "Stop Recording" at bounding box center [878, 379] width 721 height 33
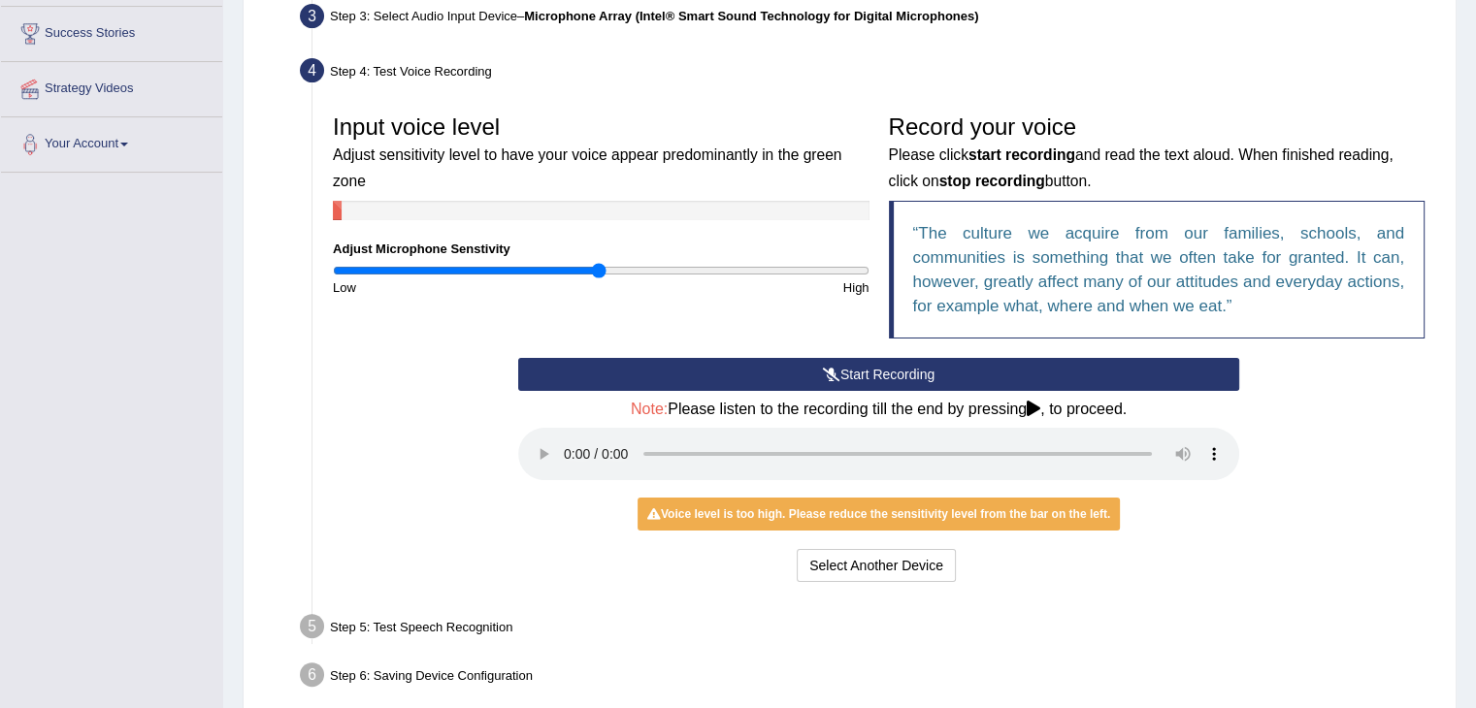
scroll to position [400, 0]
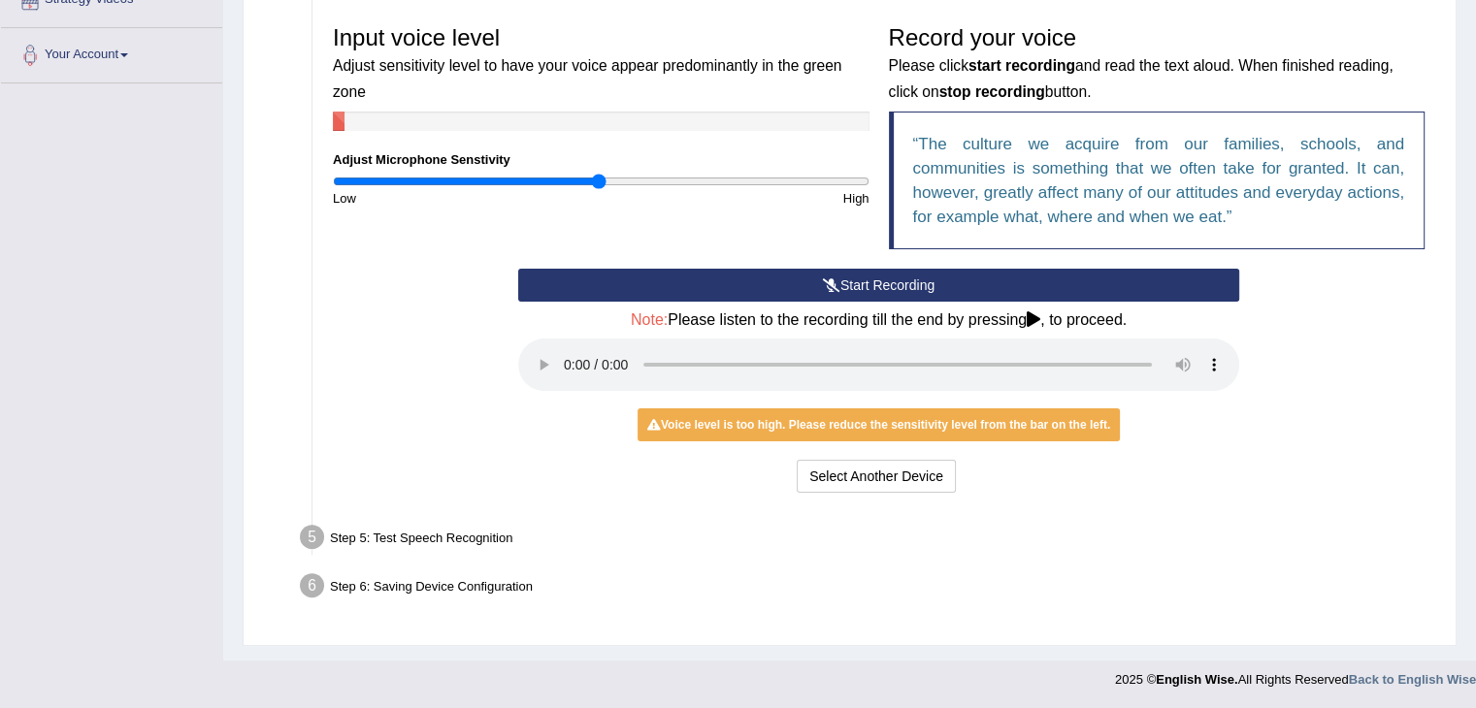
click at [1018, 61] on b "start recording" at bounding box center [1021, 65] width 107 height 16
click at [835, 278] on icon at bounding box center [831, 285] width 17 height 14
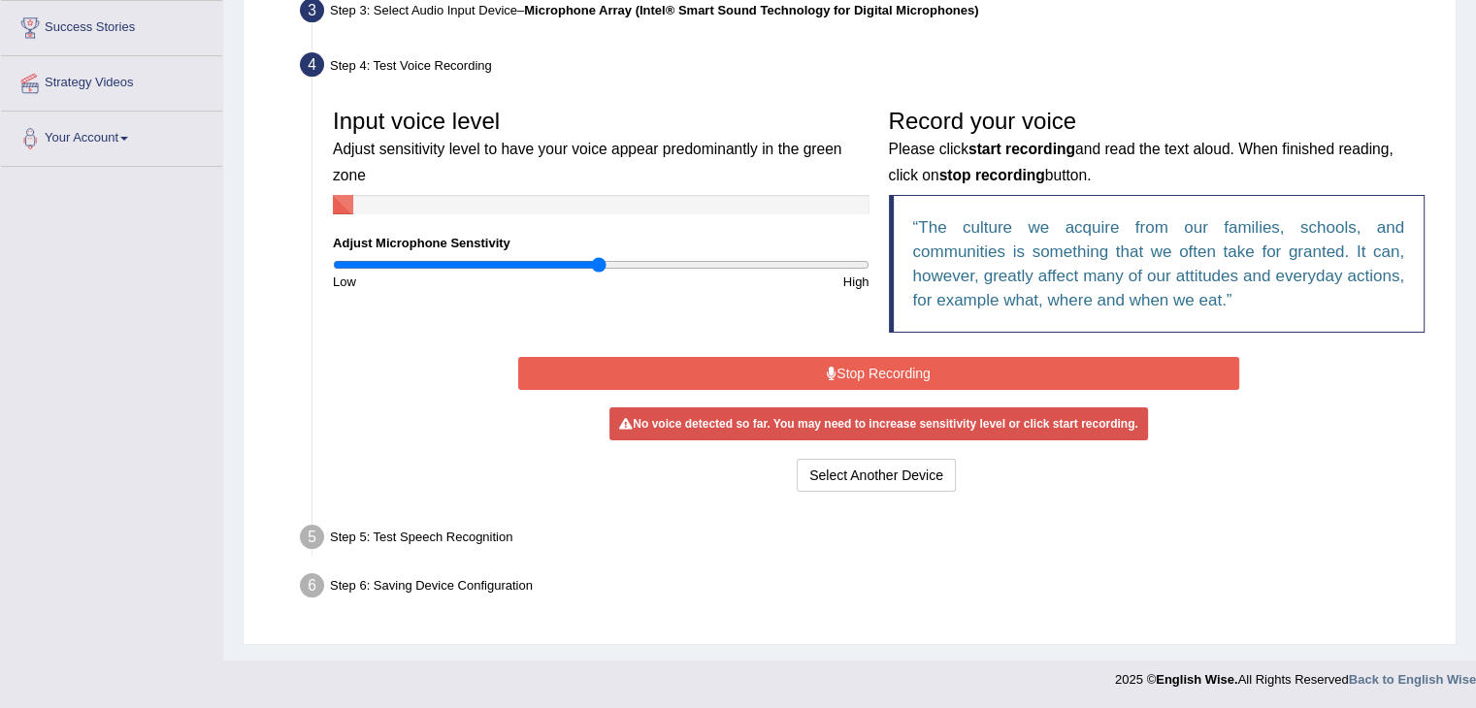
scroll to position [310, 0]
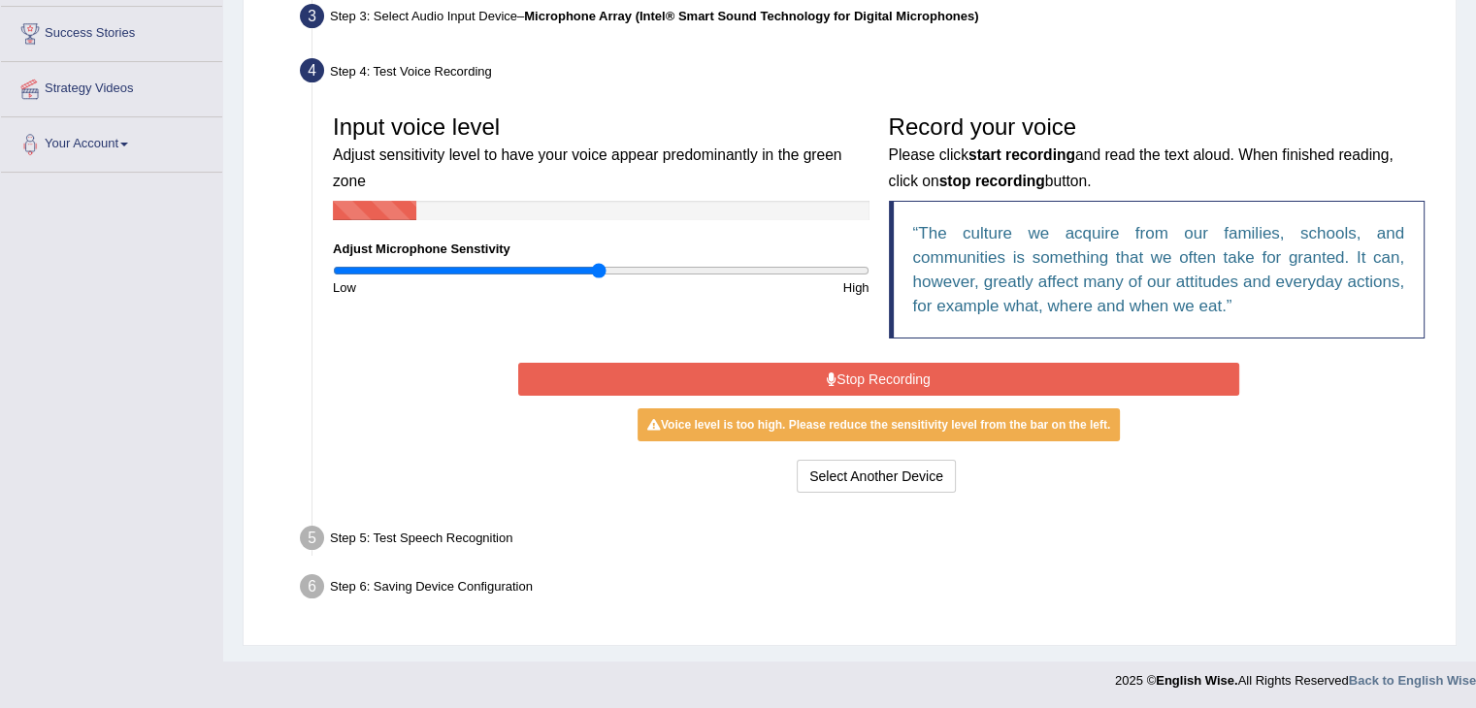
click at [891, 378] on button "Stop Recording" at bounding box center [878, 379] width 721 height 33
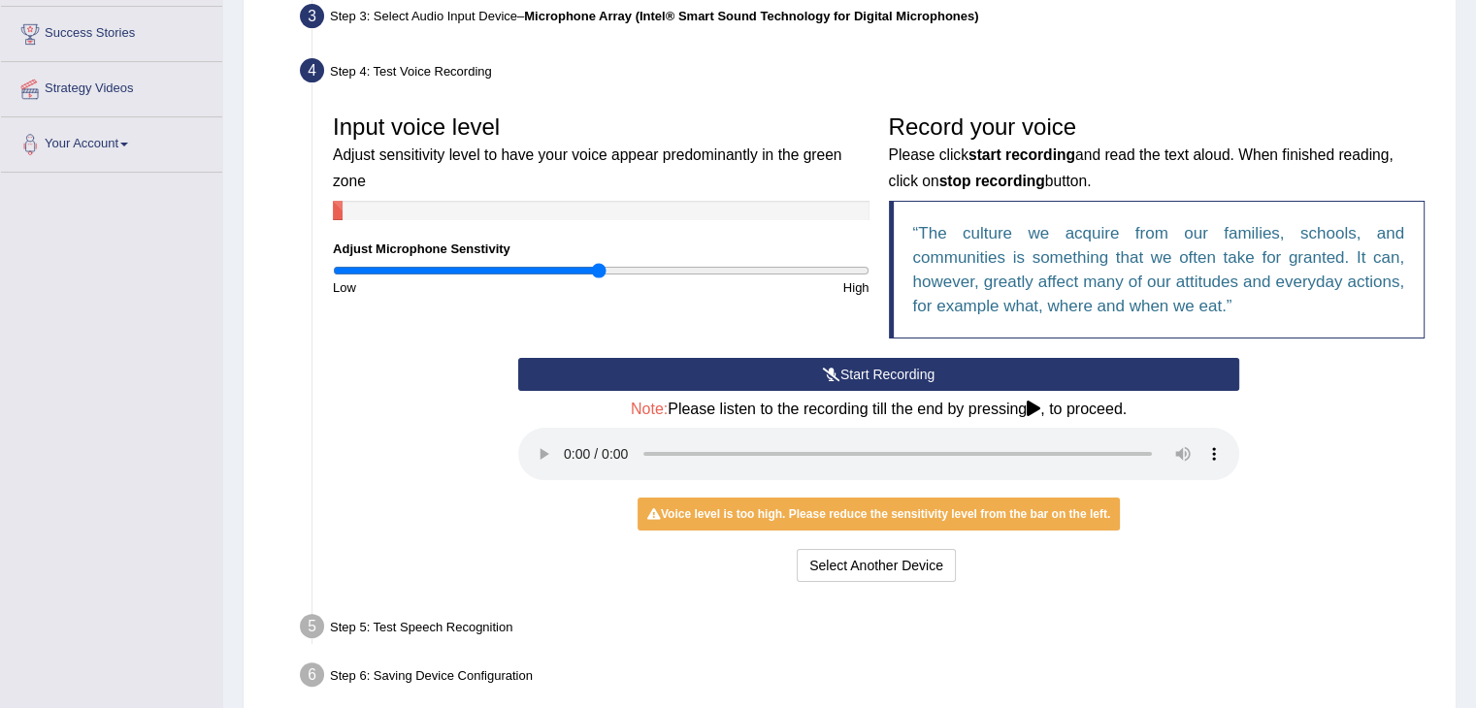
click at [130, 135] on link "Your Account" at bounding box center [111, 141] width 221 height 49
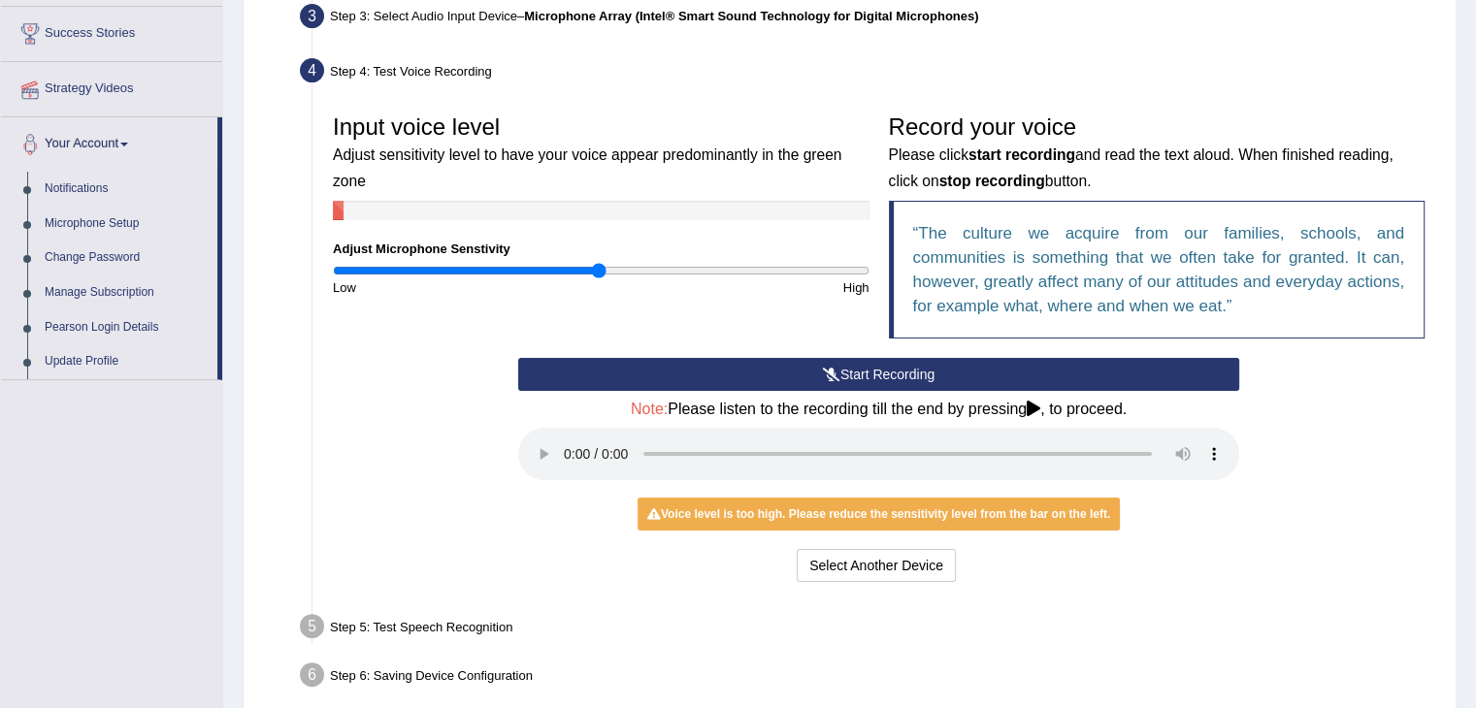
click at [118, 71] on link "Strategy Videos" at bounding box center [111, 86] width 221 height 49
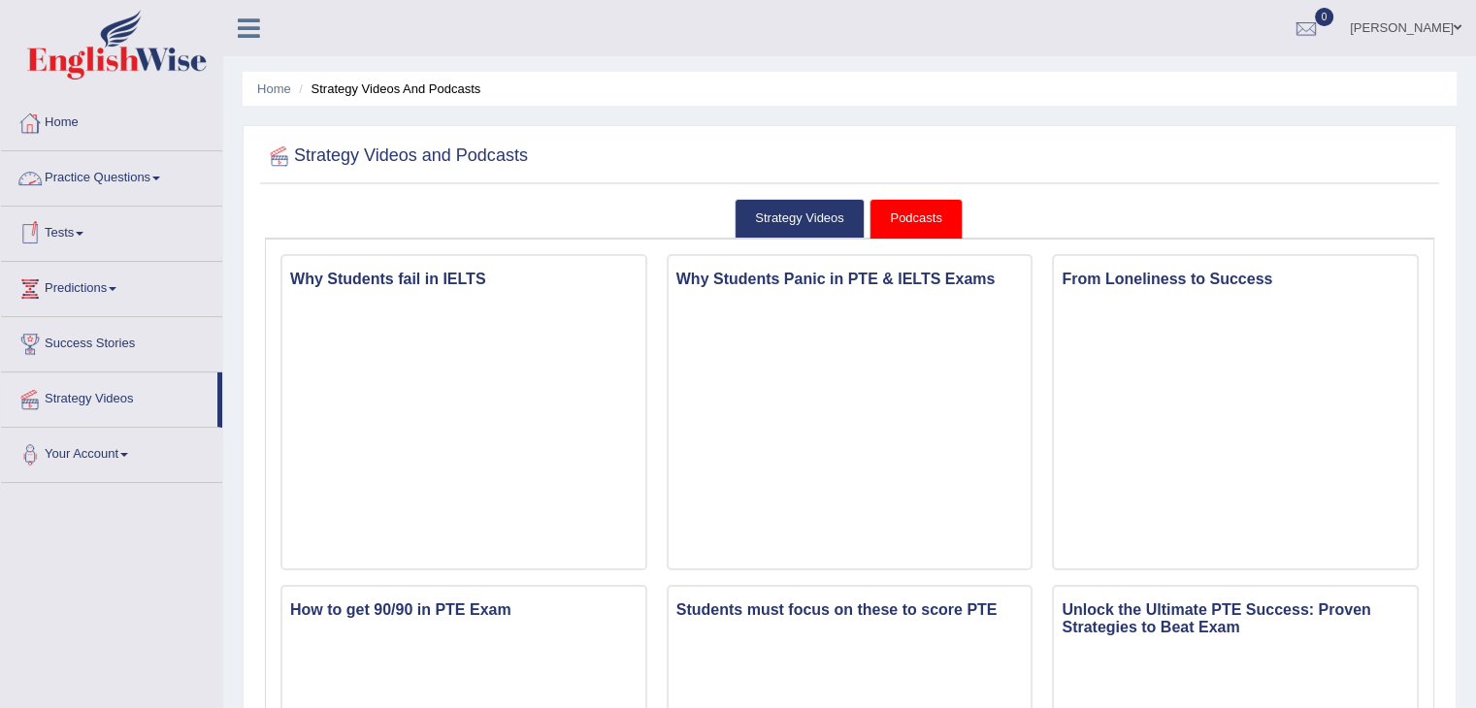
click at [83, 232] on span at bounding box center [80, 234] width 8 height 4
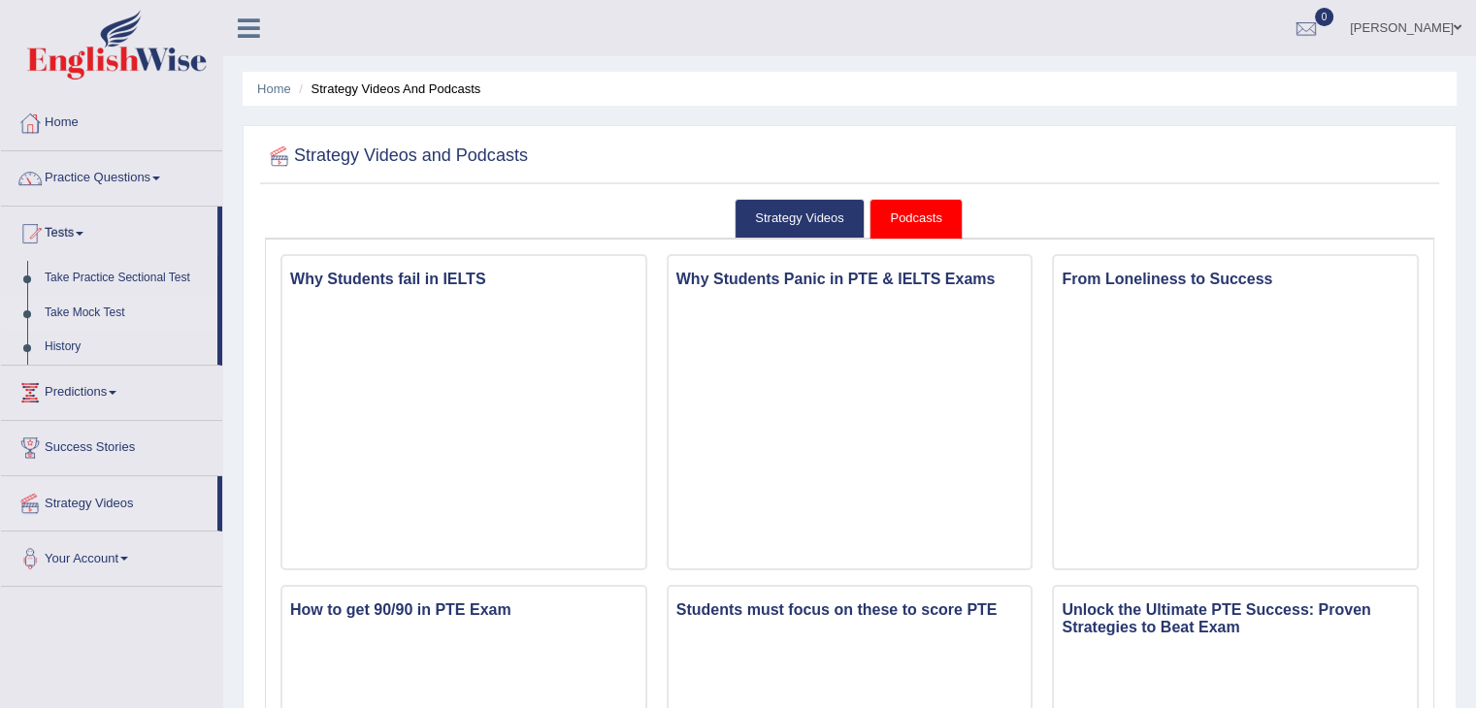
click at [111, 308] on link "Take Mock Test" at bounding box center [126, 313] width 181 height 35
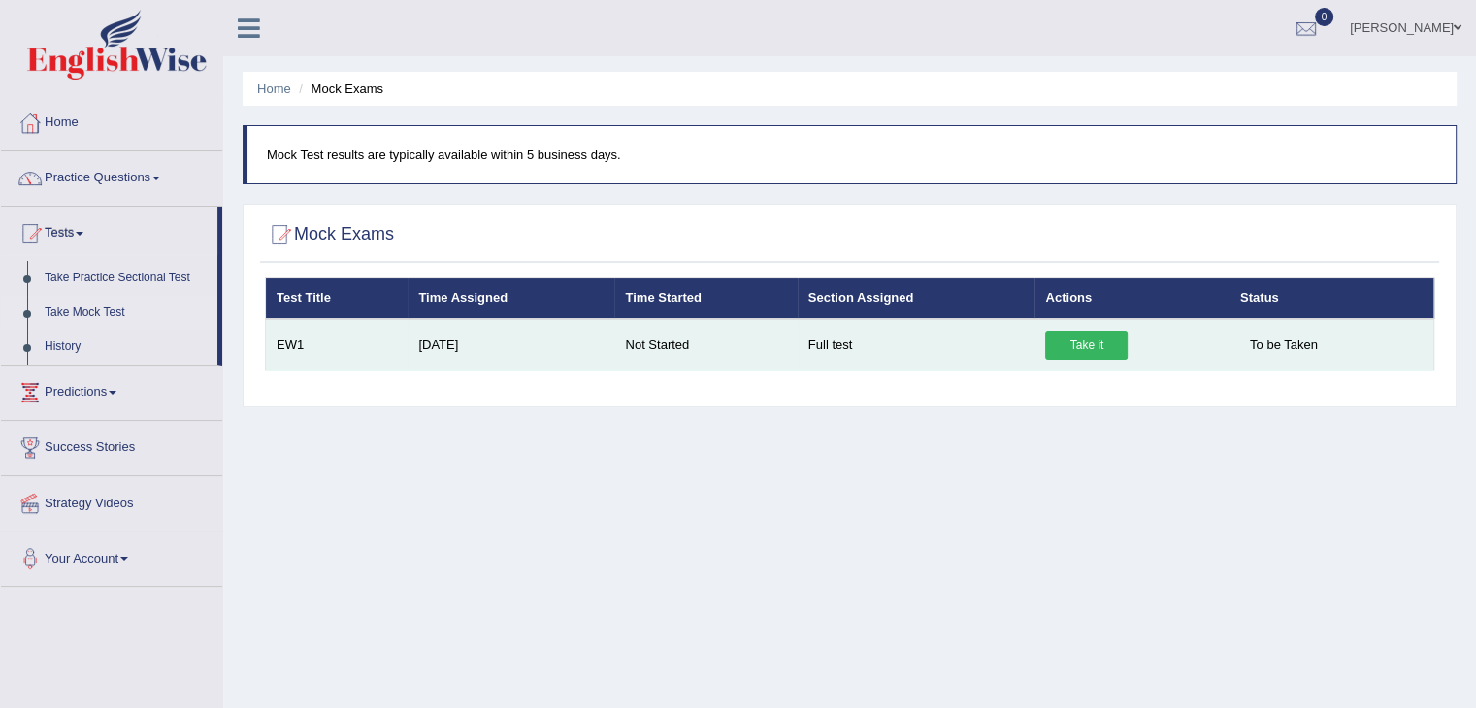
click at [1087, 335] on link "Take it" at bounding box center [1086, 345] width 82 height 29
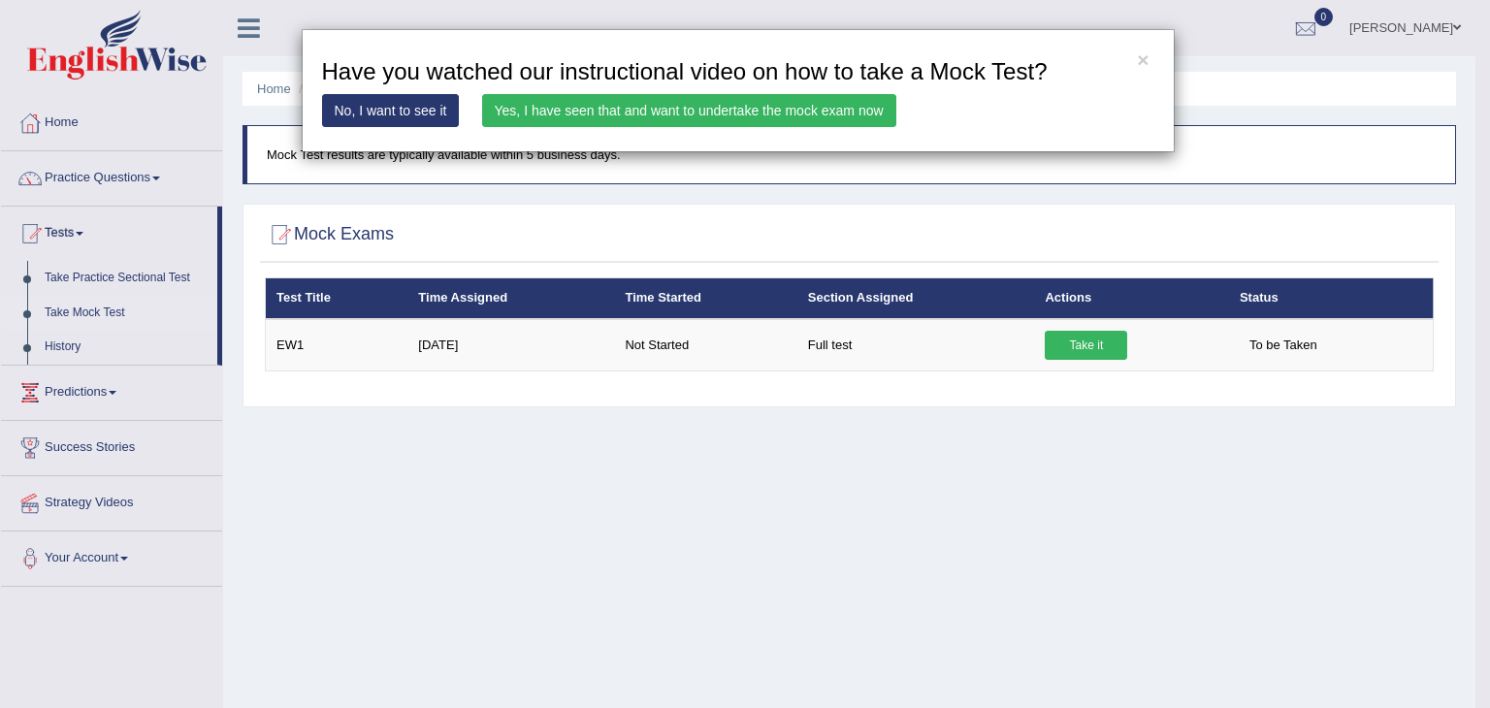
click at [401, 108] on link "No, I want to see it" at bounding box center [391, 110] width 138 height 33
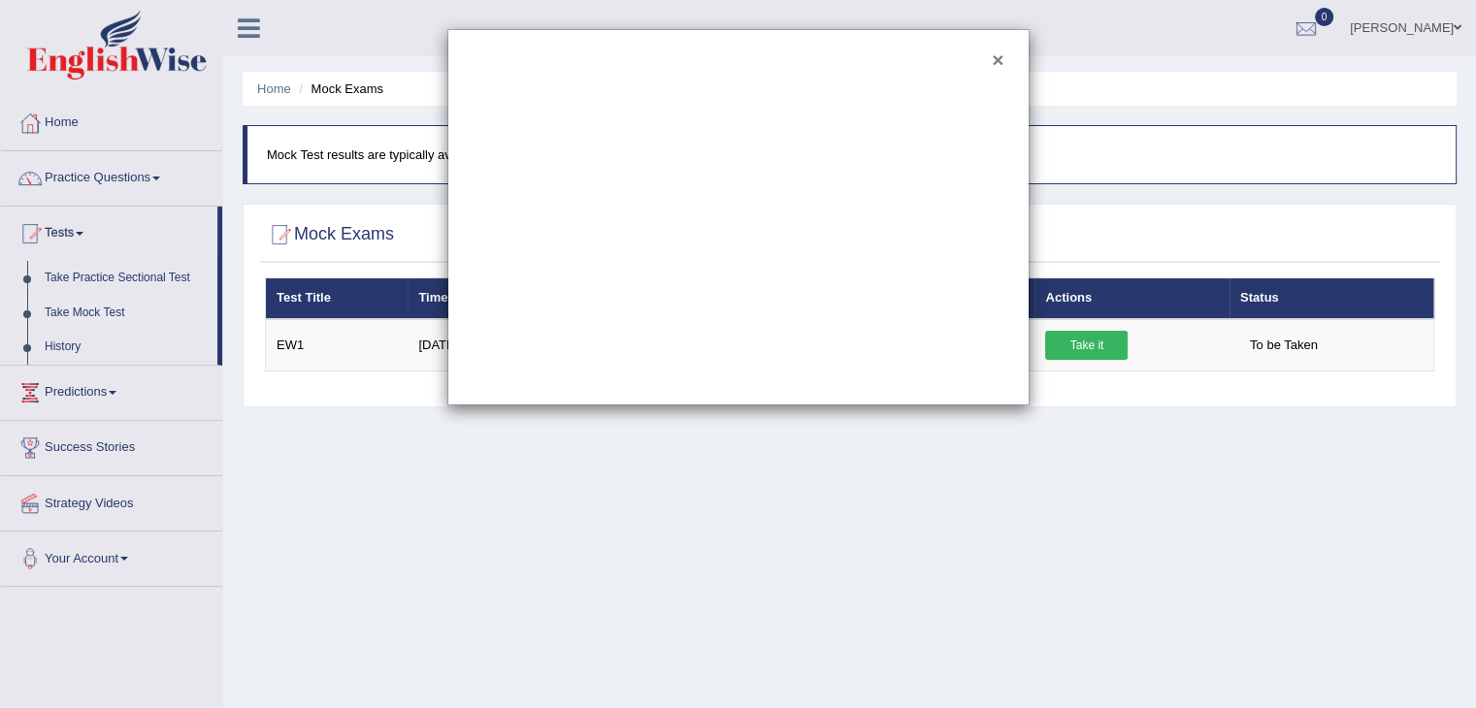
click at [1001, 61] on button "×" at bounding box center [997, 59] width 12 height 20
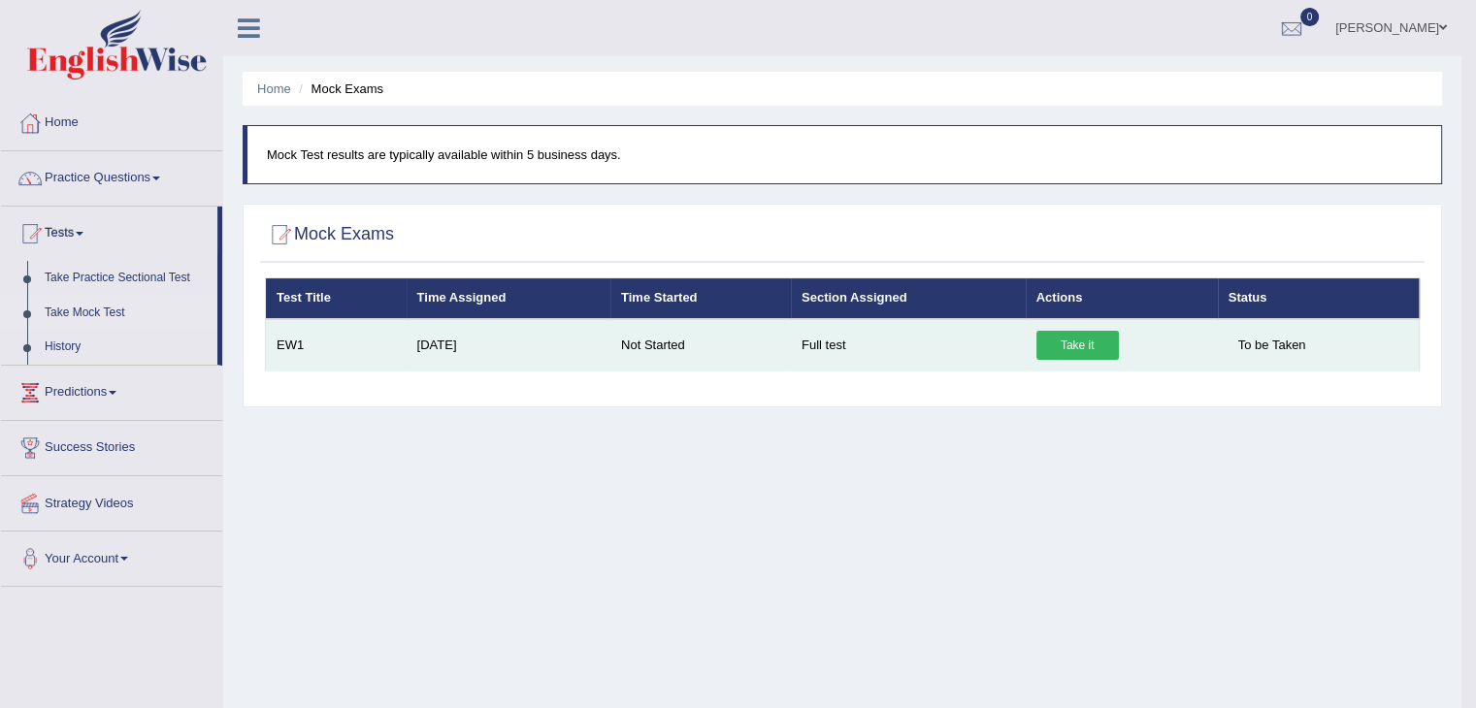
click at [1087, 341] on link "Take it" at bounding box center [1077, 345] width 82 height 29
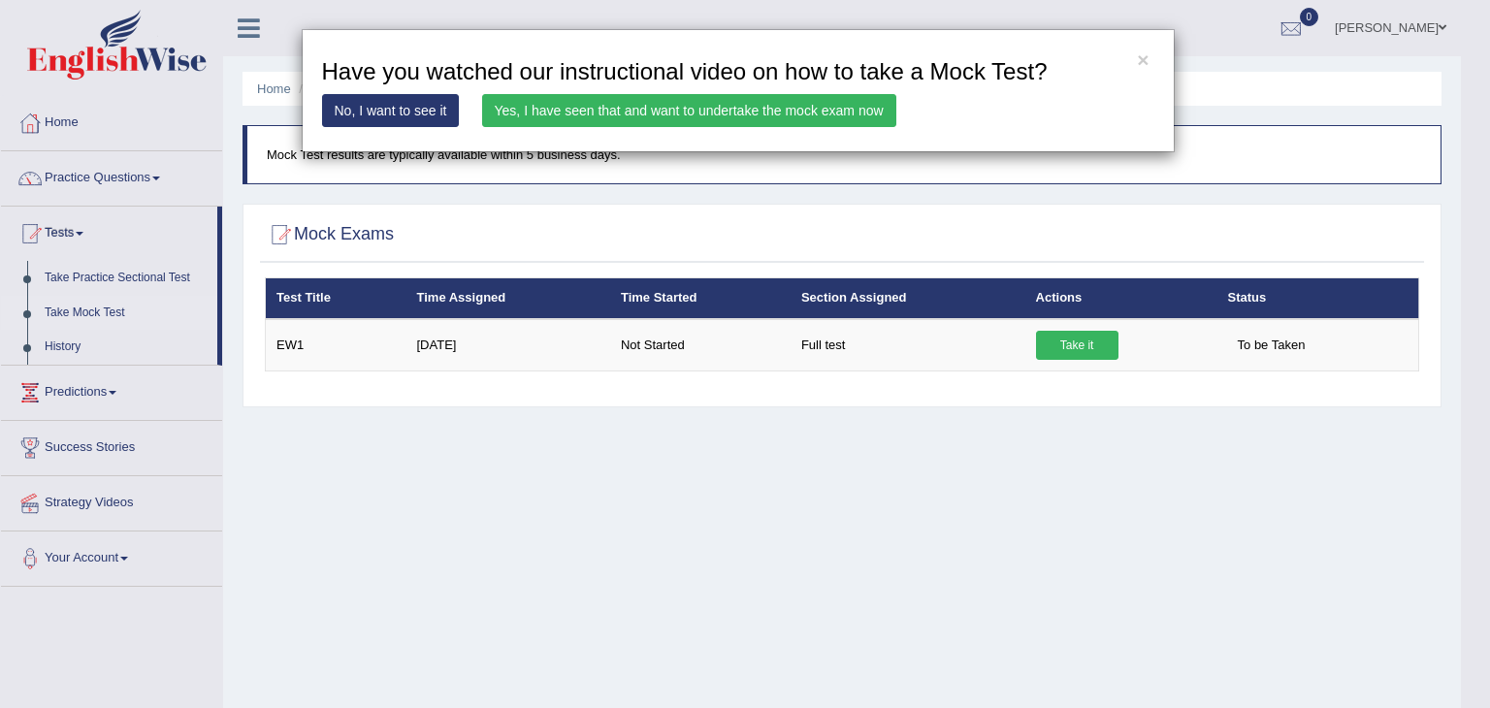
click at [742, 107] on link "Yes, I have seen that and want to undertake the mock exam now" at bounding box center [689, 110] width 414 height 33
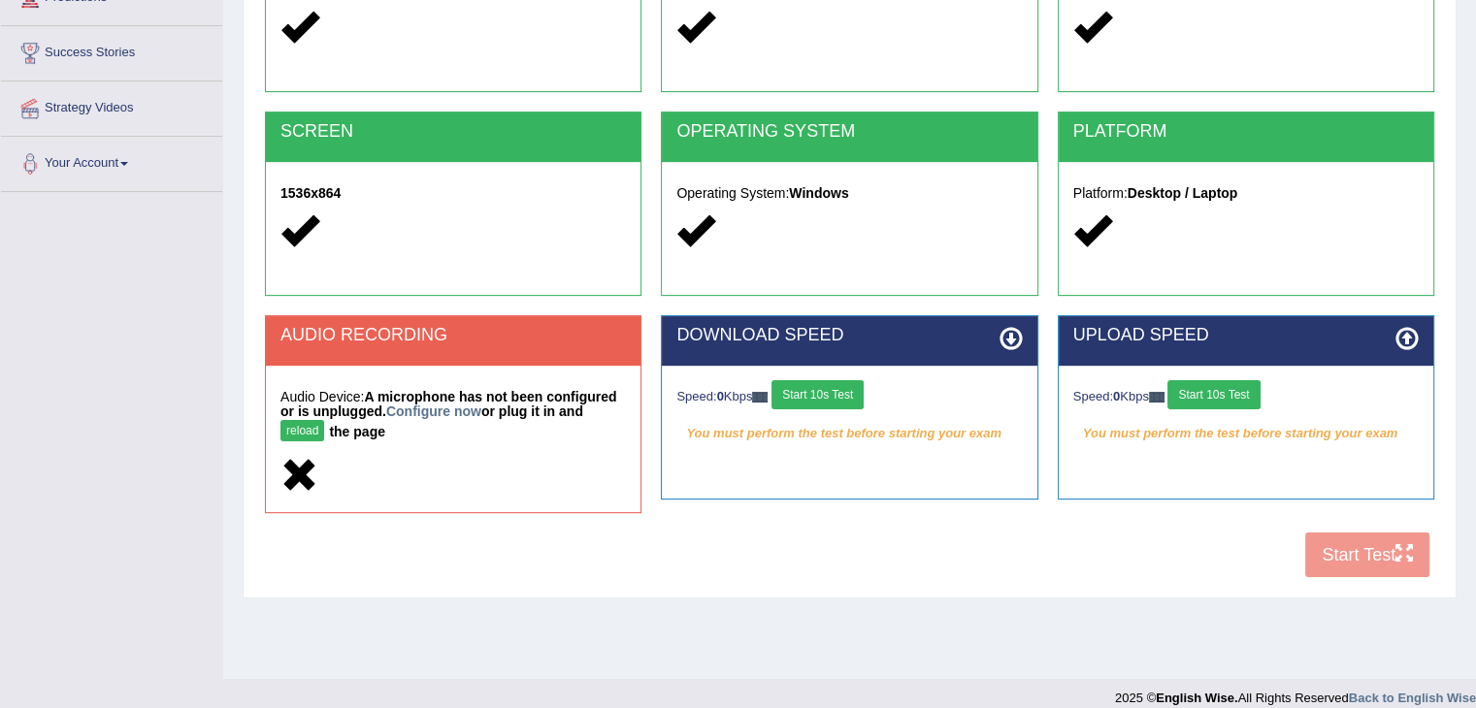
scroll to position [310, 0]
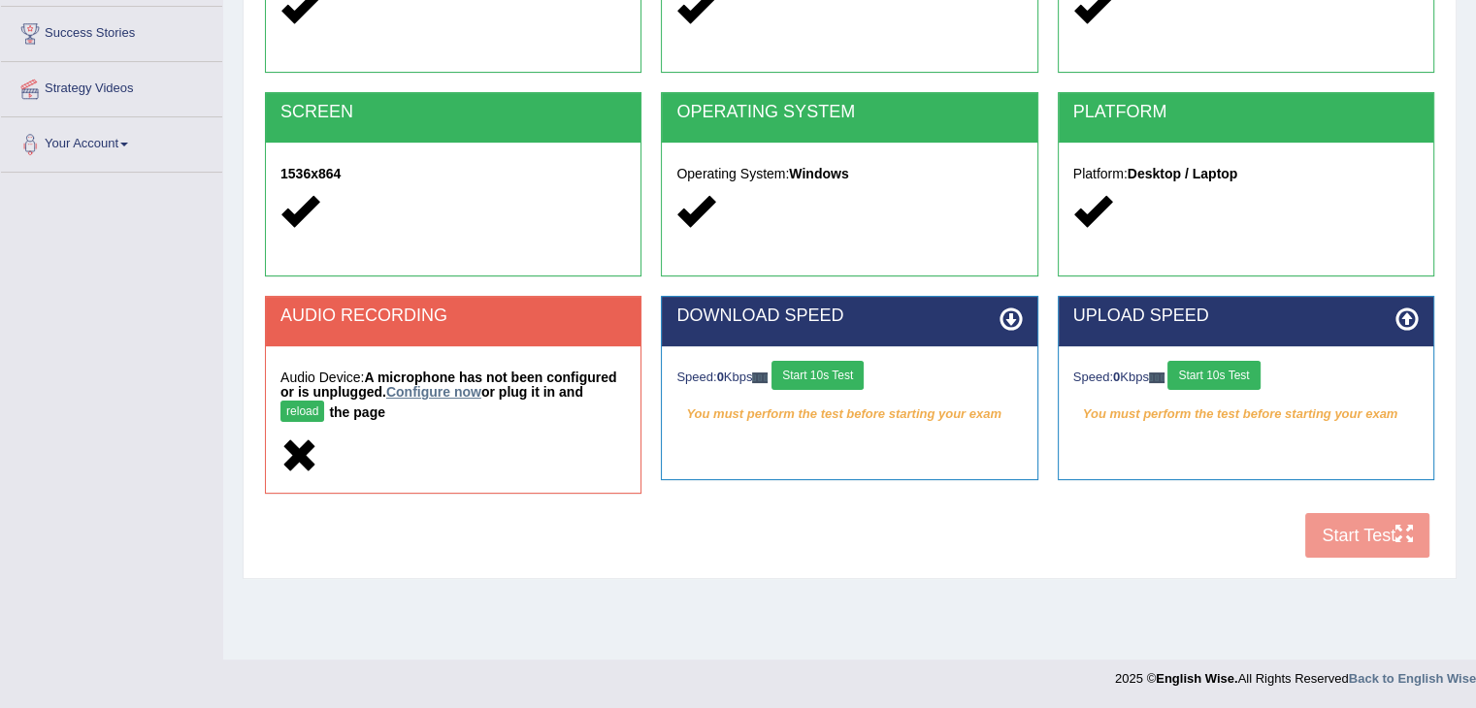
click at [446, 388] on link "Configure now" at bounding box center [433, 392] width 95 height 16
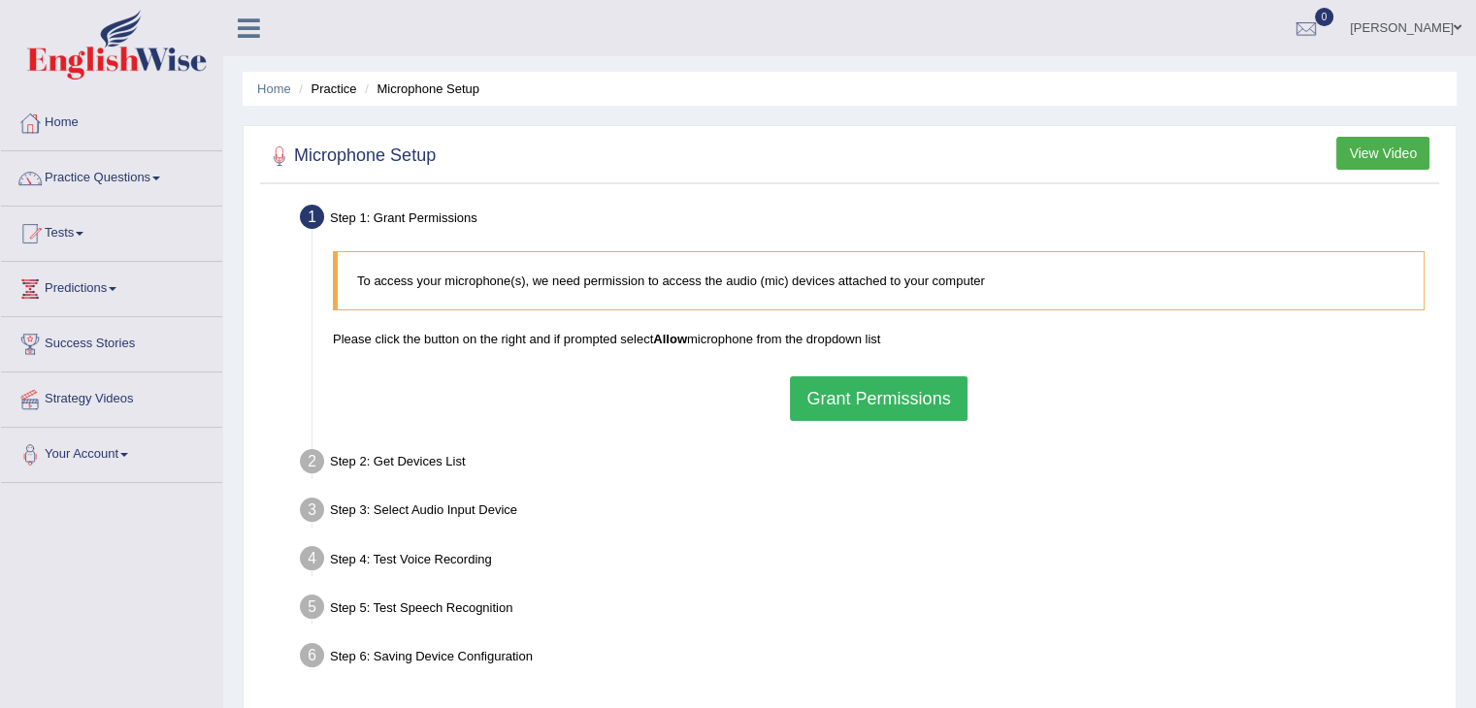
click at [864, 395] on button "Grant Permissions" at bounding box center [878, 398] width 177 height 45
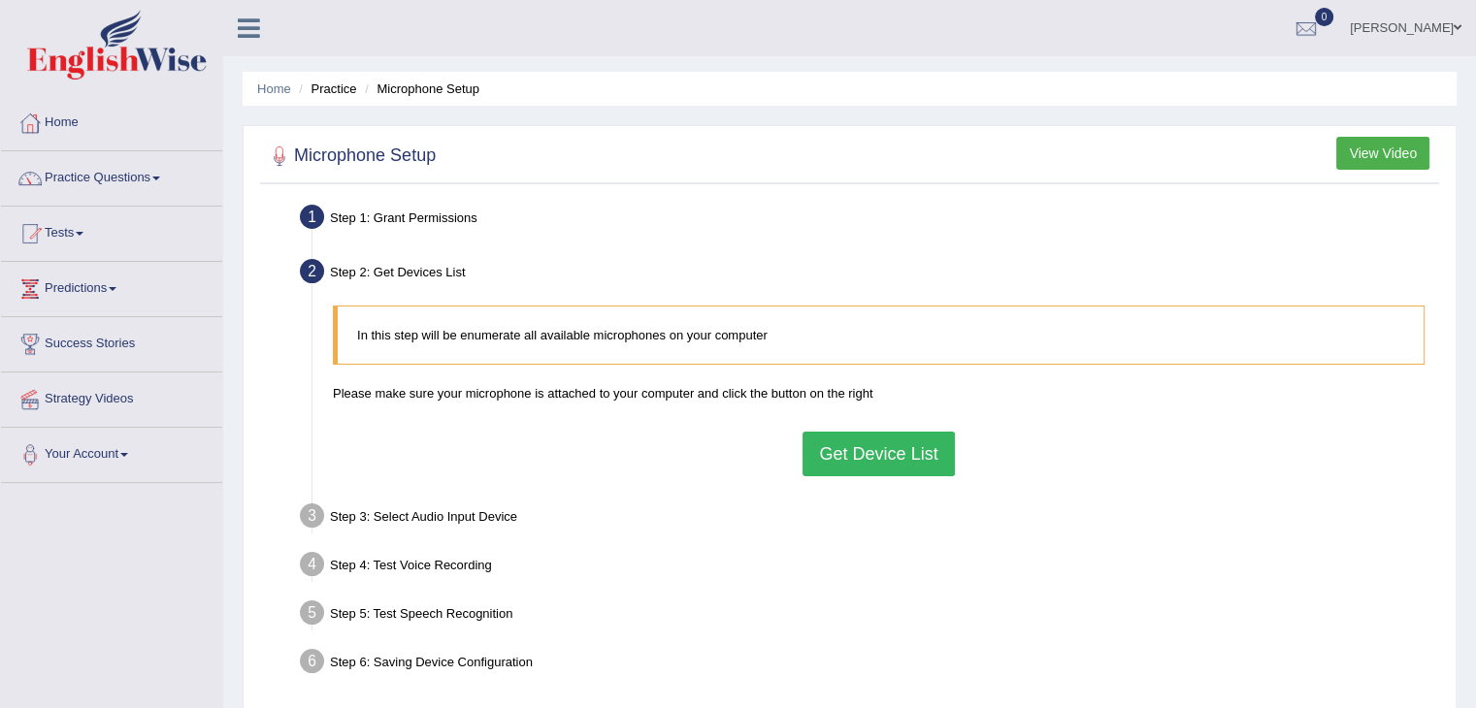
click at [890, 456] on button "Get Device List" at bounding box center [877, 454] width 151 height 45
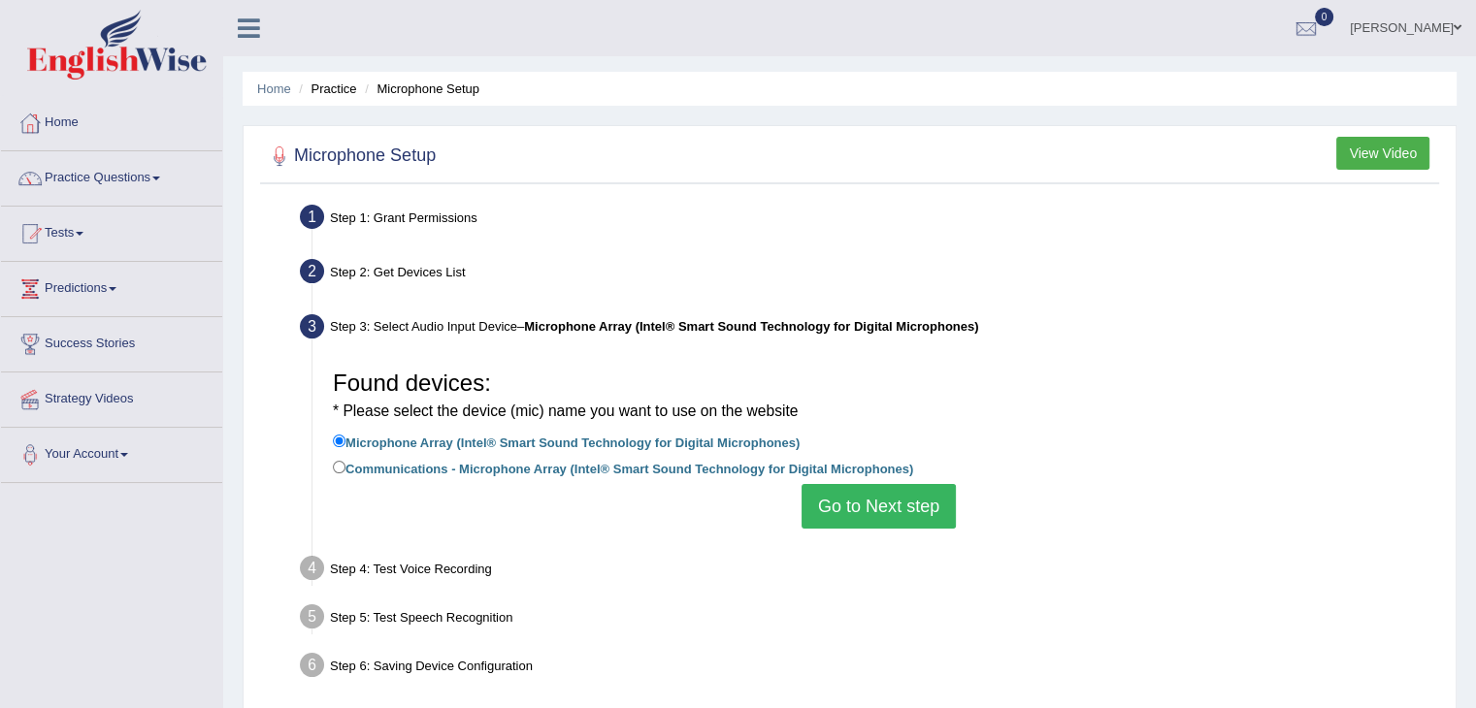
click at [883, 511] on button "Go to Next step" at bounding box center [878, 506] width 154 height 45
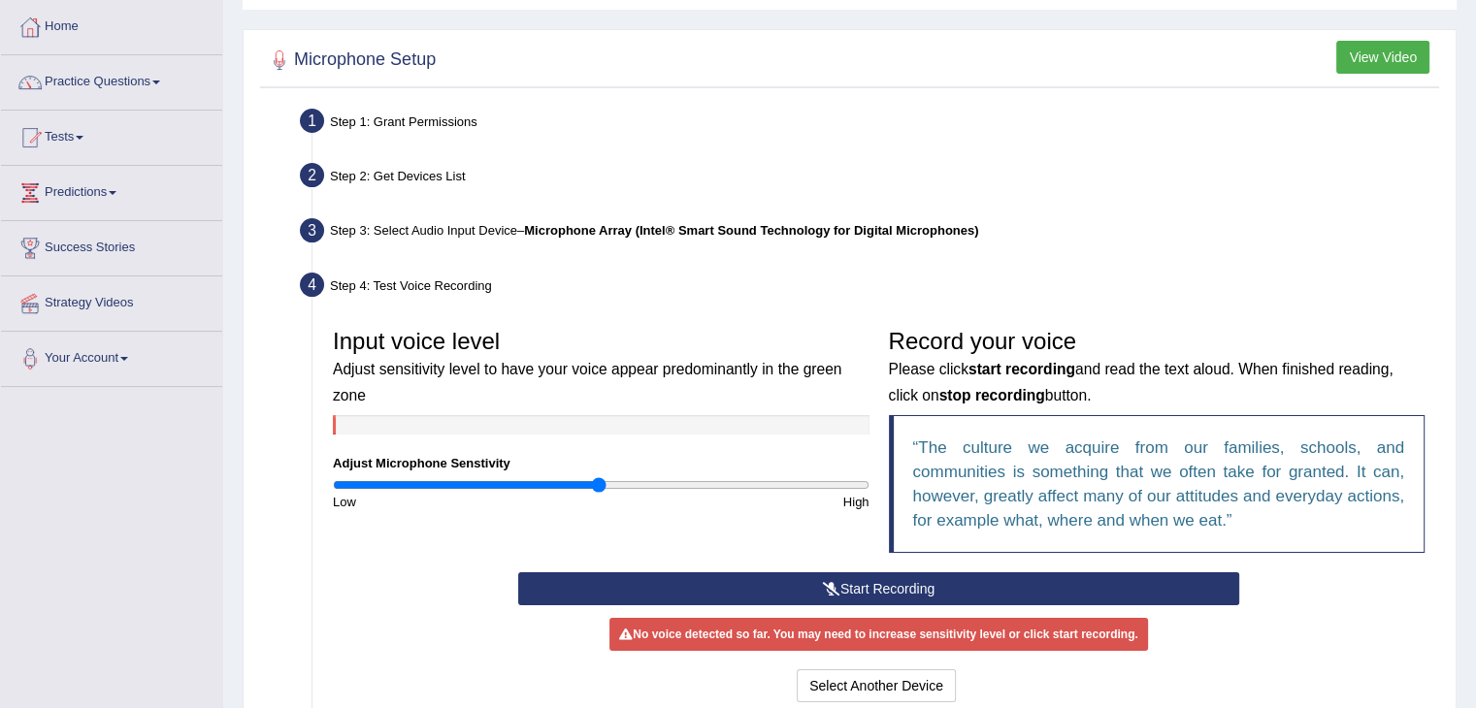
scroll to position [112, 0]
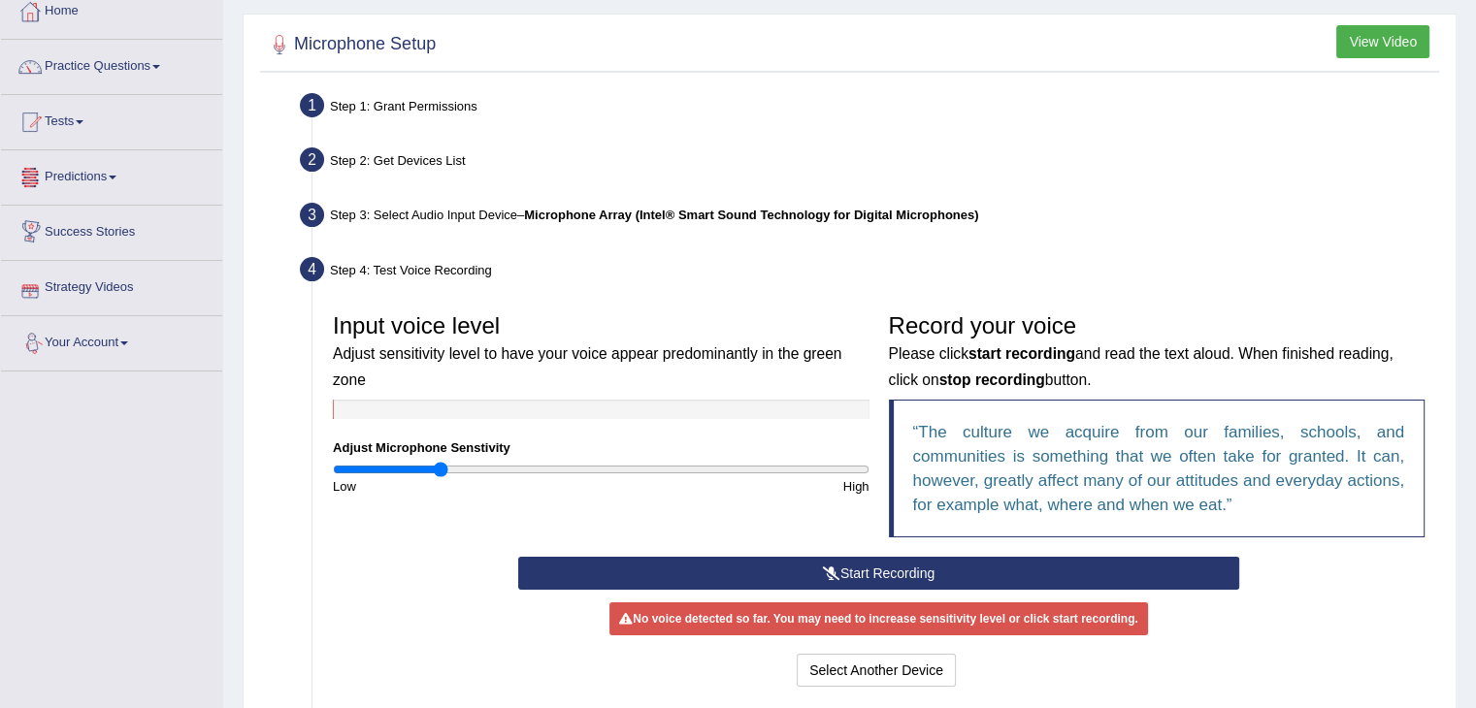
click at [438, 469] on input "range" at bounding box center [601, 470] width 536 height 16
click at [422, 469] on input "range" at bounding box center [601, 470] width 536 height 16
click at [830, 569] on icon at bounding box center [831, 574] width 17 height 14
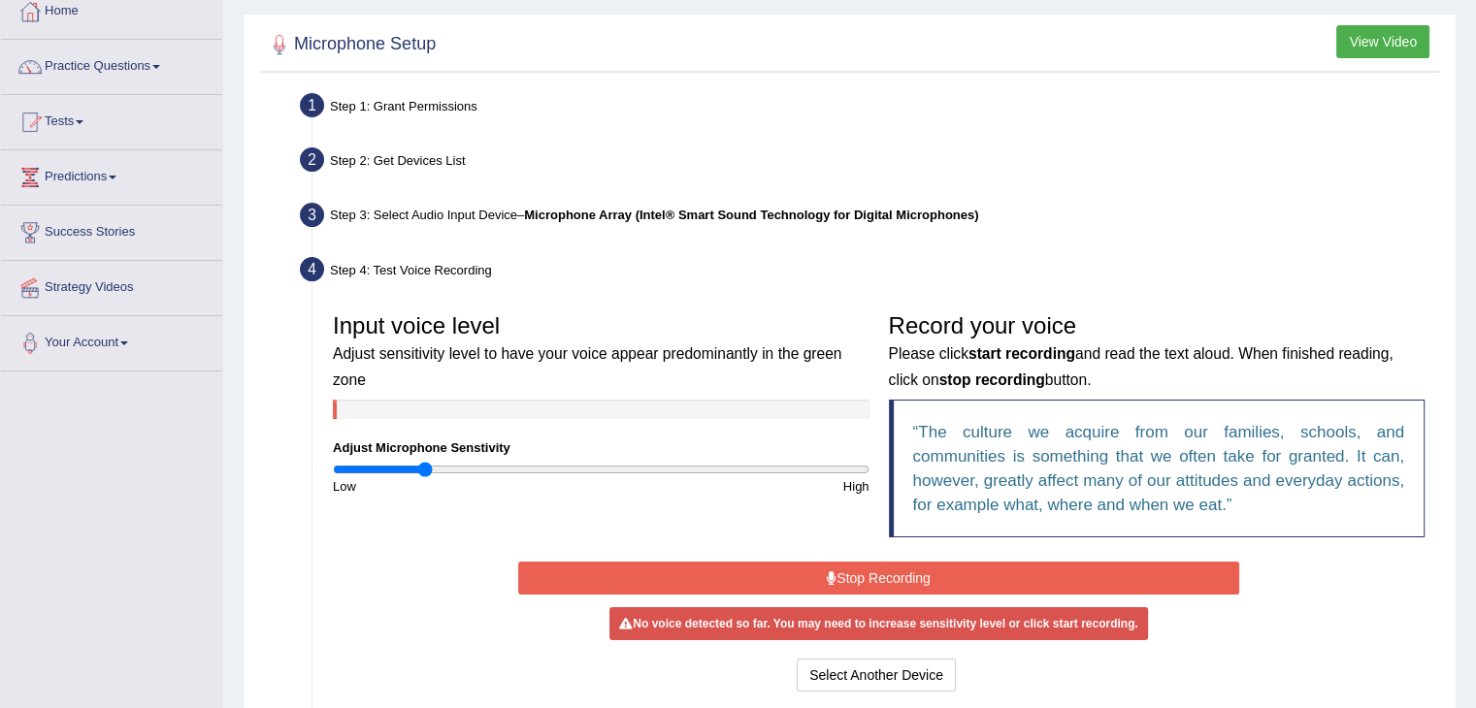
click at [864, 575] on button "Stop Recording" at bounding box center [878, 578] width 721 height 33
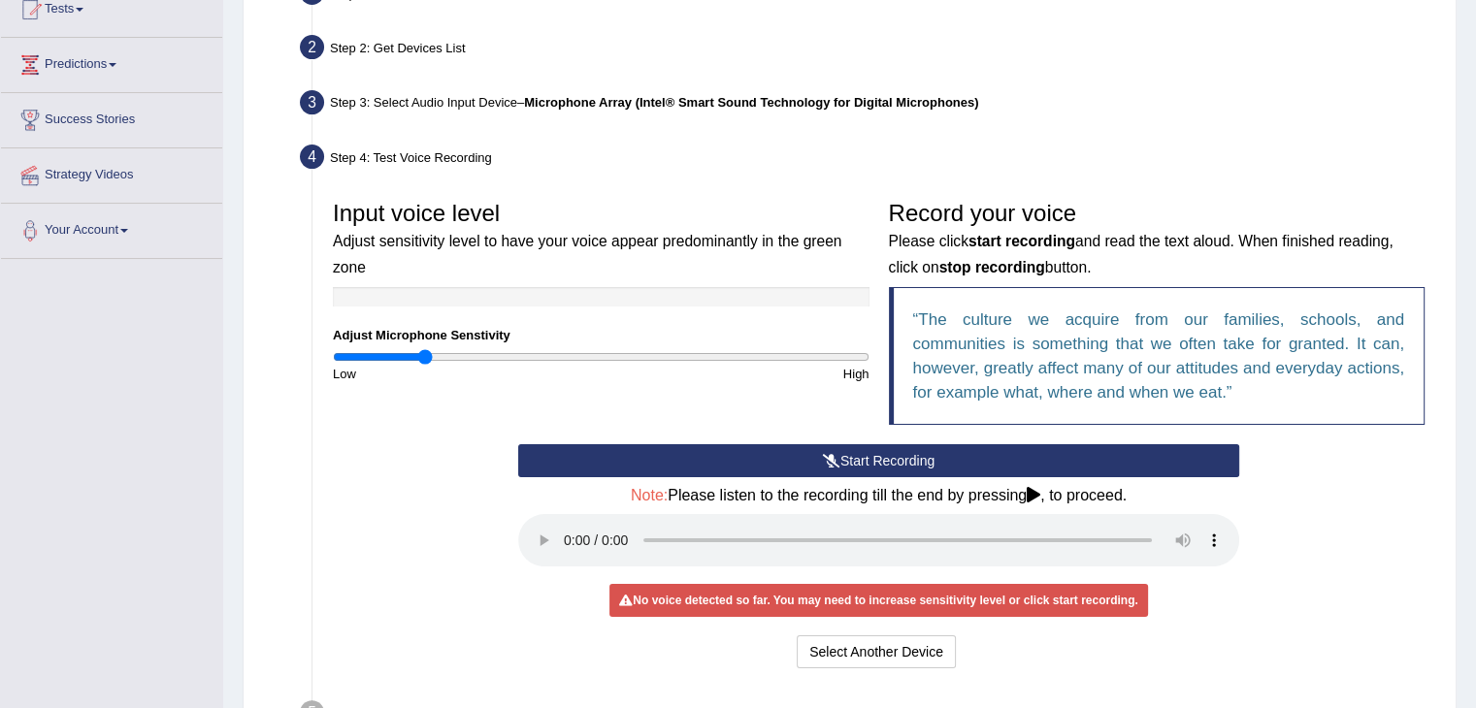
scroll to position [226, 0]
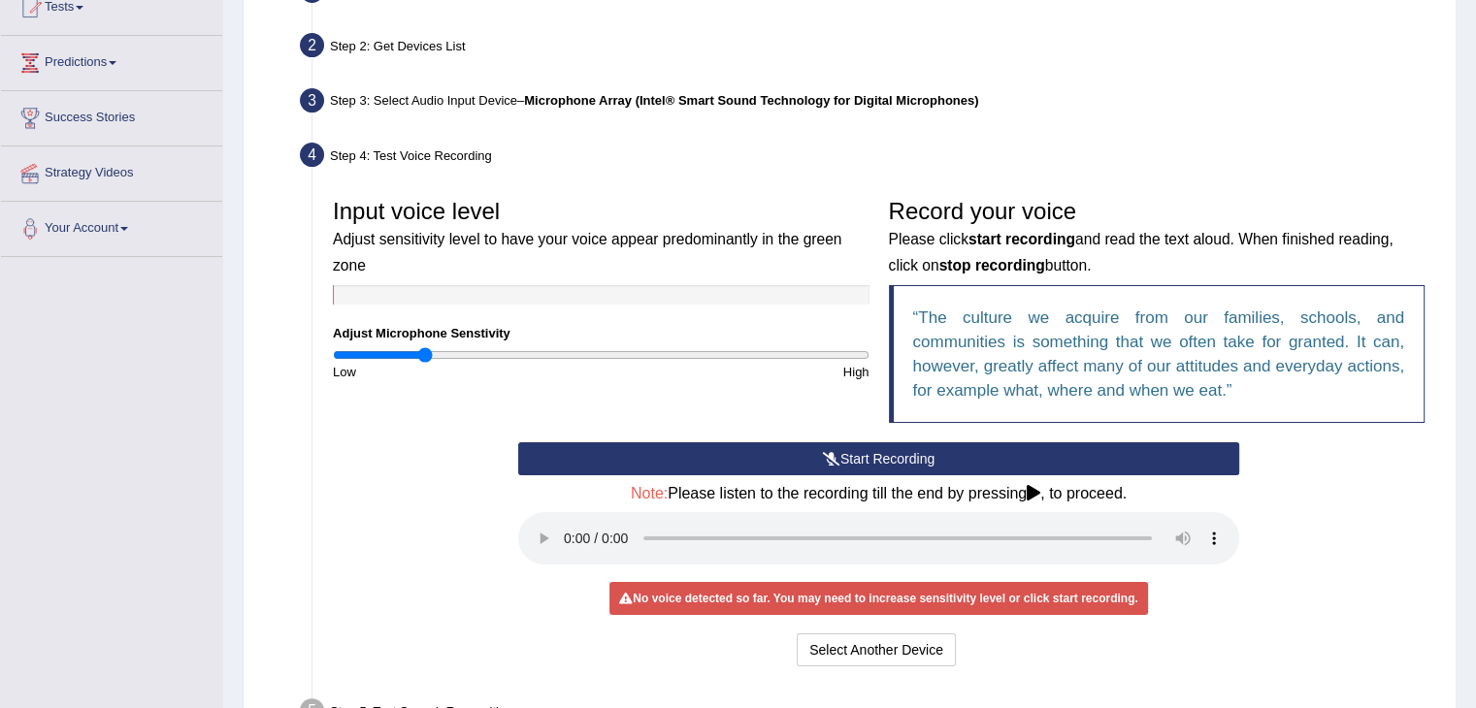
click at [741, 601] on div "No voice detected so far. You may need to increase sensitivity level or click s…" at bounding box center [877, 598] width 537 height 33
click at [496, 358] on input "range" at bounding box center [601, 355] width 536 height 16
click at [880, 450] on button "Start Recording" at bounding box center [878, 458] width 721 height 33
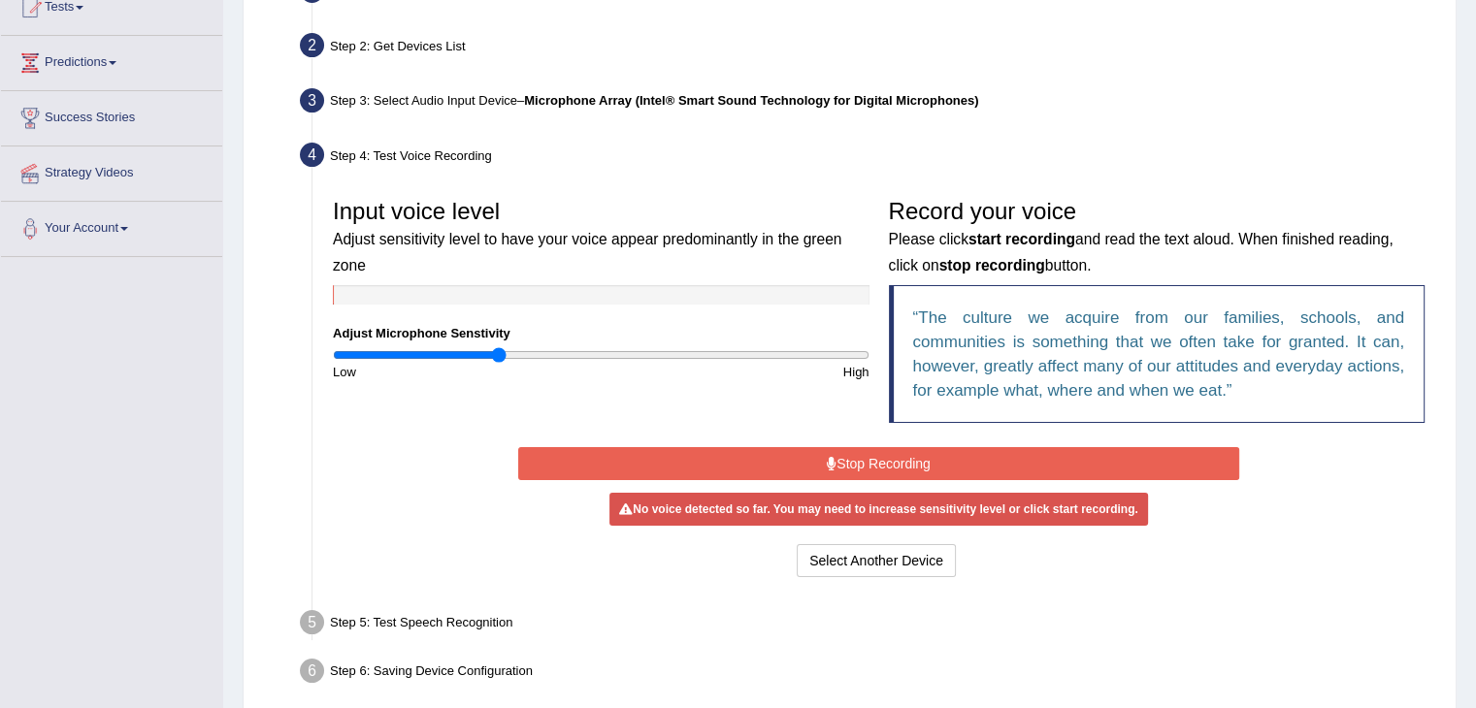
click at [879, 463] on button "Stop Recording" at bounding box center [878, 463] width 721 height 33
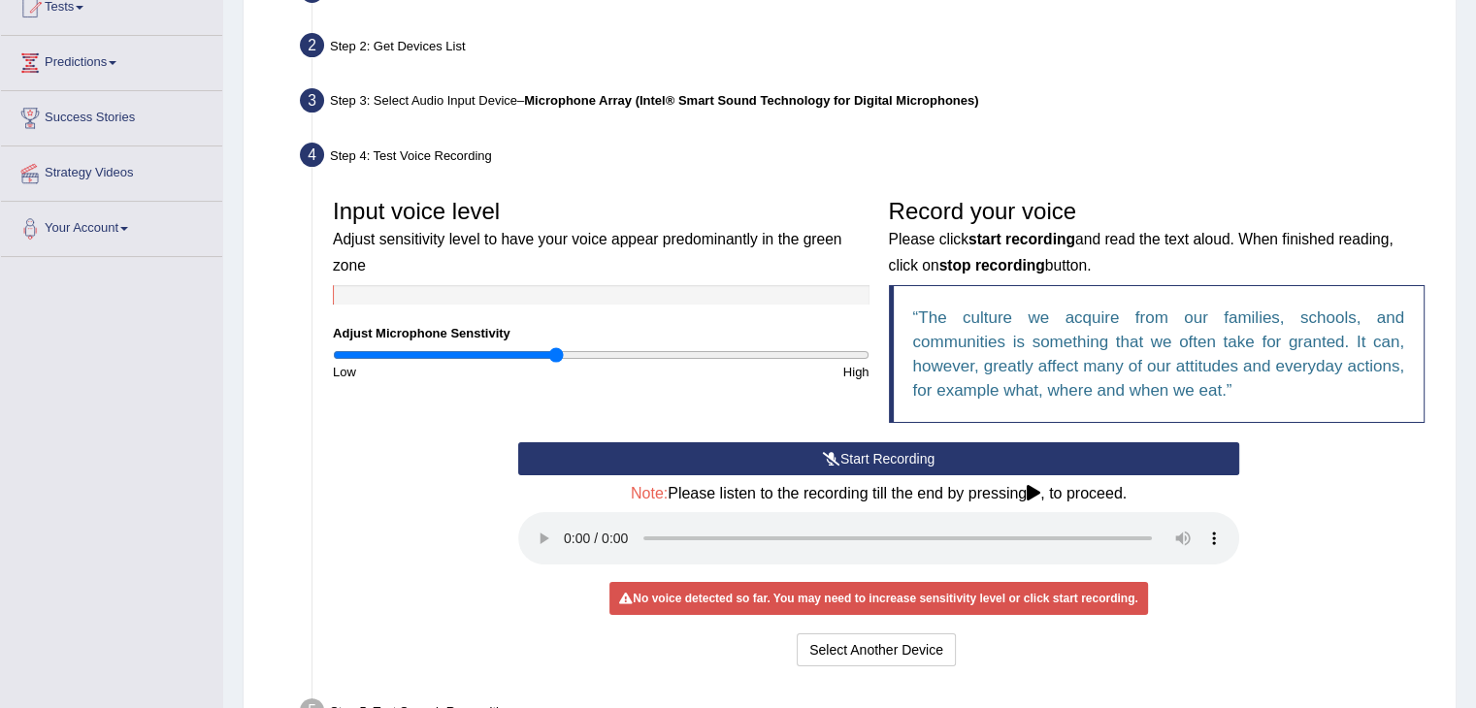
type input "0.84"
click at [555, 349] on input "range" at bounding box center [601, 355] width 536 height 16
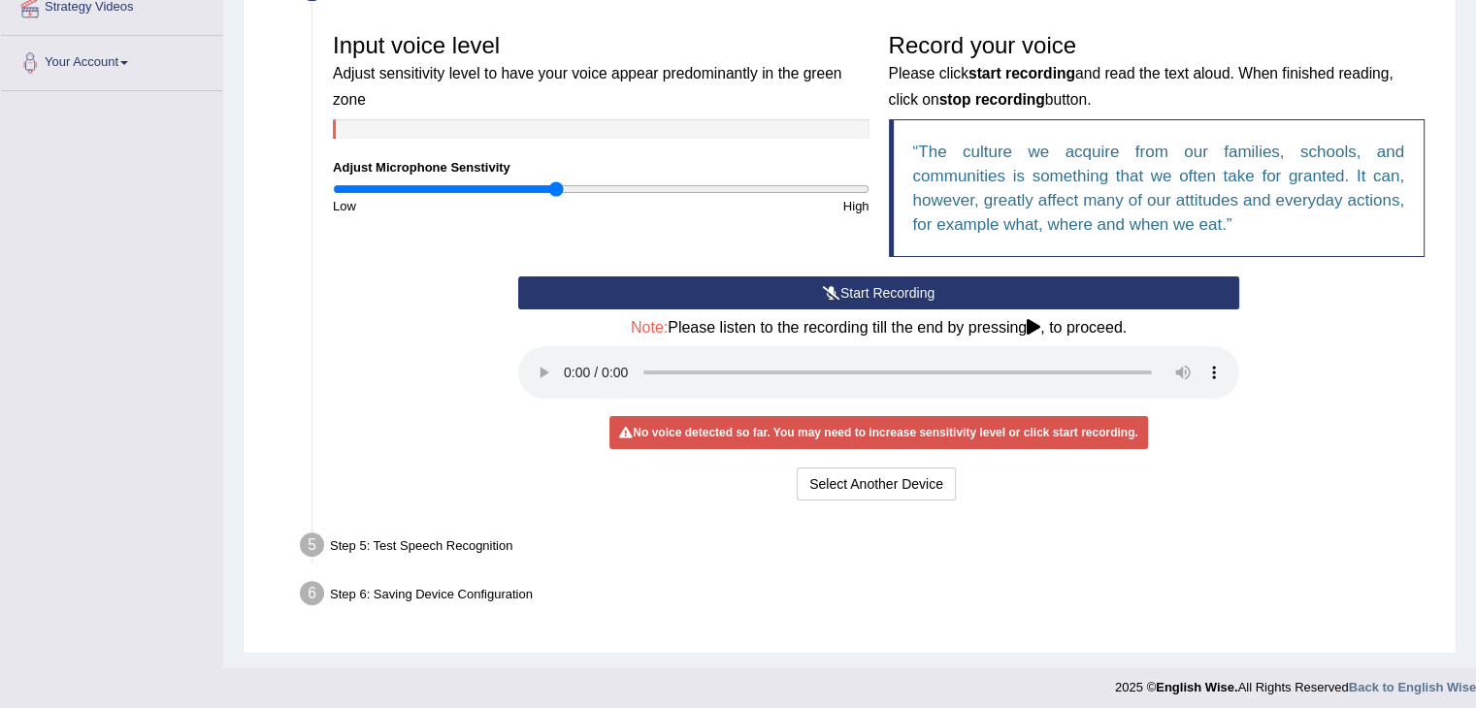
scroll to position [396, 0]
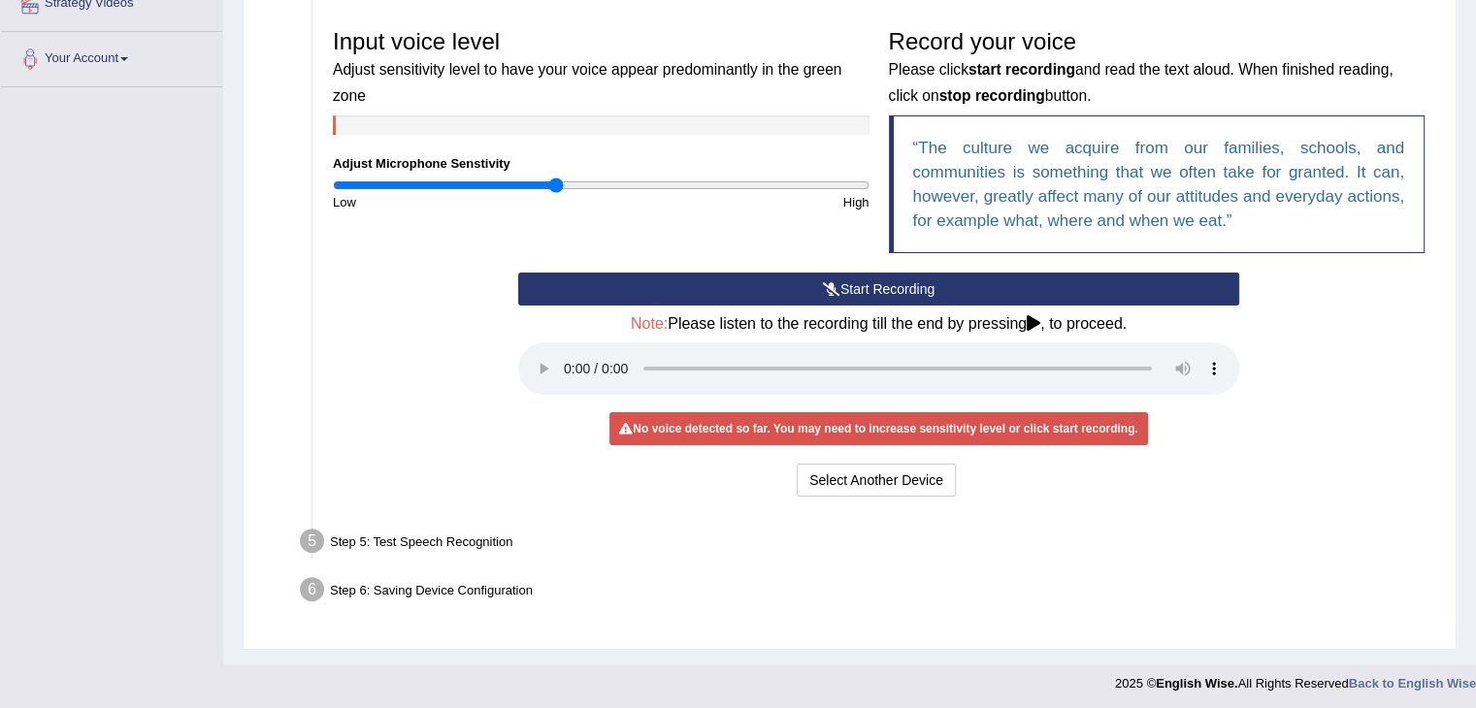
click at [1050, 426] on div "No voice detected so far. You may need to increase sensitivity level or click s…" at bounding box center [877, 428] width 537 height 33
click at [851, 428] on div "No voice detected so far. You may need to increase sensitivity level or click s…" at bounding box center [877, 428] width 537 height 33
click at [880, 276] on button "Start Recording" at bounding box center [878, 289] width 721 height 33
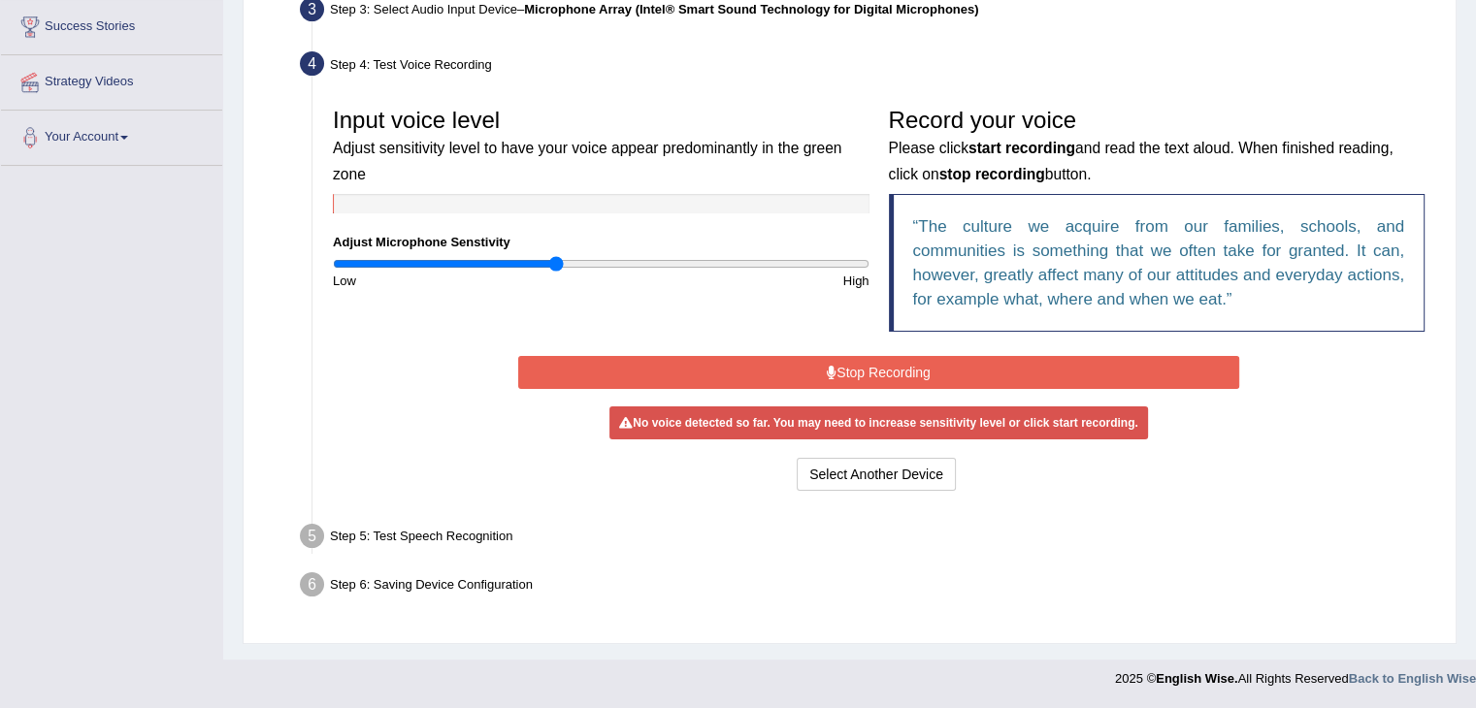
scroll to position [310, 0]
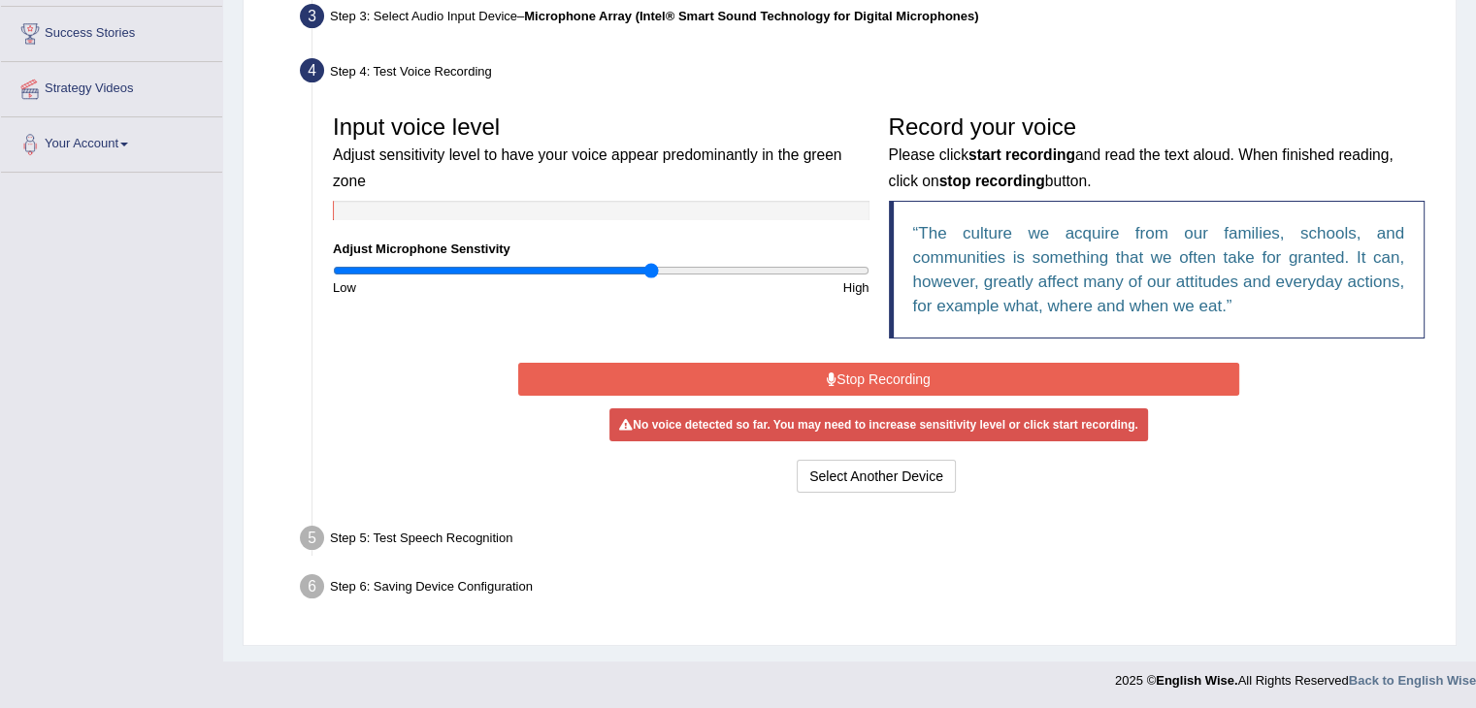
type input "1.2"
click at [648, 271] on input "range" at bounding box center [601, 271] width 536 height 16
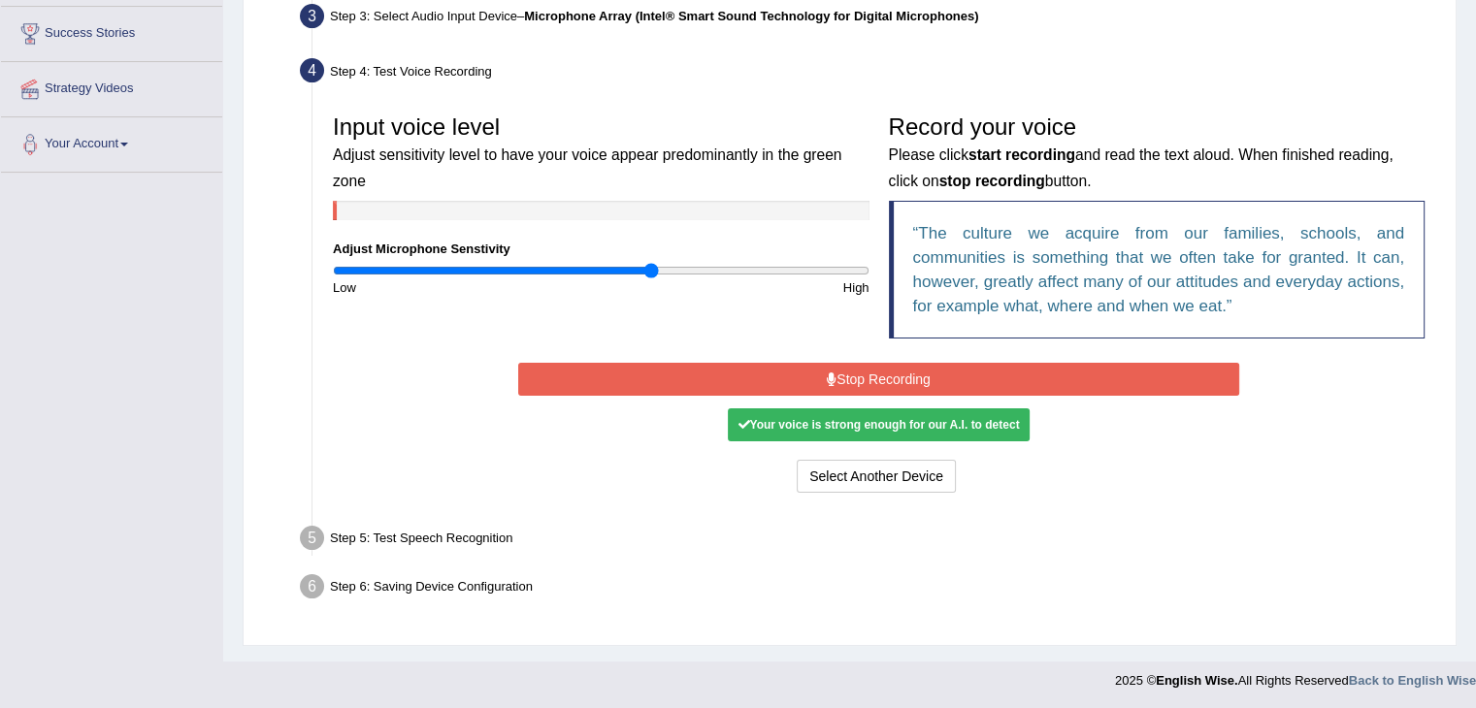
click at [900, 368] on button "Stop Recording" at bounding box center [878, 379] width 721 height 33
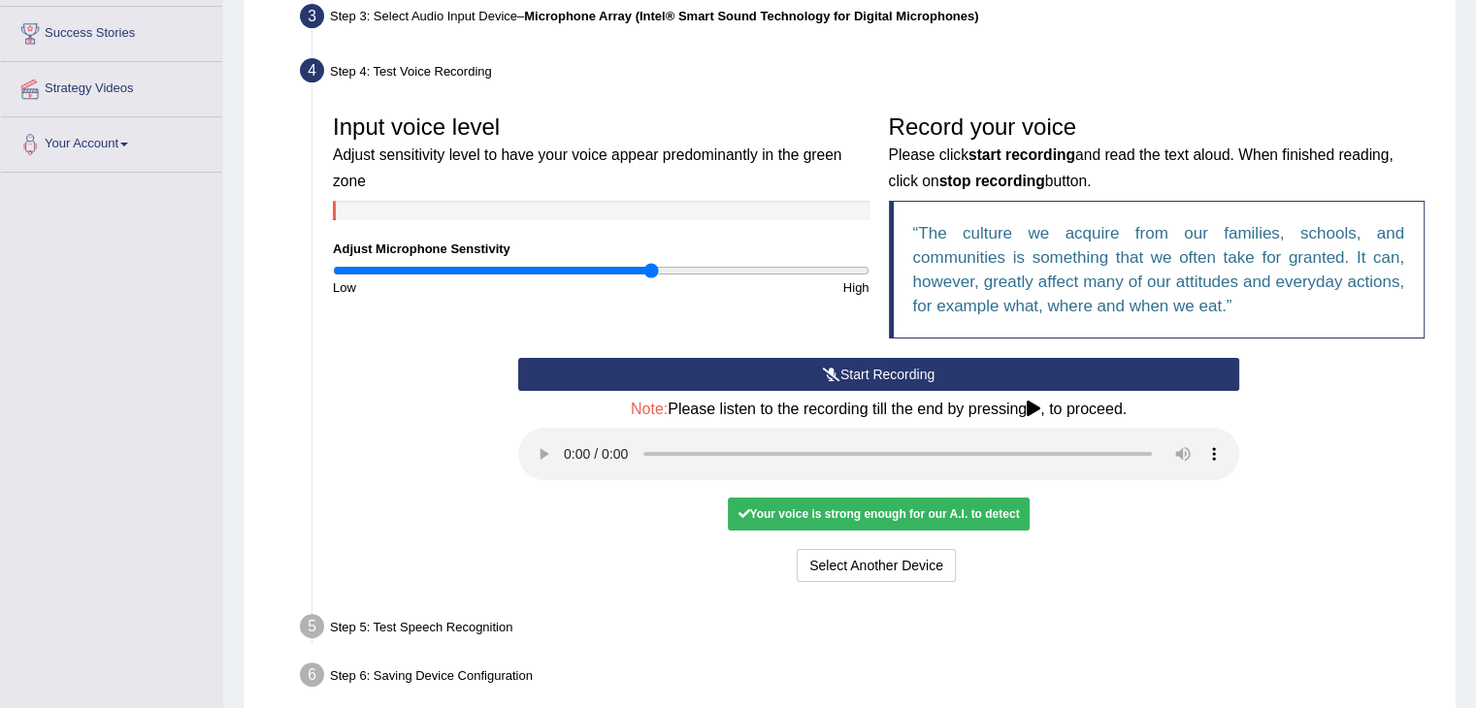
click at [990, 506] on div "Your voice is strong enough for our A.I. to detect" at bounding box center [878, 514] width 301 height 33
click at [991, 513] on div "Your voice is strong enough for our A.I. to detect" at bounding box center [878, 514] width 301 height 33
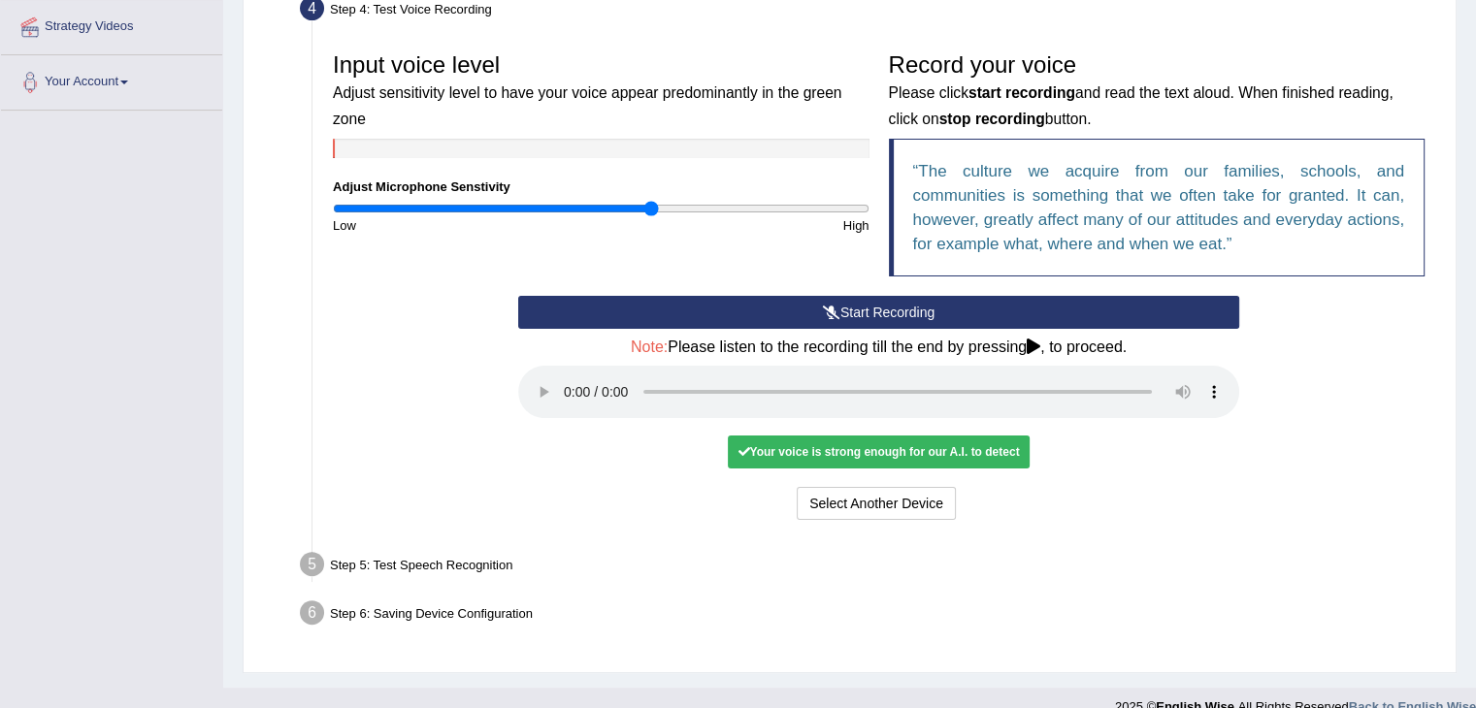
scroll to position [400, 0]
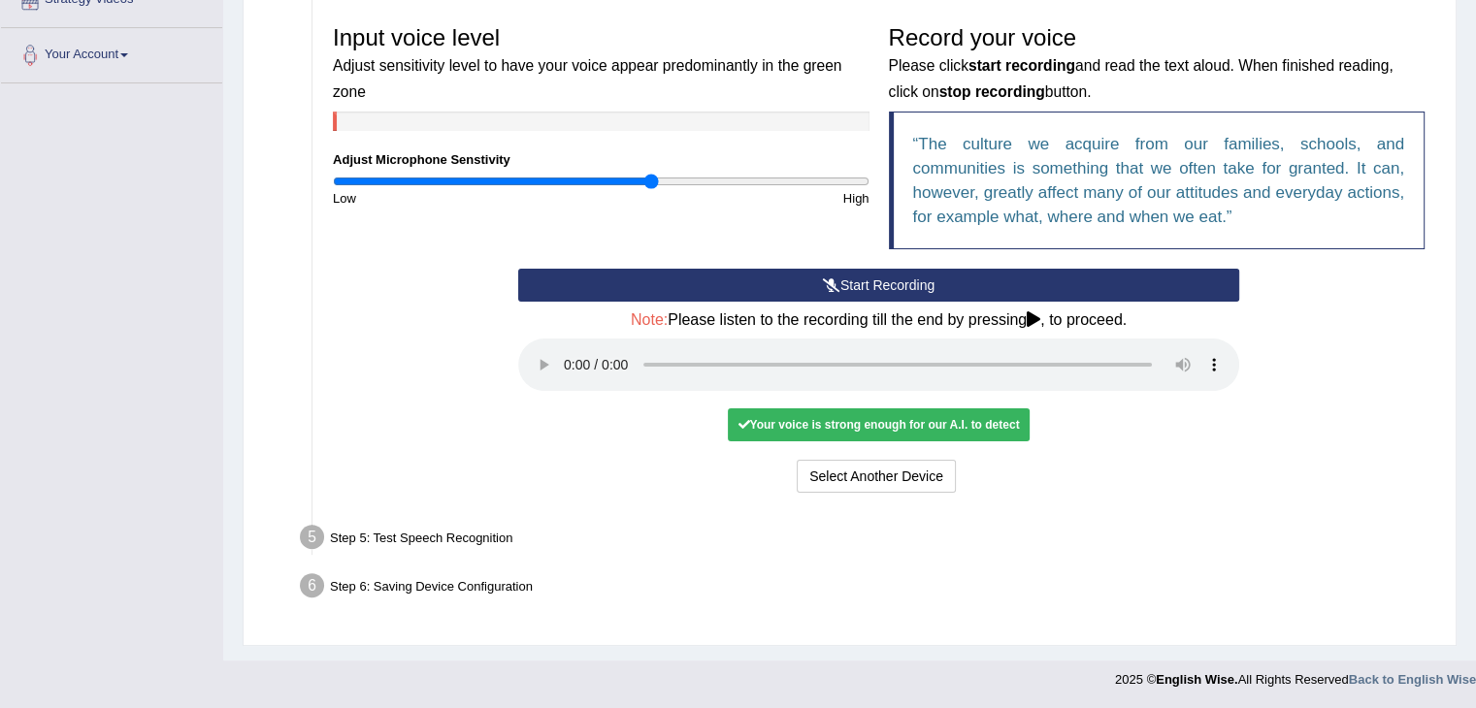
click at [1054, 188] on q "The culture we acquire from our families, schools, and communities is something…" at bounding box center [1159, 180] width 492 height 91
click at [454, 533] on div "Step 5: Test Speech Recognition" at bounding box center [868, 540] width 1155 height 43
click at [882, 427] on div "Your voice is strong enough for our A.I. to detect" at bounding box center [878, 424] width 301 height 33
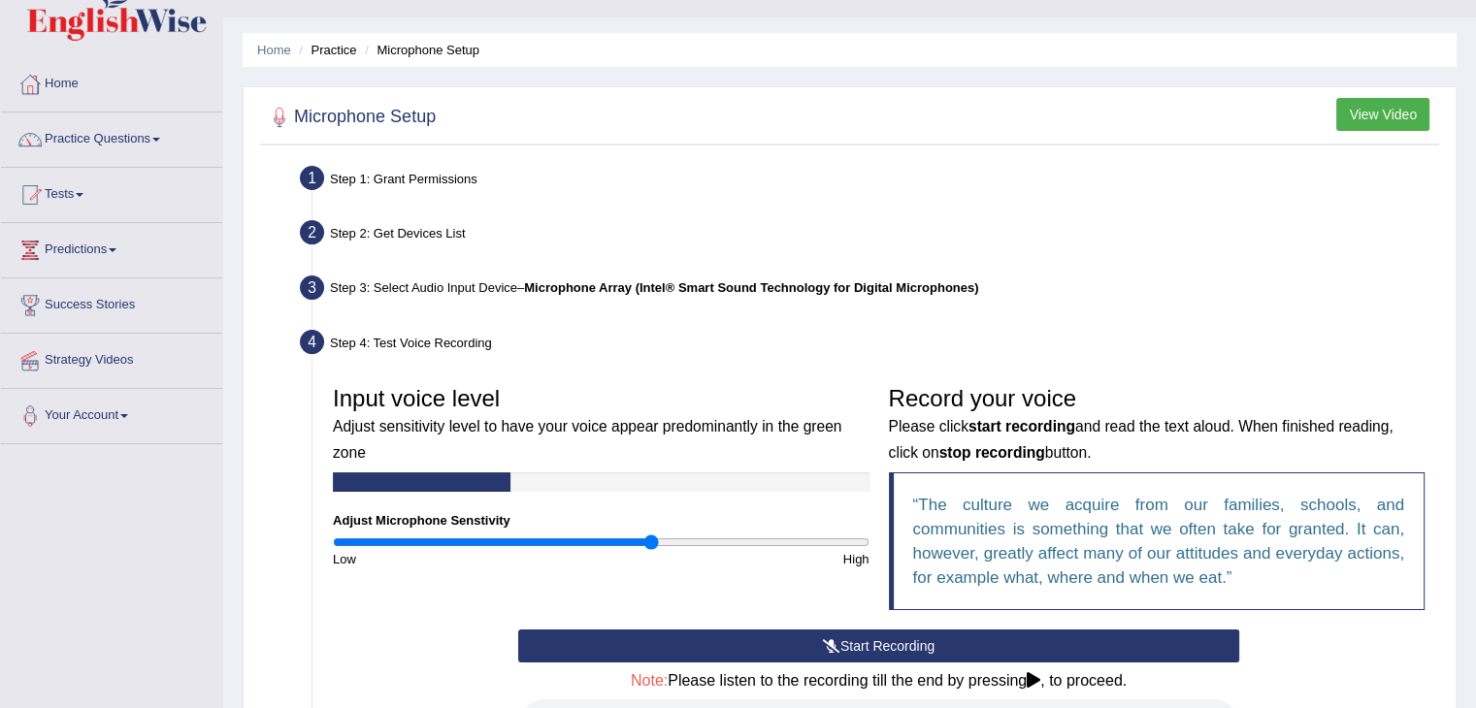
scroll to position [32, 0]
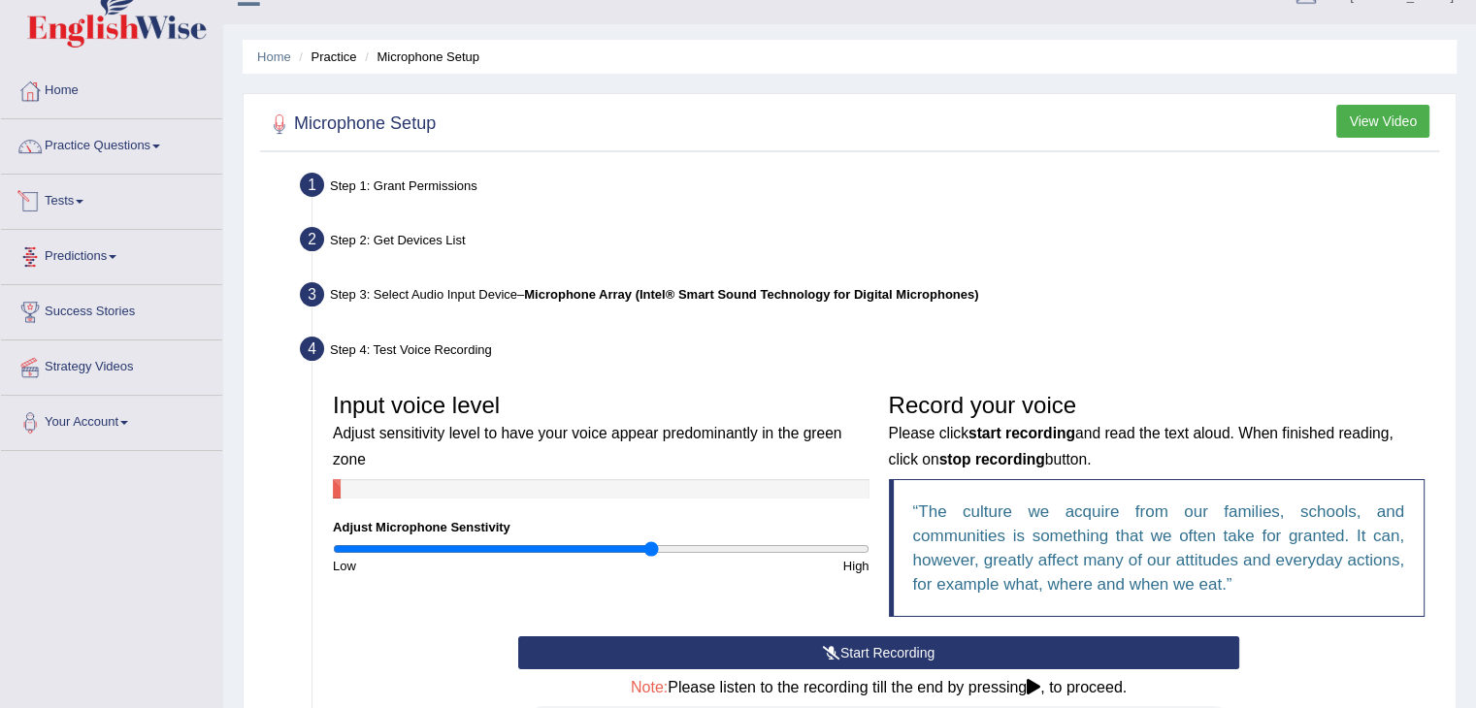
click at [75, 214] on link "Tests" at bounding box center [111, 199] width 221 height 49
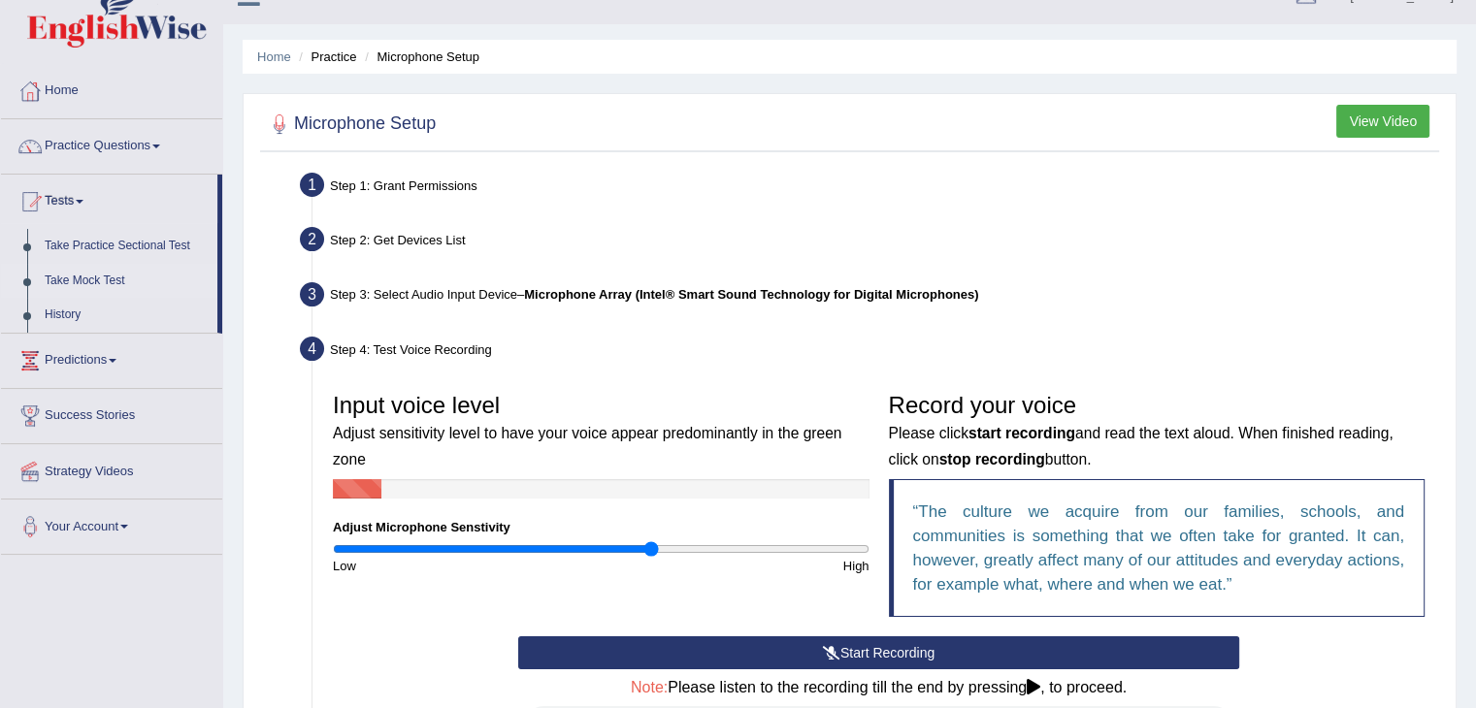
click at [93, 276] on link "Take Mock Test" at bounding box center [126, 281] width 181 height 35
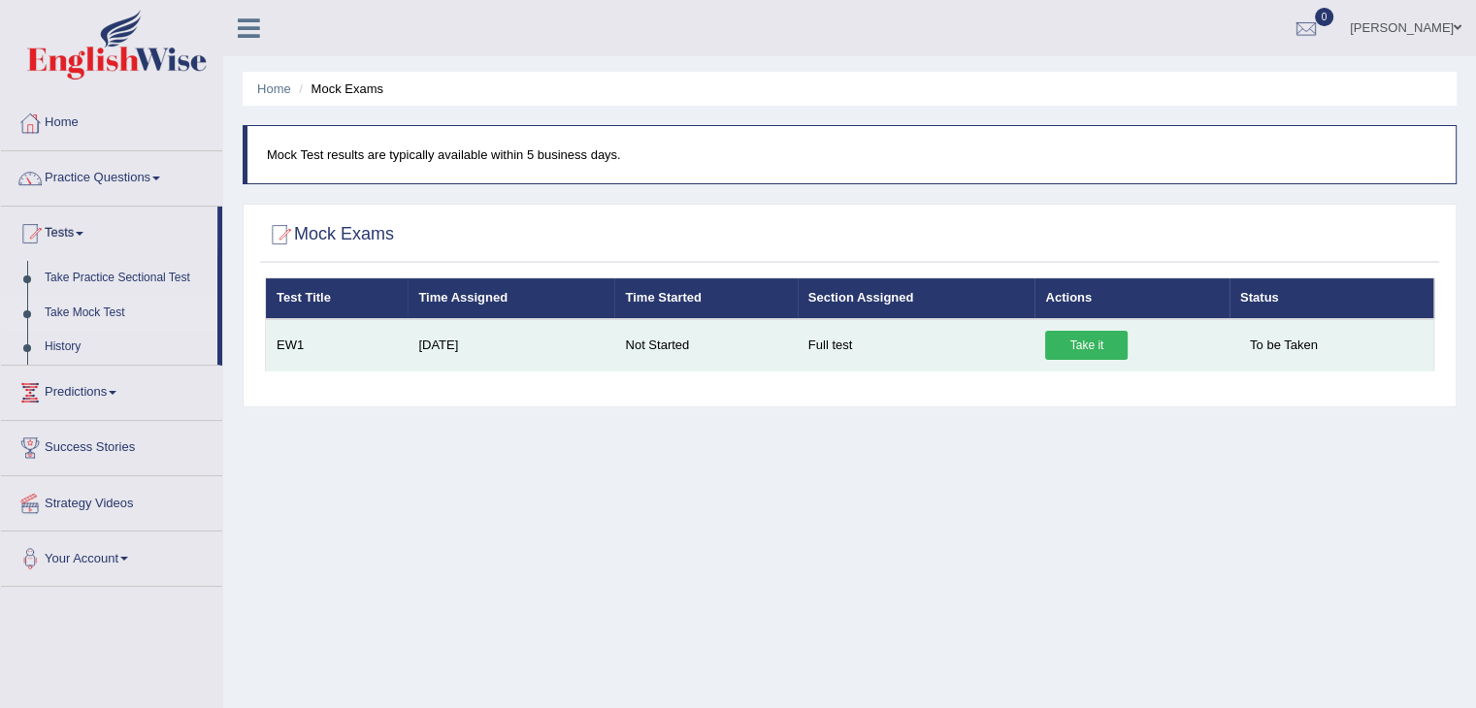
click at [1082, 342] on link "Take it" at bounding box center [1086, 345] width 82 height 29
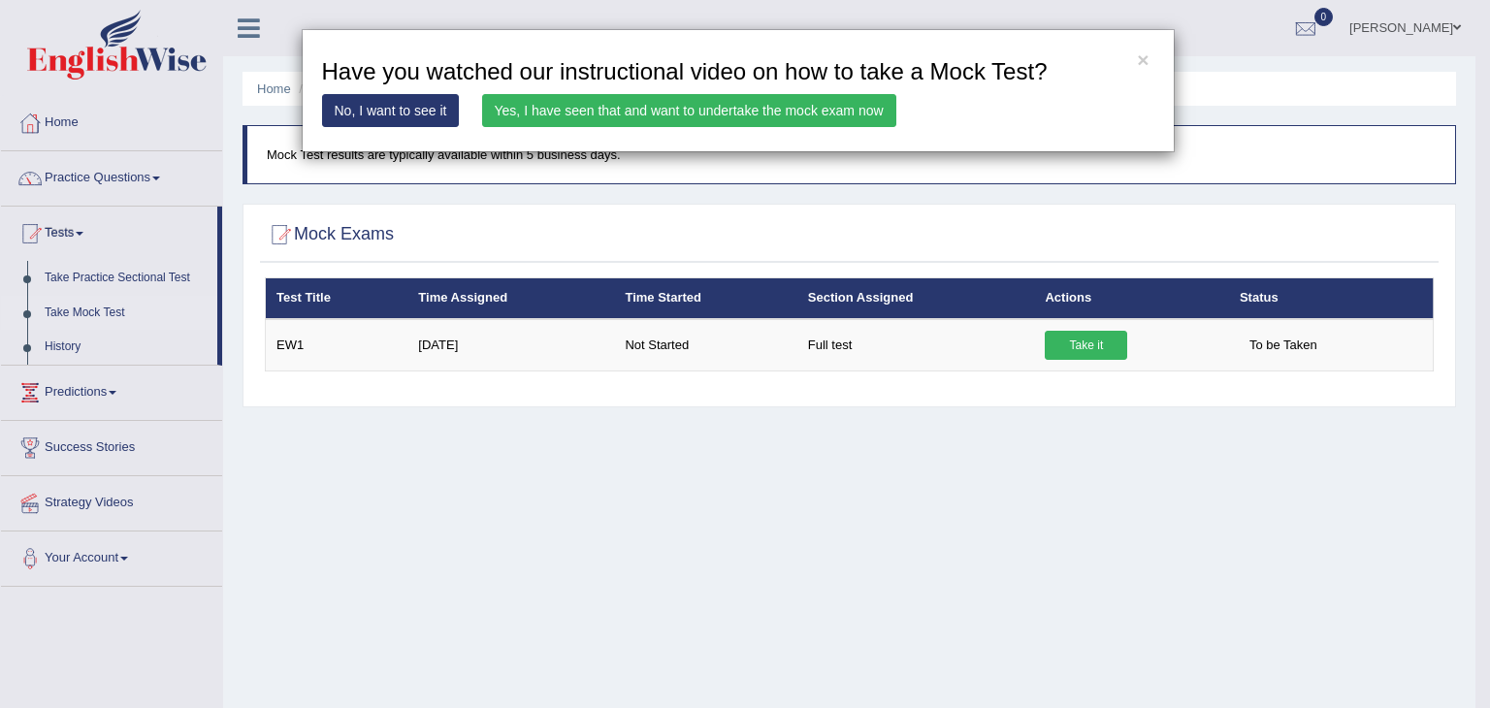
click at [396, 112] on link "No, I want to see it" at bounding box center [391, 110] width 138 height 33
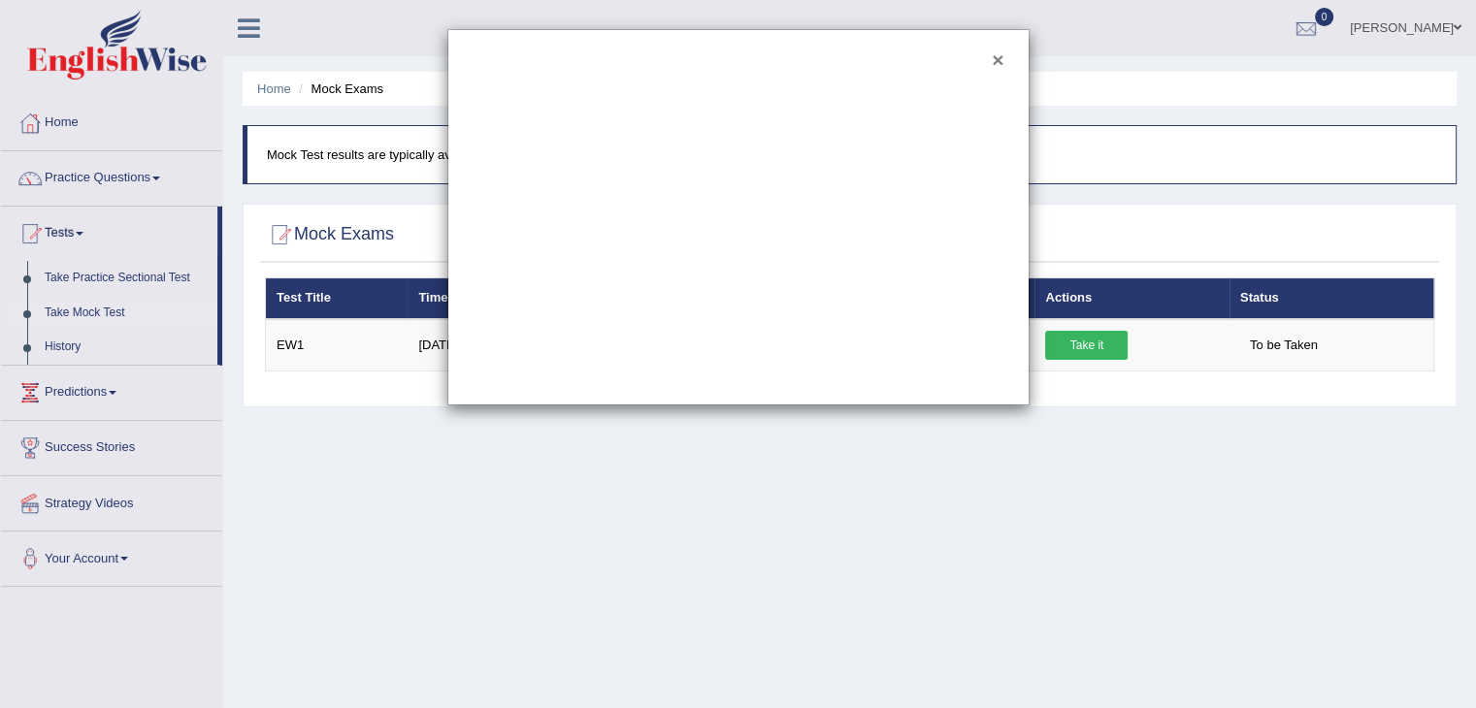
click at [997, 61] on button "×" at bounding box center [997, 59] width 12 height 20
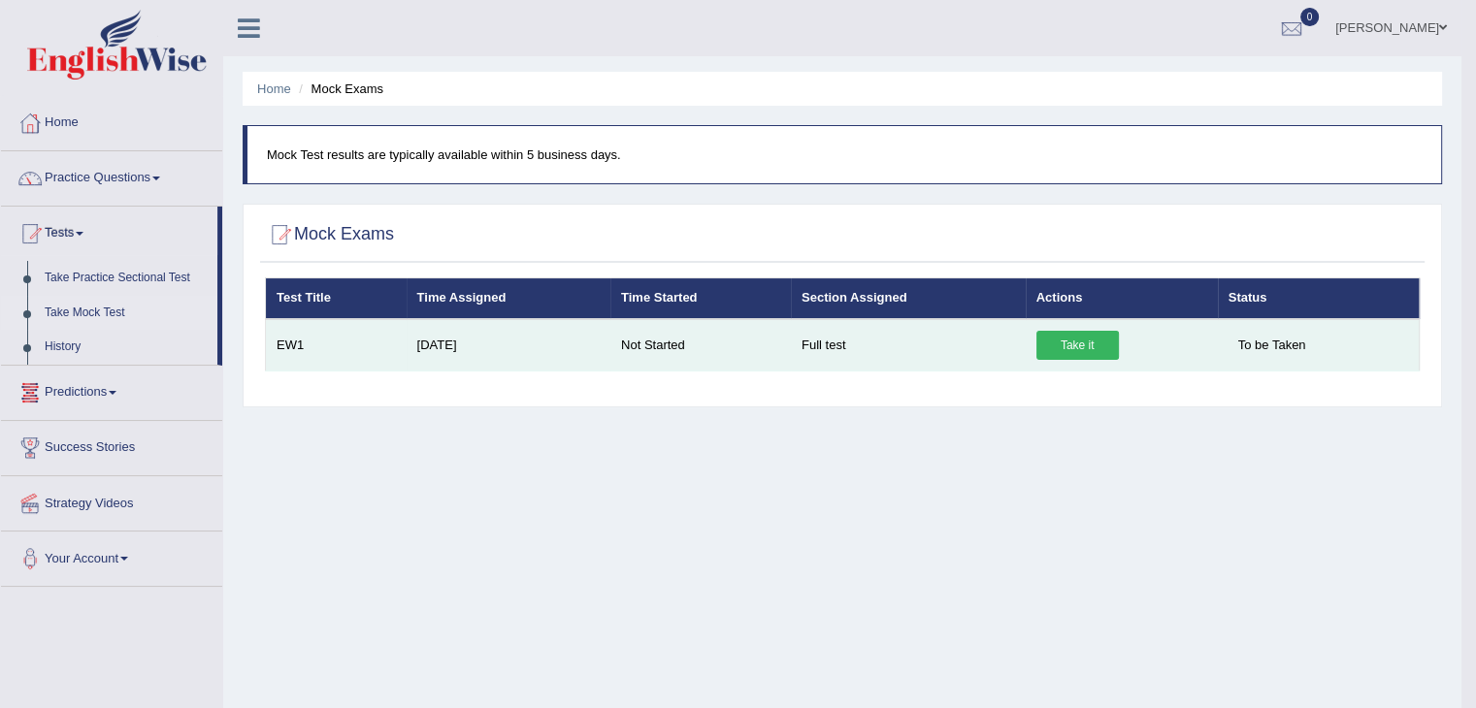
click at [1085, 342] on link "Take it" at bounding box center [1077, 345] width 82 height 29
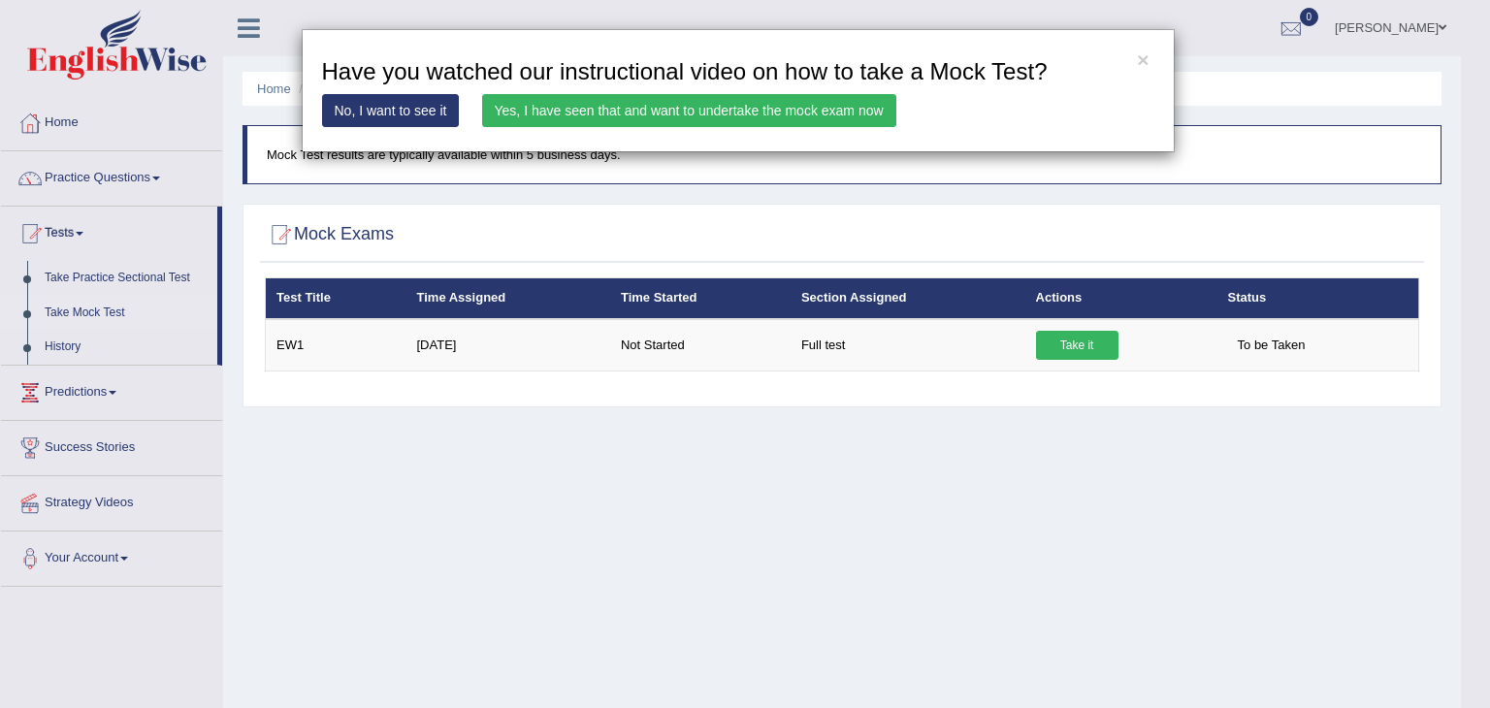
click at [611, 99] on link "Yes, I have seen that and want to undertake the mock exam now" at bounding box center [689, 110] width 414 height 33
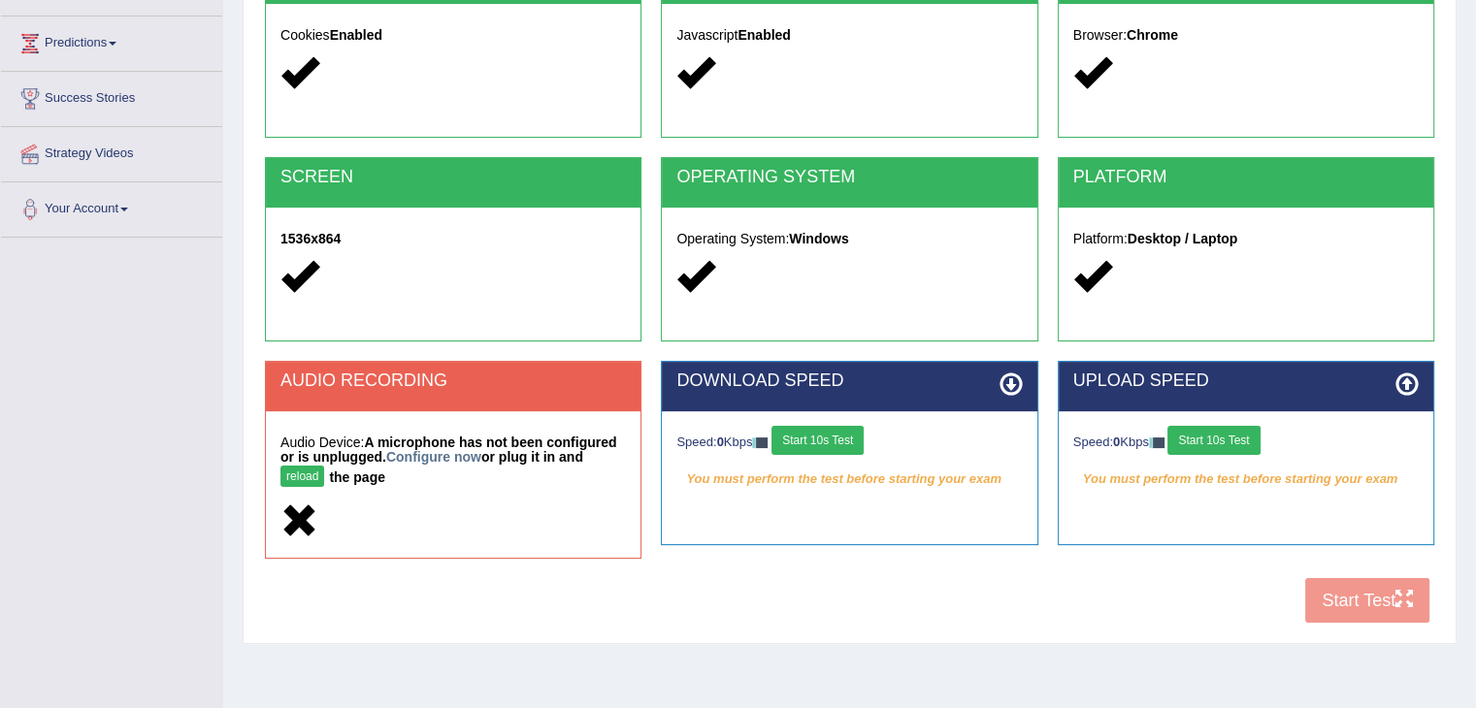
scroll to position [256, 0]
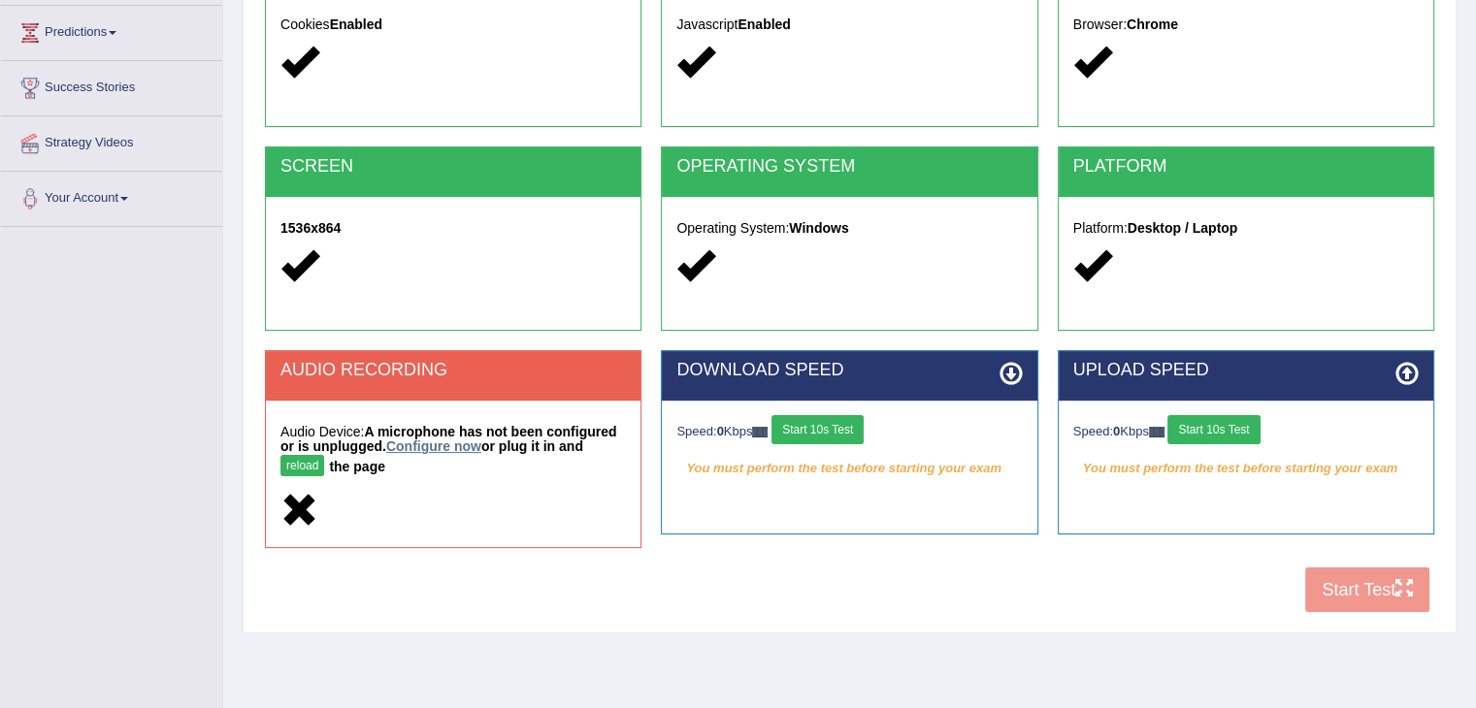
click at [446, 439] on link "Configure now" at bounding box center [433, 446] width 95 height 16
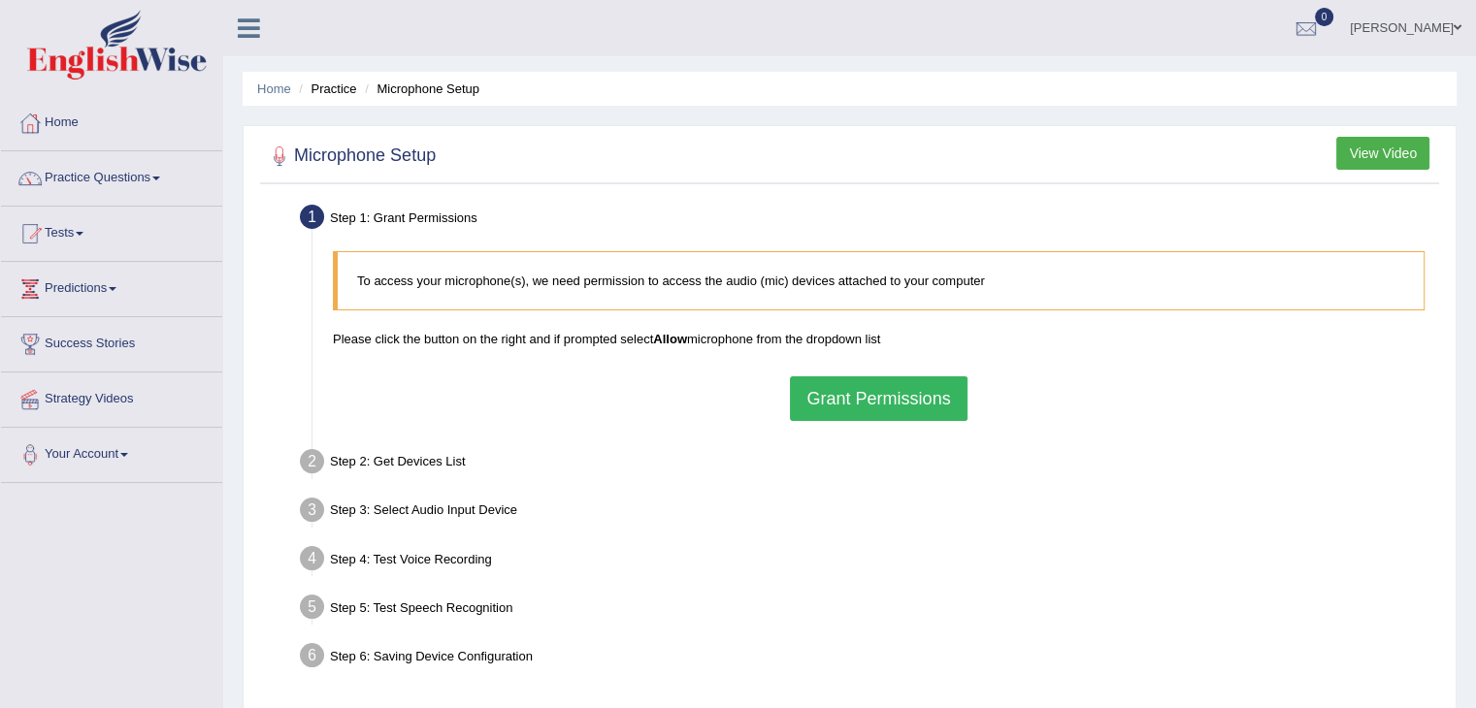
click at [884, 399] on button "Grant Permissions" at bounding box center [878, 398] width 177 height 45
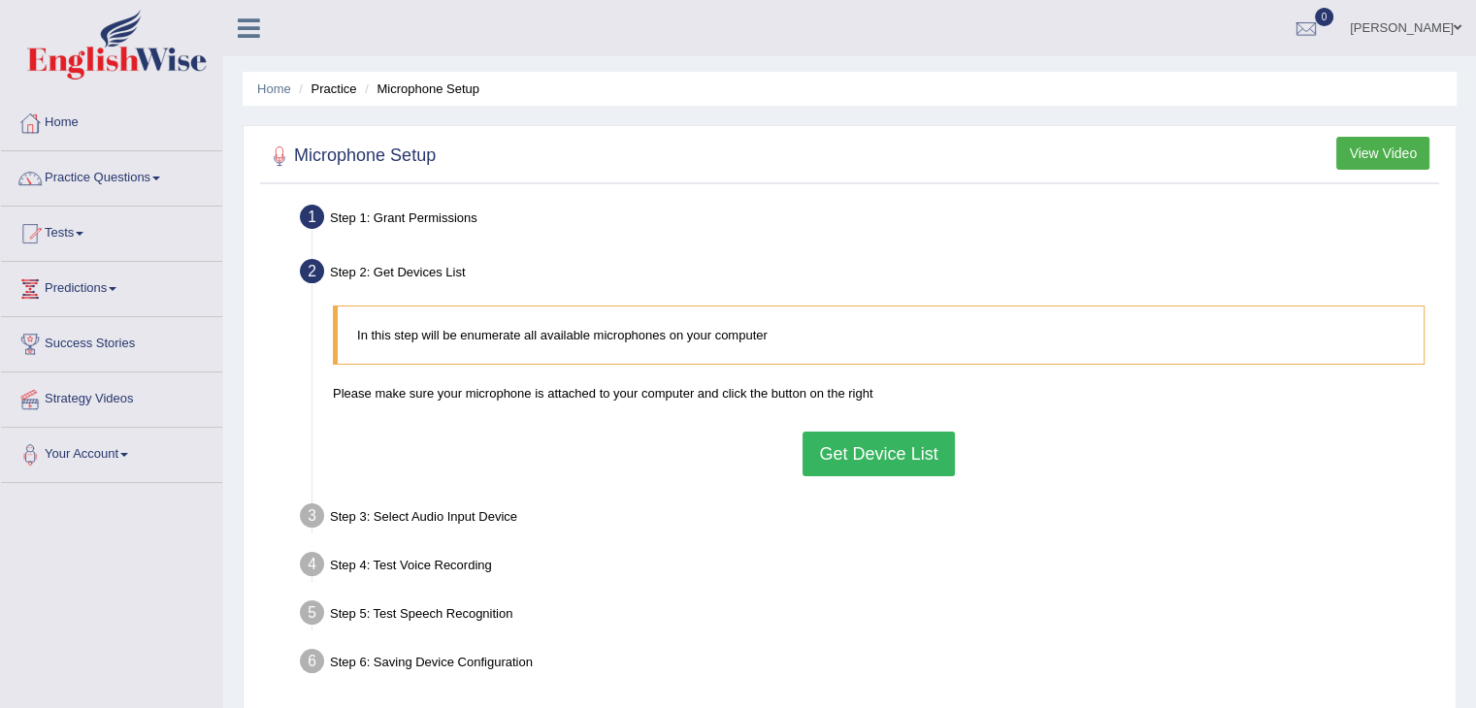
click at [883, 454] on button "Get Device List" at bounding box center [877, 454] width 151 height 45
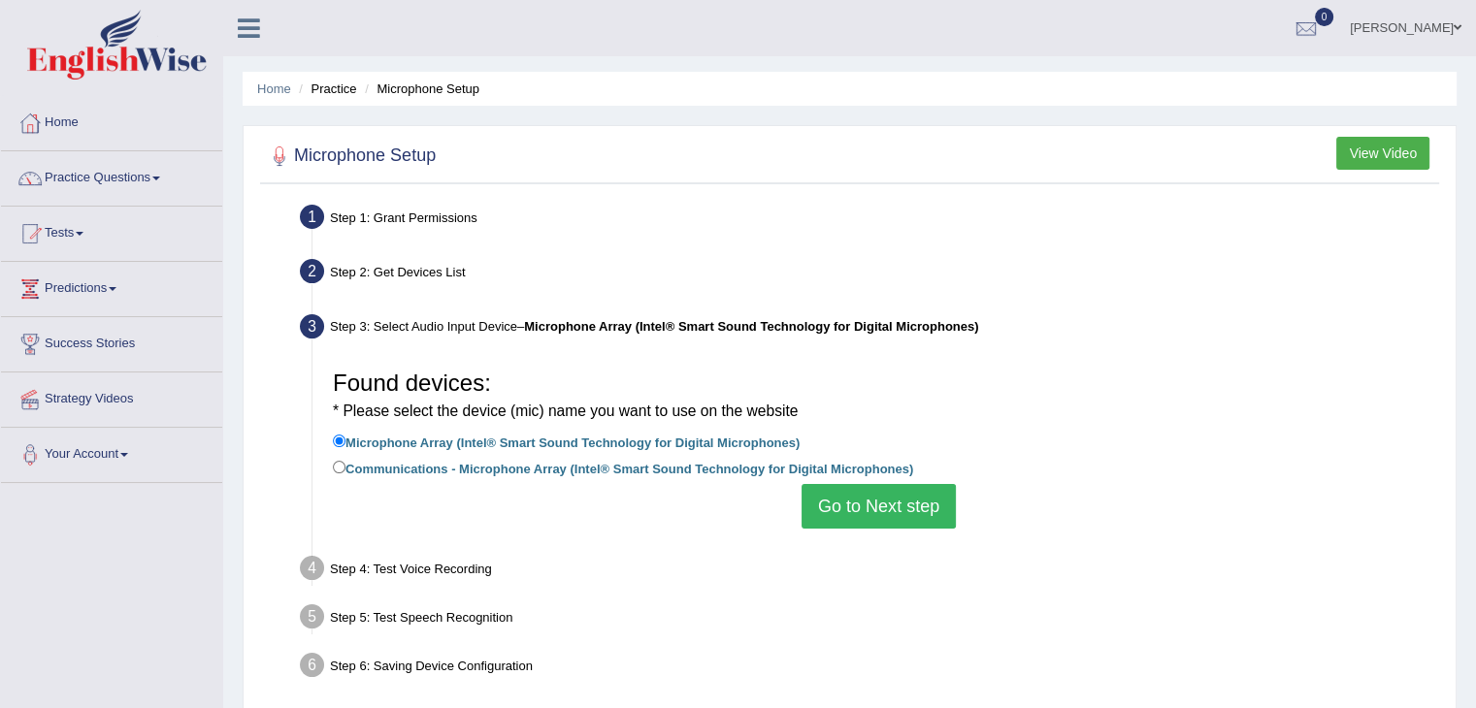
click at [881, 510] on button "Go to Next step" at bounding box center [878, 506] width 154 height 45
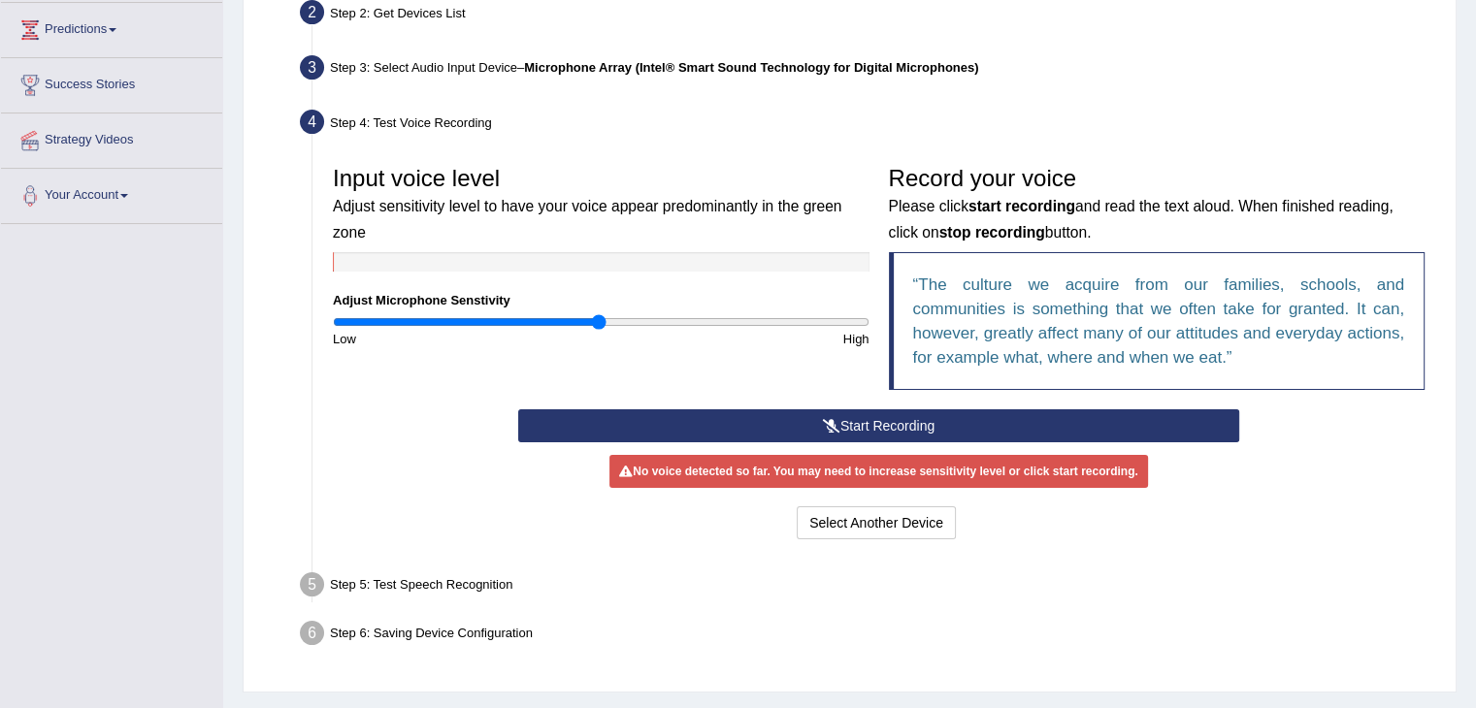
scroll to position [261, 0]
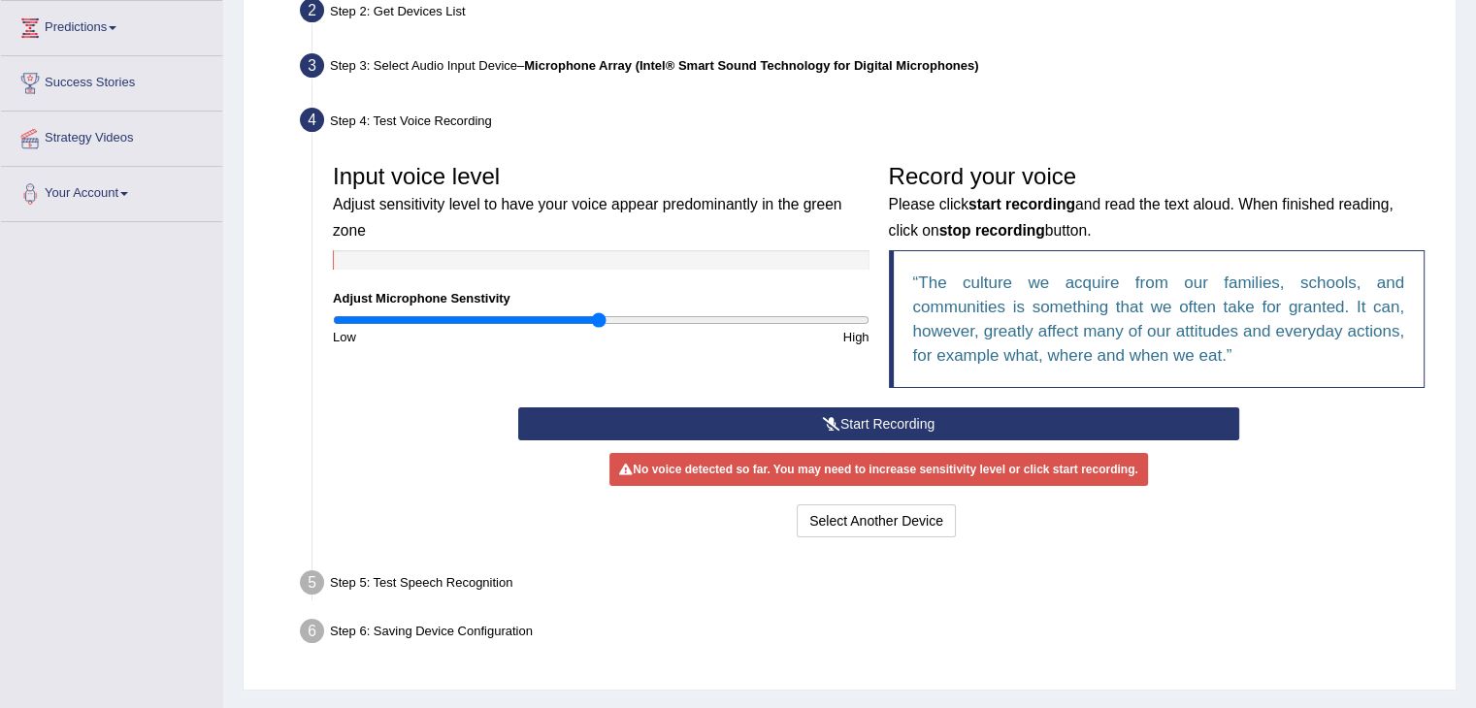
click at [904, 424] on button "Start Recording" at bounding box center [878, 423] width 721 height 33
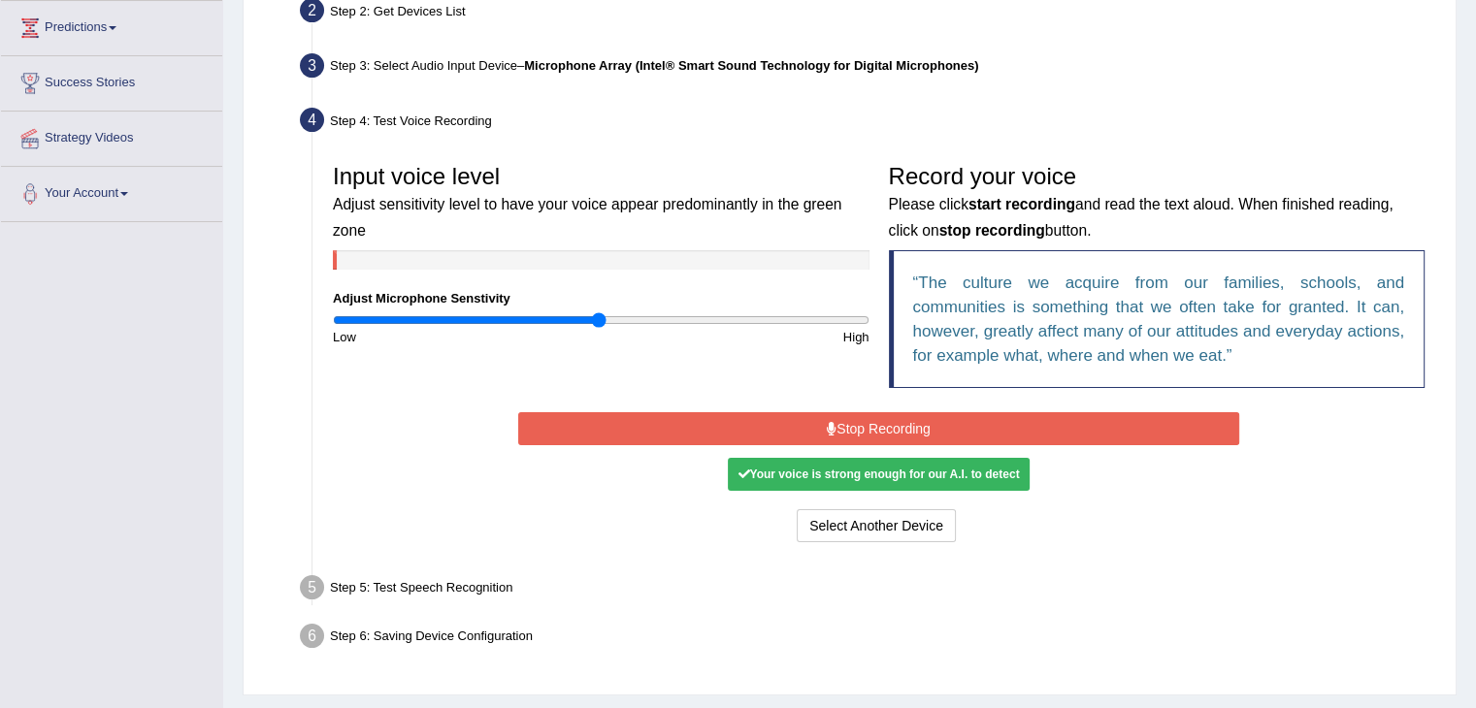
click at [874, 421] on button "Stop Recording" at bounding box center [878, 428] width 721 height 33
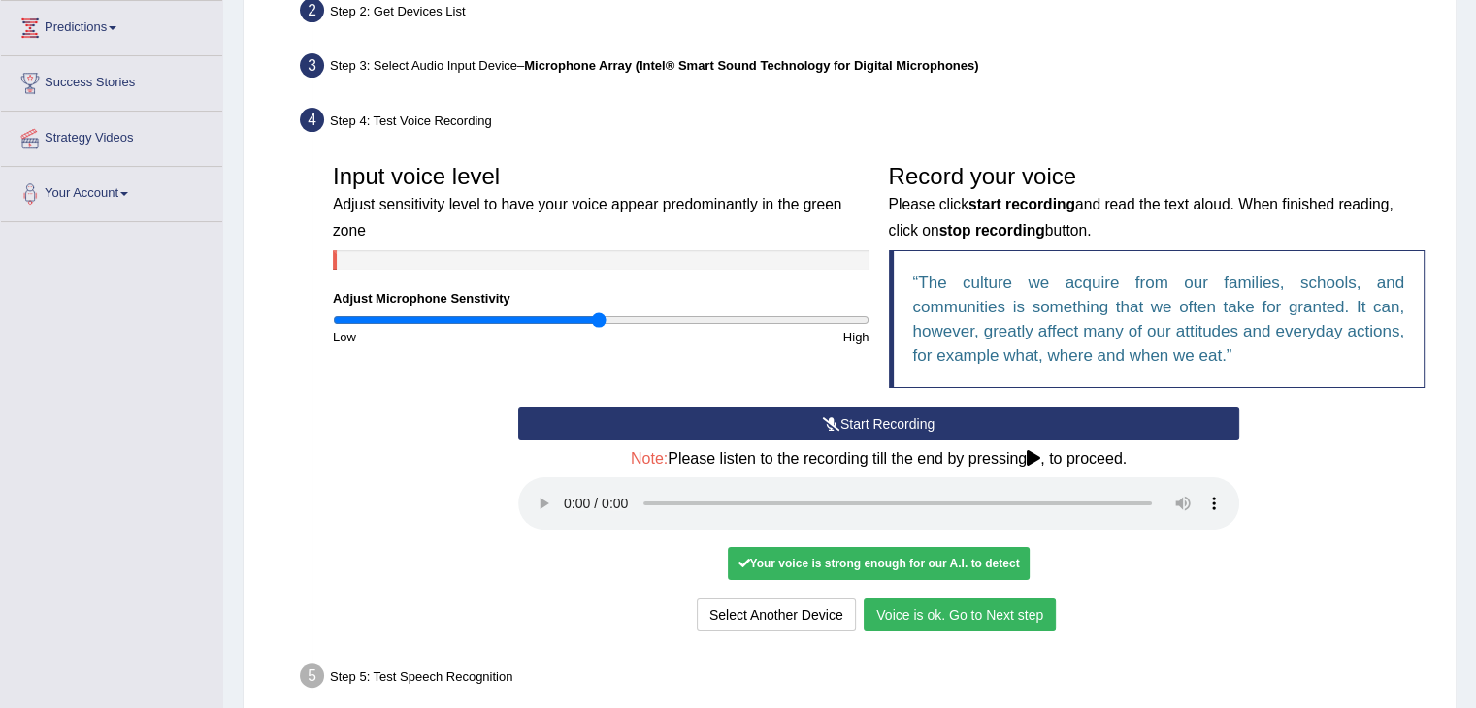
click at [1015, 607] on button "Voice is ok. Go to Next step" at bounding box center [959, 615] width 192 height 33
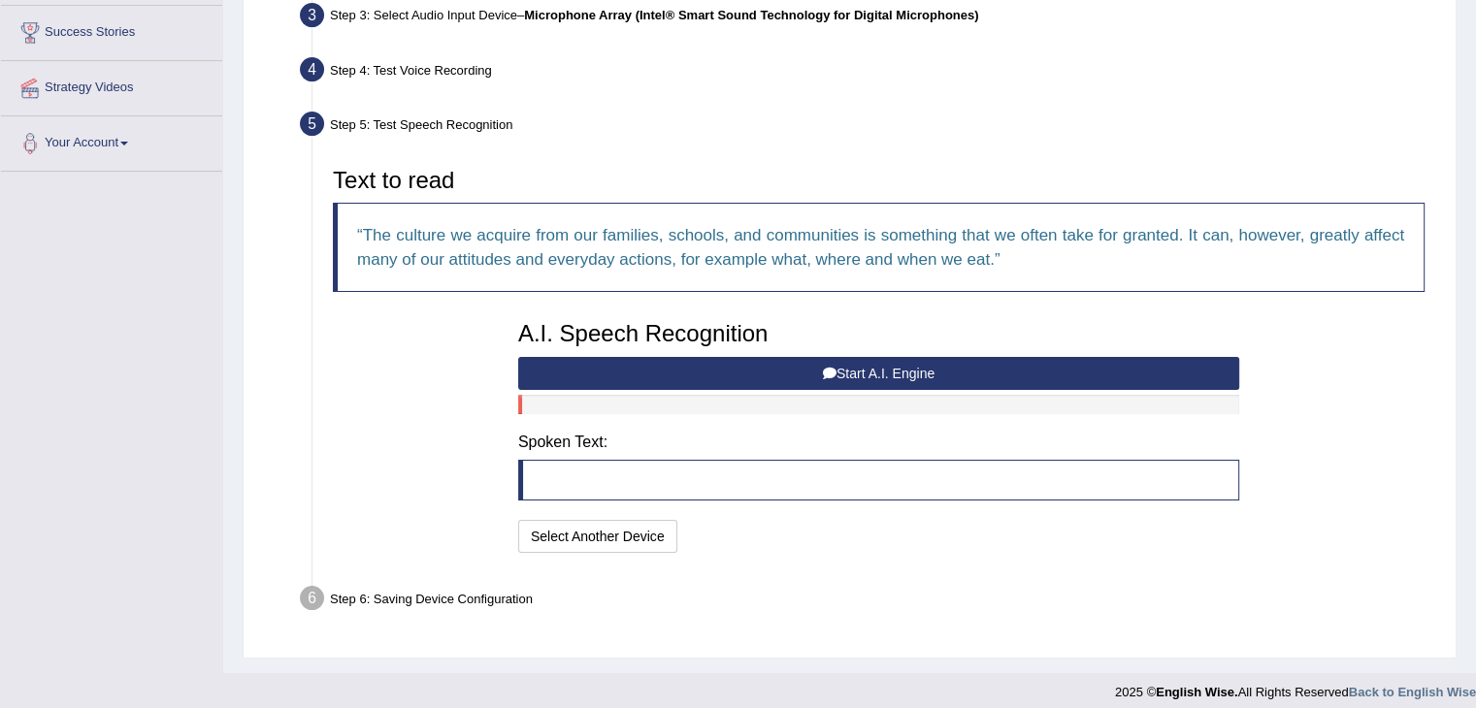
scroll to position [323, 0]
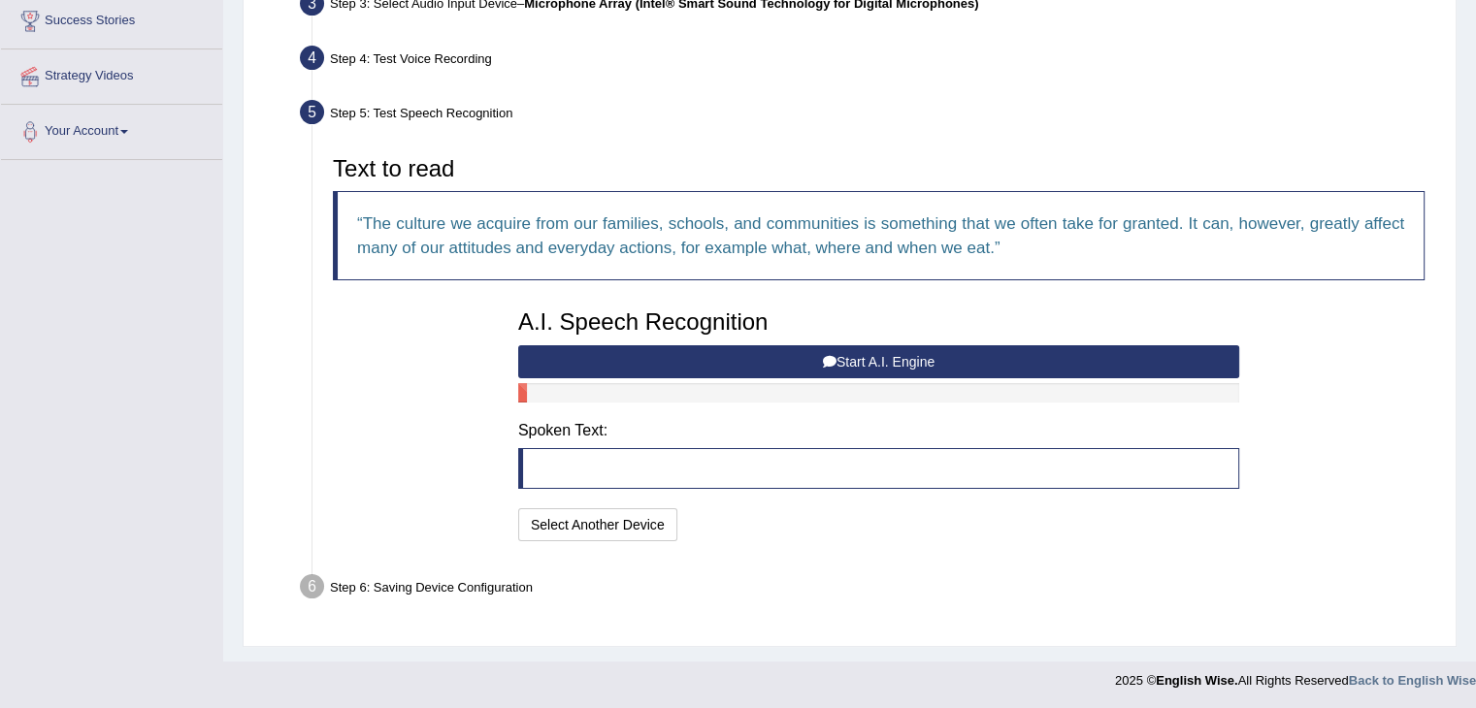
click at [585, 461] on blockquote at bounding box center [878, 468] width 721 height 41
click at [879, 360] on button "Start A.I. Engine" at bounding box center [878, 361] width 721 height 33
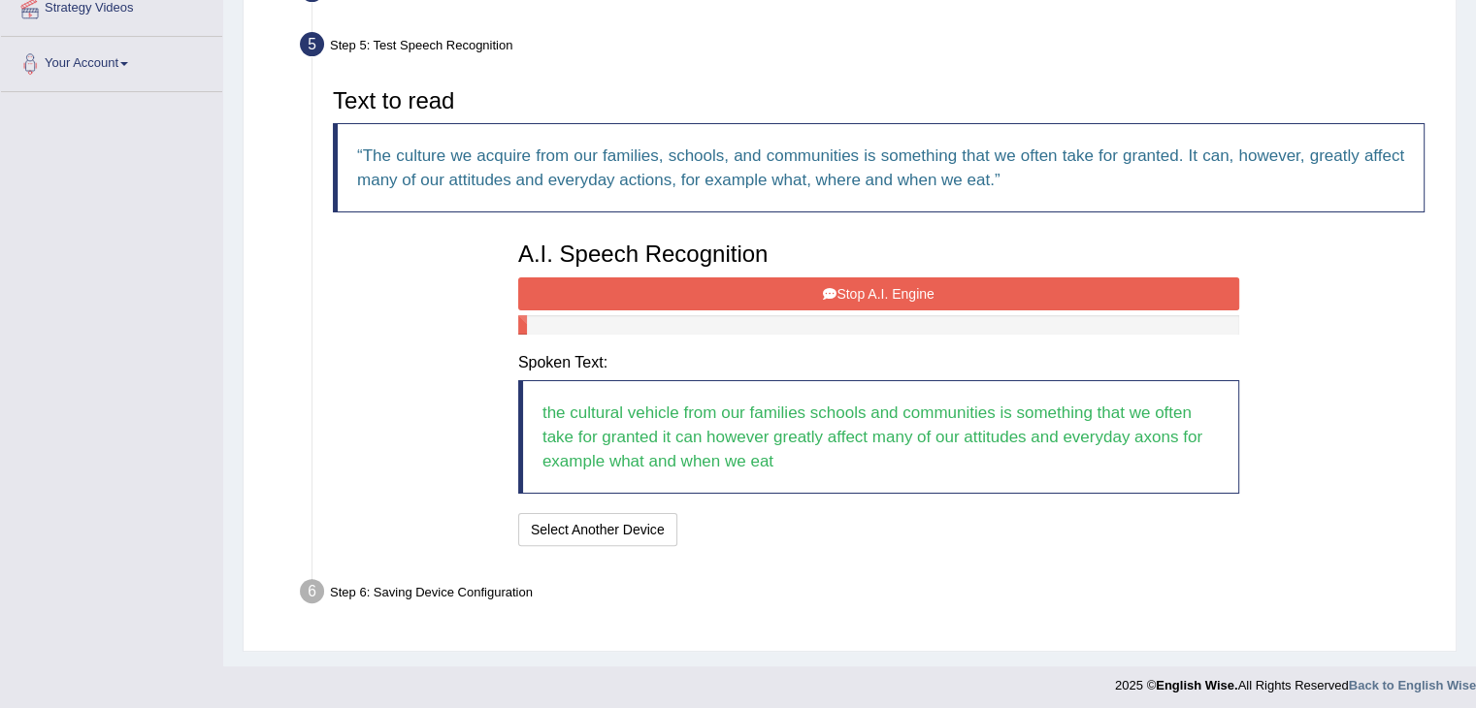
scroll to position [396, 0]
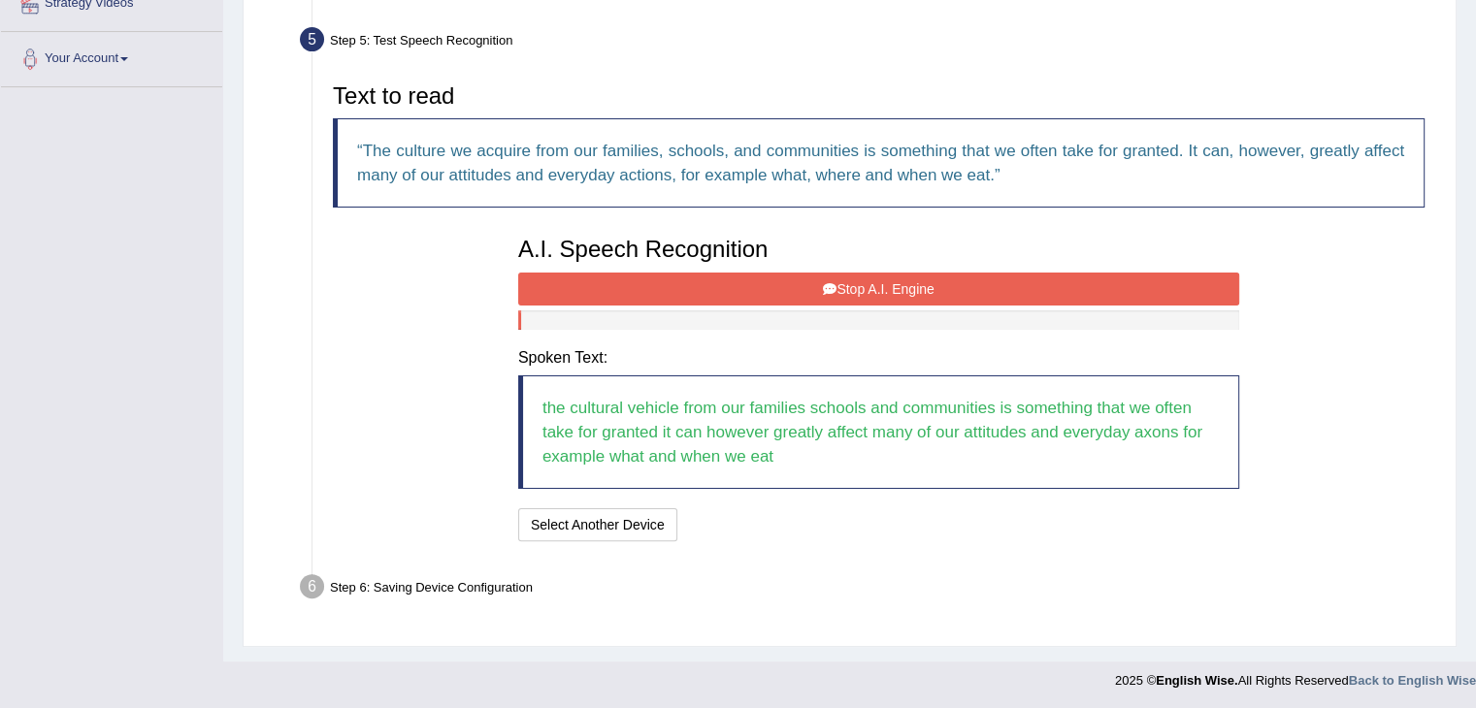
click at [861, 283] on button "Stop A.I. Engine" at bounding box center [878, 289] width 721 height 33
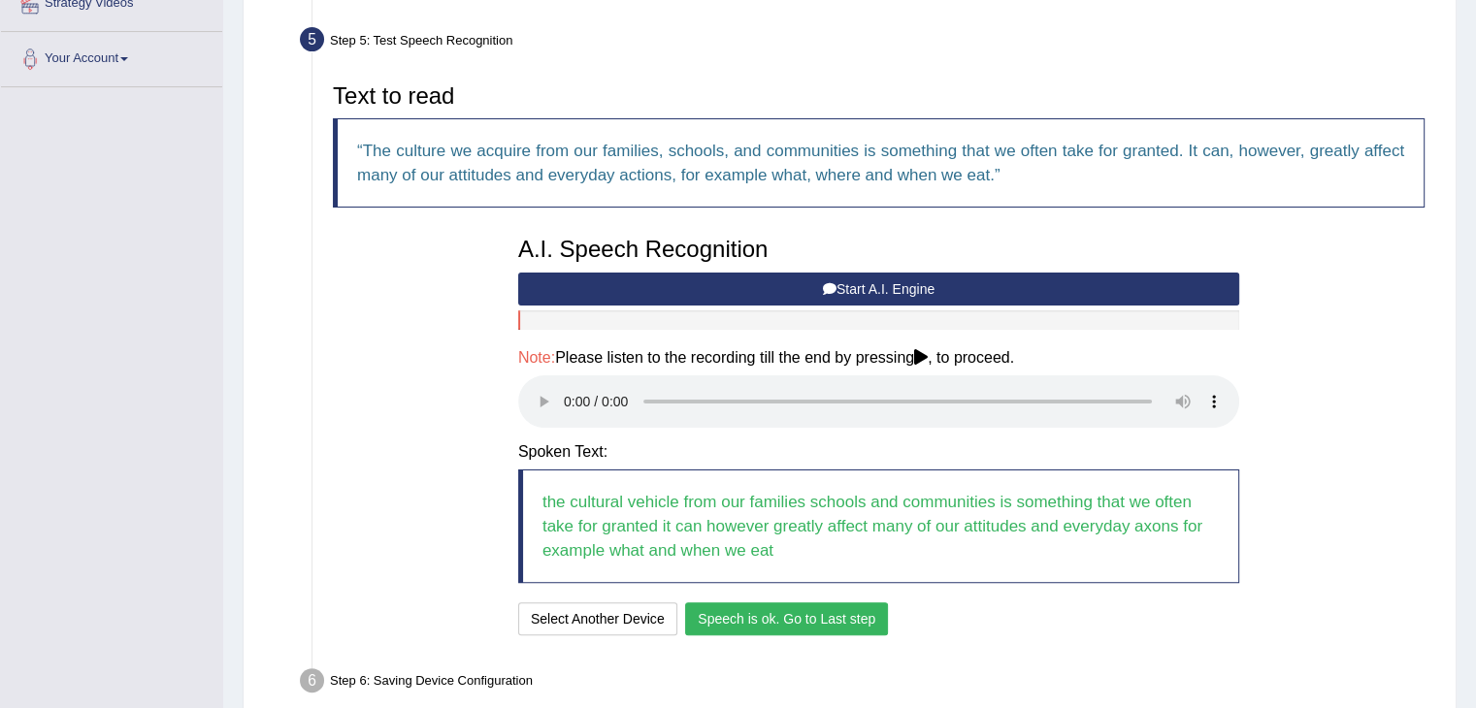
click at [812, 610] on button "Speech is ok. Go to Last step" at bounding box center [786, 618] width 203 height 33
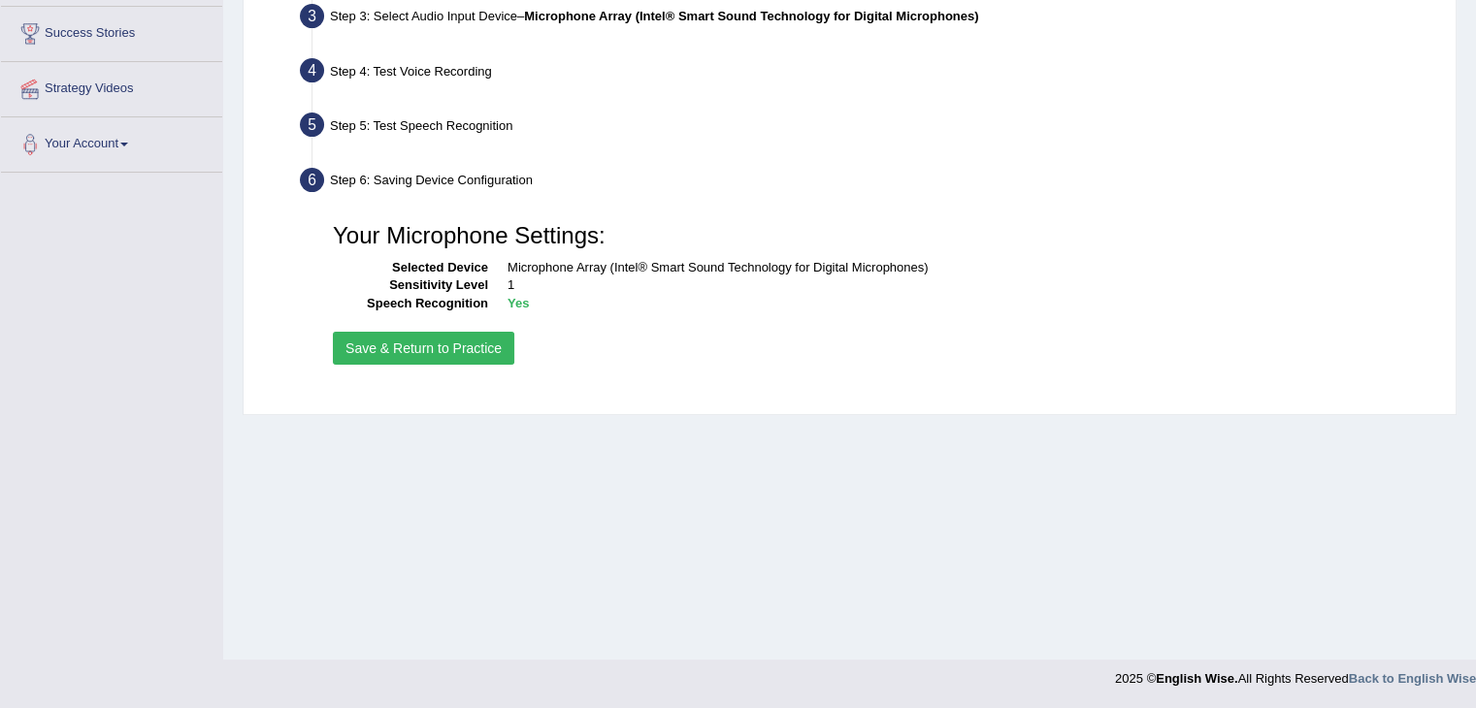
click at [452, 344] on button "Save & Return to Practice" at bounding box center [423, 348] width 181 height 33
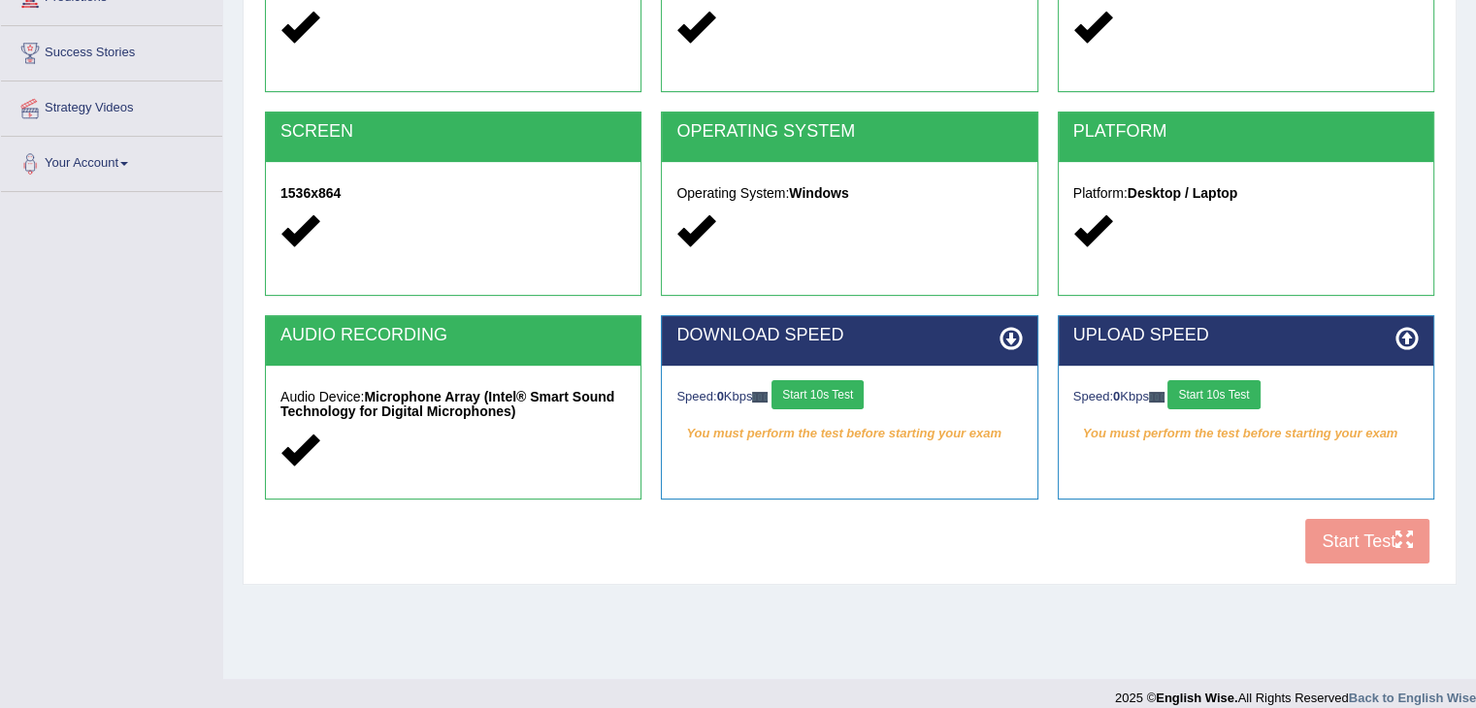
scroll to position [291, 0]
click at [841, 380] on button "Start 10s Test" at bounding box center [817, 394] width 92 height 29
click at [1248, 391] on button "Start 10s Test" at bounding box center [1213, 394] width 92 height 29
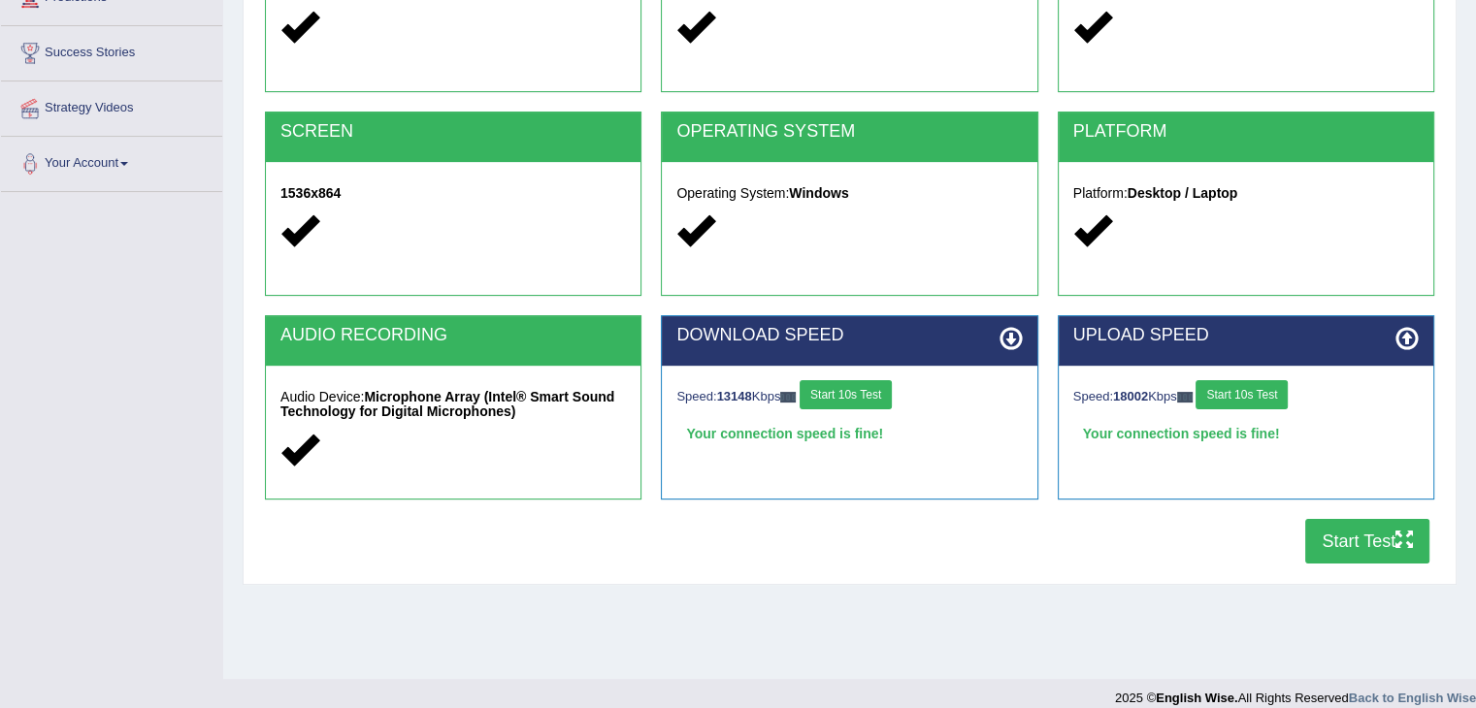
click at [1359, 537] on button "Start Test" at bounding box center [1367, 541] width 124 height 45
